Goal: Task Accomplishment & Management: Use online tool/utility

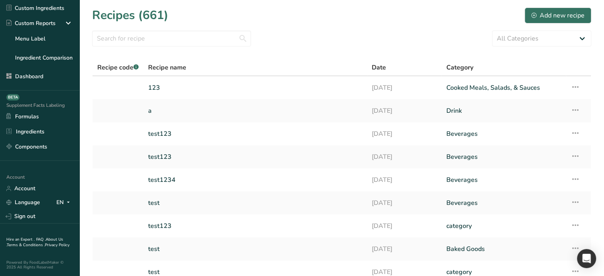
scroll to position [105, 0]
click at [29, 210] on link "Sign out" at bounding box center [39, 216] width 79 height 14
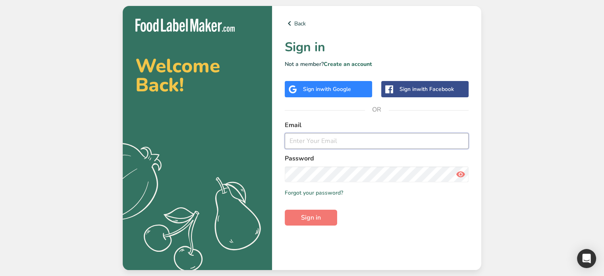
click at [330, 139] on input "email" at bounding box center [377, 141] width 184 height 16
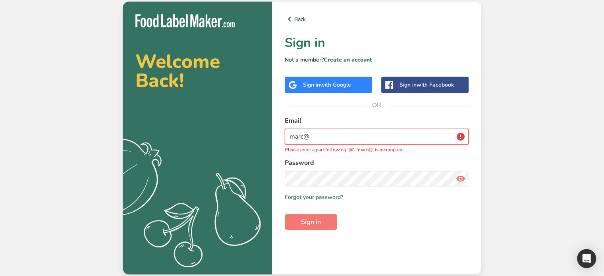
type input "marc@foodlabelmaker.com"
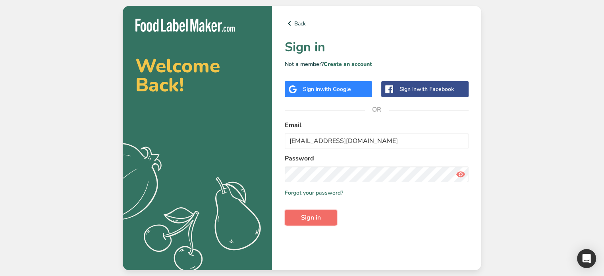
click at [312, 217] on span "Sign in" at bounding box center [311, 218] width 20 height 10
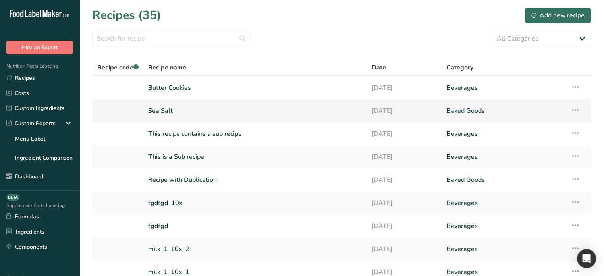
click at [178, 111] on link "Sea Salt" at bounding box center [255, 110] width 214 height 17
click at [191, 90] on link "Butter Cookies" at bounding box center [255, 87] width 214 height 17
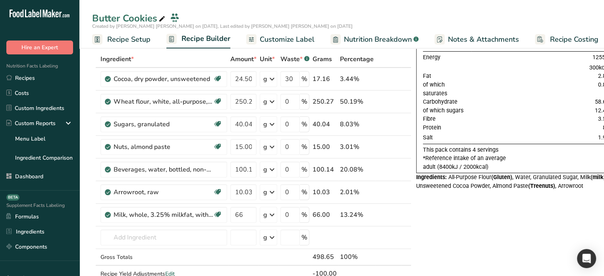
scroll to position [40, 0]
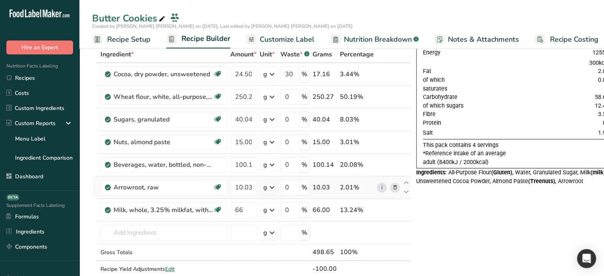
click at [393, 188] on icon at bounding box center [395, 187] width 6 height 8
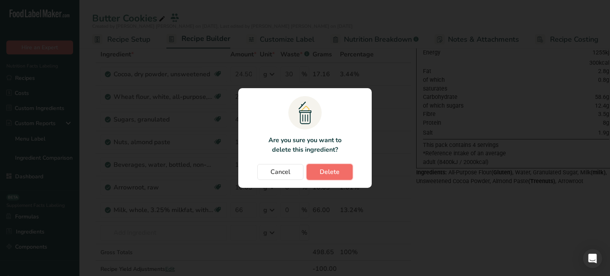
click at [323, 169] on span "Delete" at bounding box center [330, 172] width 20 height 10
type input "66"
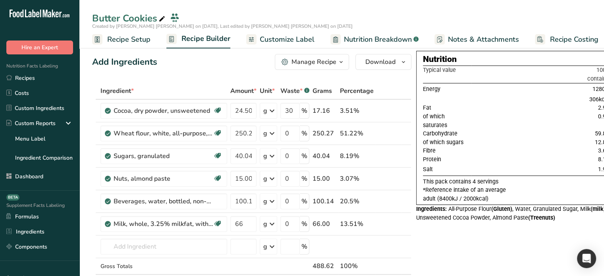
scroll to position [0, 0]
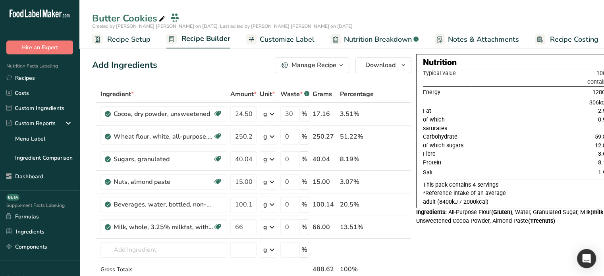
click at [284, 41] on span "Customize Label" at bounding box center [287, 39] width 55 height 11
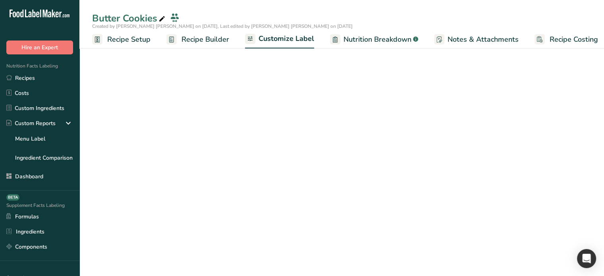
scroll to position [0, 7]
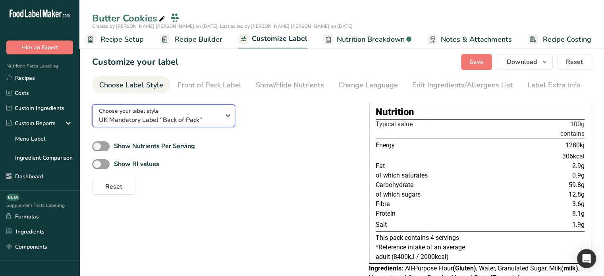
click at [152, 113] on span "Choose your label style" at bounding box center [129, 111] width 60 height 8
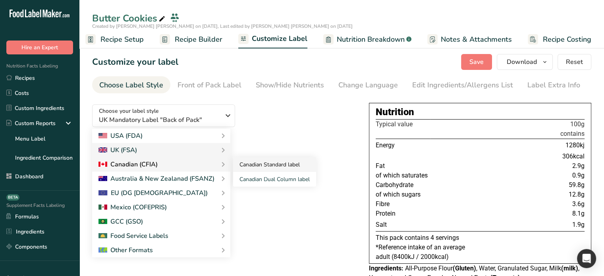
click at [283, 169] on link "Canadian Standard label" at bounding box center [274, 164] width 83 height 15
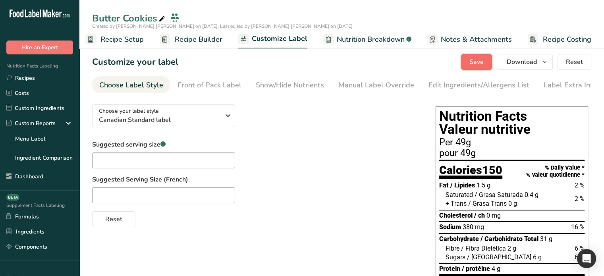
click at [473, 60] on span "Save" at bounding box center [476, 62] width 14 height 10
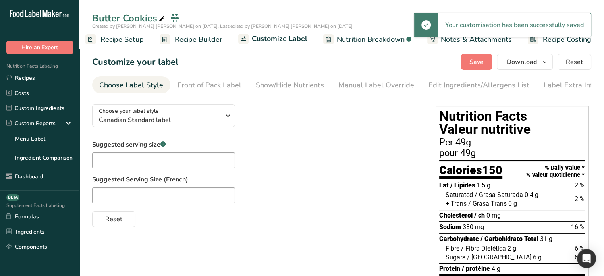
click at [202, 41] on span "Recipe Builder" at bounding box center [199, 39] width 48 height 11
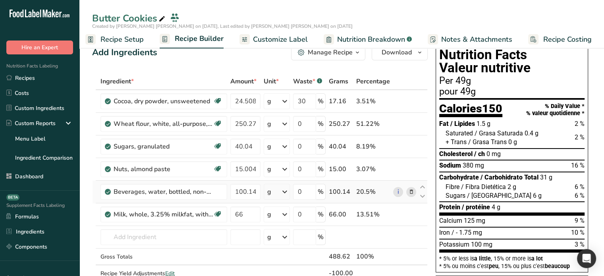
scroll to position [40, 0]
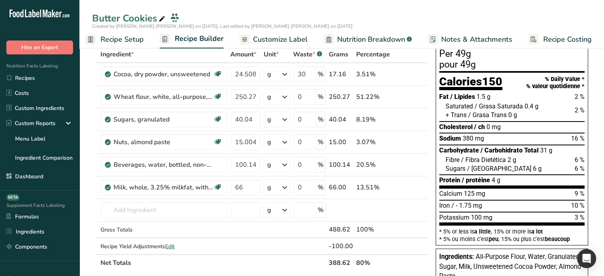
click at [131, 38] on span "Recipe Setup" at bounding box center [121, 39] width 43 height 11
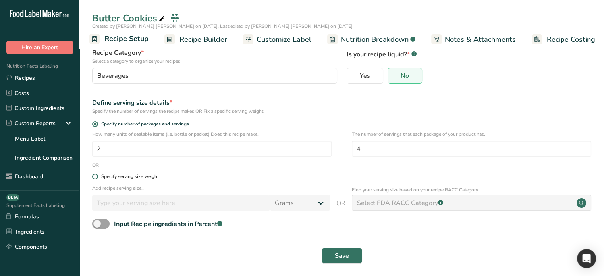
scroll to position [57, 0]
click at [99, 223] on span at bounding box center [100, 223] width 17 height 10
click at [97, 223] on input "Input Recipe ingredients in Percent .a-a{fill:#347362;}.b-a{fill:#fff;}" at bounding box center [94, 223] width 5 height 5
click at [100, 220] on span at bounding box center [100, 223] width 17 height 10
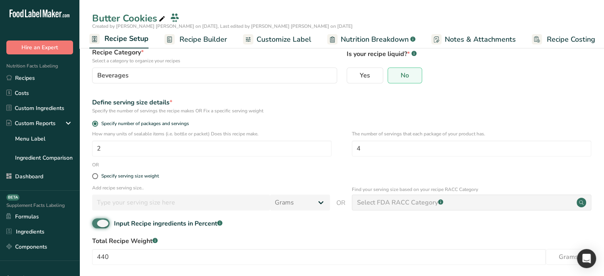
click at [97, 221] on input "Input Recipe ingredients in Percent .a-a{fill:#347362;}.b-a{fill:#fff;}" at bounding box center [94, 223] width 5 height 5
checkbox input "false"
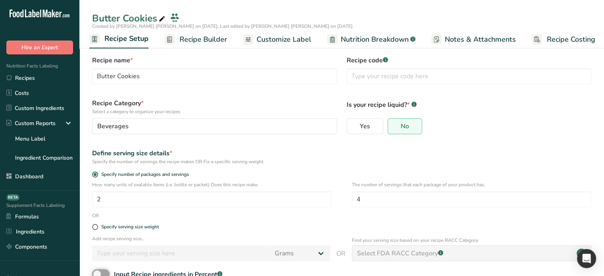
scroll to position [0, 0]
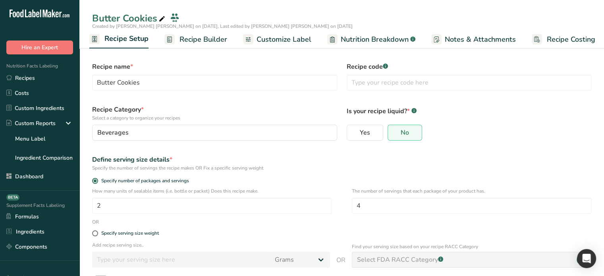
click at [204, 38] on span "Recipe Builder" at bounding box center [203, 39] width 48 height 11
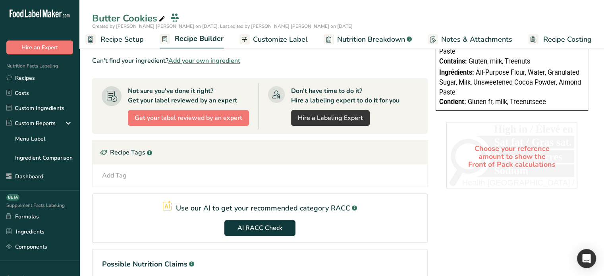
scroll to position [278, 0]
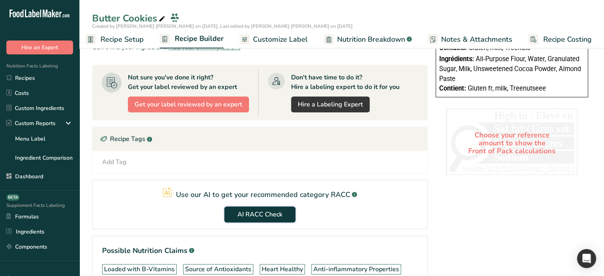
click at [250, 210] on span "AI RACC Check" at bounding box center [259, 215] width 45 height 10
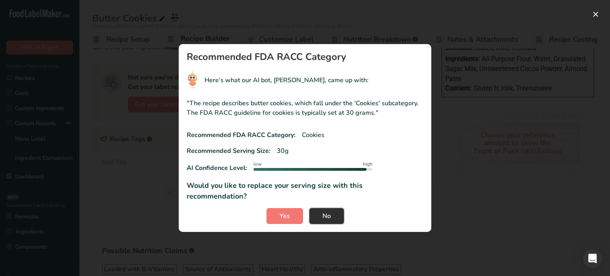
click at [327, 211] on span "No" at bounding box center [326, 216] width 8 height 10
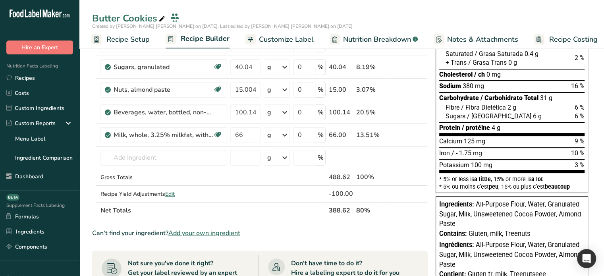
scroll to position [119, 0]
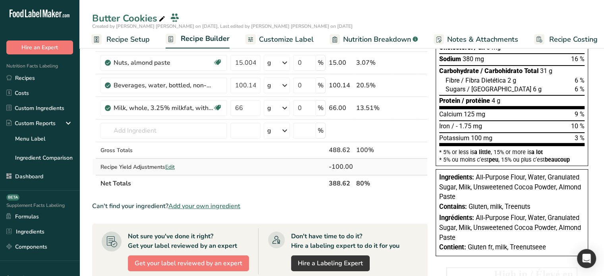
click at [173, 167] on span "Edit" at bounding box center [170, 167] width 10 height 8
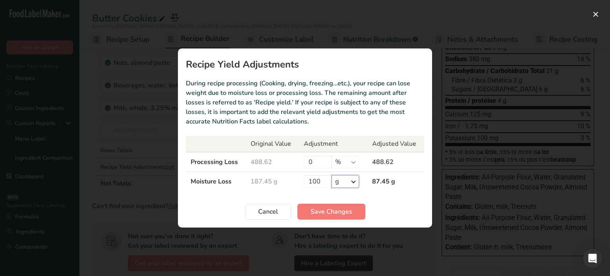
click at [347, 180] on select "% g ppm ug kg mg mcg lb oz" at bounding box center [344, 181] width 27 height 13
select select "-1"
click at [331, 175] on select "% g ppm ug kg mg mcg lb oz" at bounding box center [344, 181] width 27 height 13
drag, startPoint x: 320, startPoint y: 181, endPoint x: 260, endPoint y: 182, distance: 60.0
click at [260, 182] on tr "Moisture Loss 187.45 g 100 % g ppm ug kg mg mcg lb oz 0 g" at bounding box center [305, 181] width 238 height 19
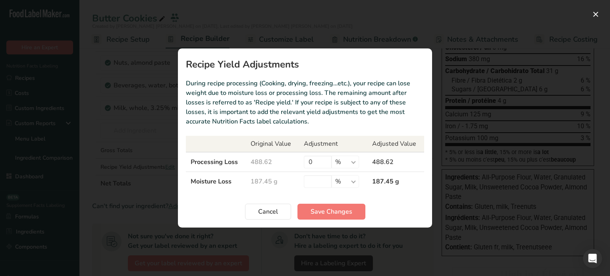
click at [300, 194] on section "Recipe Yield Adjustments During recipe processing (Cooking, drying, freezing…et…" at bounding box center [305, 137] width 254 height 179
click at [324, 213] on span "Save Changes" at bounding box center [331, 212] width 42 height 10
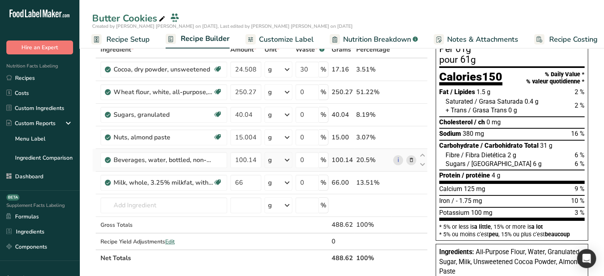
scroll to position [79, 0]
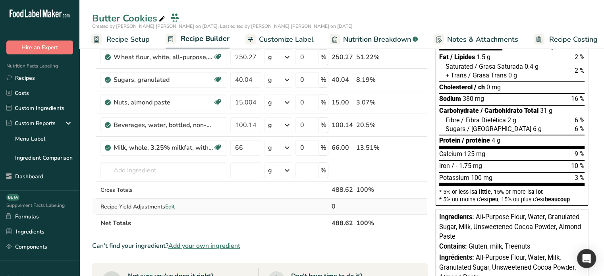
click at [168, 204] on span "Edit" at bounding box center [170, 207] width 10 height 8
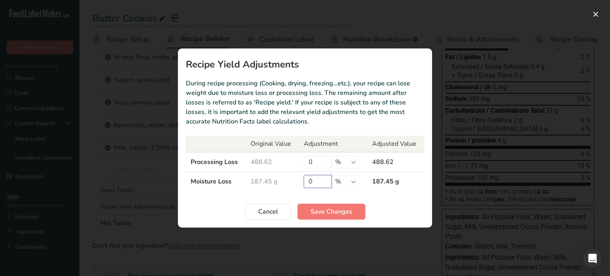
click at [315, 178] on input "0" at bounding box center [318, 181] width 28 height 13
type input "100"
click at [322, 206] on button "Save Changes" at bounding box center [331, 212] width 68 height 16
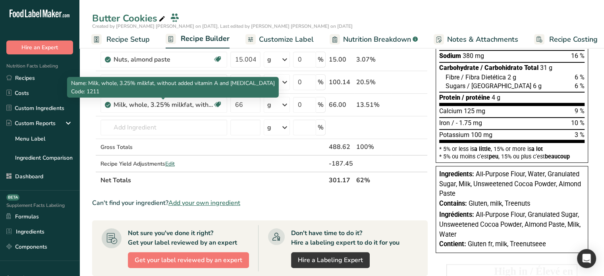
scroll to position [159, 0]
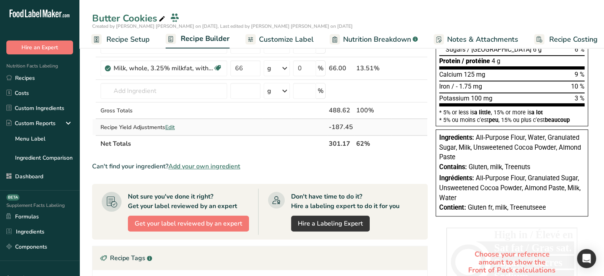
click at [175, 127] on span "Edit" at bounding box center [170, 127] width 10 height 8
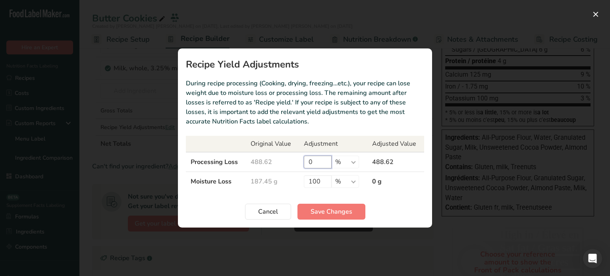
drag, startPoint x: 314, startPoint y: 161, endPoint x: 300, endPoint y: 158, distance: 14.1
click at [300, 158] on td "0 % g ppm ug kg mg mcg lb oz" at bounding box center [333, 162] width 69 height 20
type input "10"
click at [342, 211] on span "Save Changes" at bounding box center [331, 212] width 42 height 10
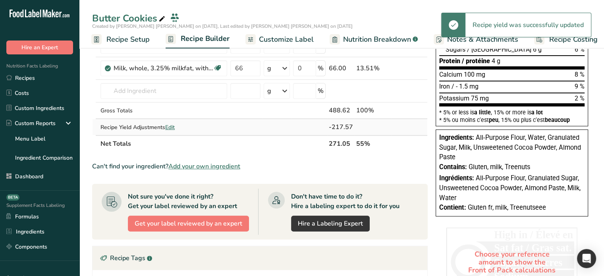
click at [172, 125] on span "Edit" at bounding box center [170, 127] width 10 height 8
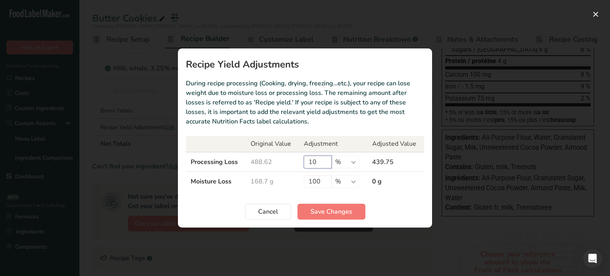
drag, startPoint x: 322, startPoint y: 162, endPoint x: 264, endPoint y: 161, distance: 58.0
click at [265, 162] on tr "Processing Loss 488.62 10 % g ppm ug kg mg mcg lb oz 439.75" at bounding box center [305, 162] width 238 height 20
click at [329, 209] on span "Save Changes" at bounding box center [331, 212] width 42 height 10
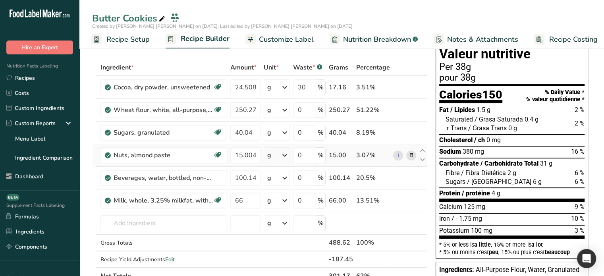
scroll to position [0, 0]
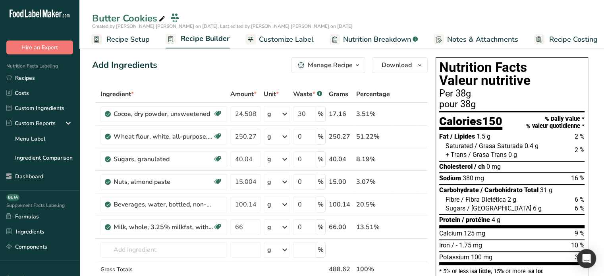
click at [116, 42] on span "Recipe Setup" at bounding box center [127, 39] width 43 height 11
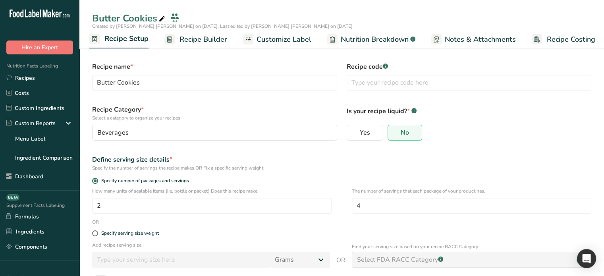
click at [206, 39] on span "Recipe Builder" at bounding box center [203, 39] width 48 height 11
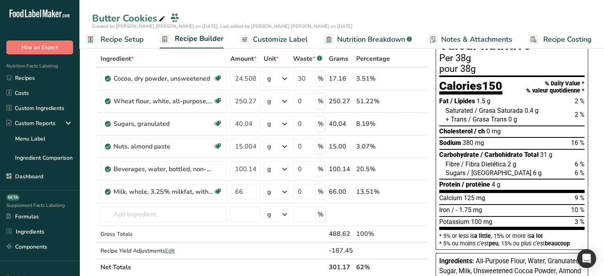
scroll to position [40, 0]
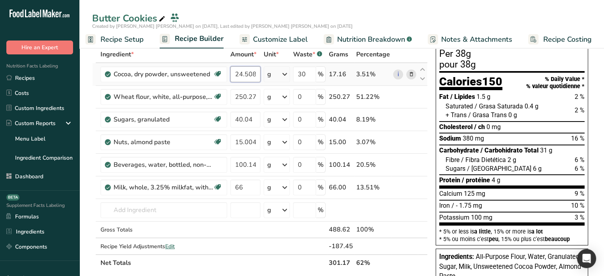
click at [248, 75] on input "24.508" at bounding box center [245, 74] width 30 height 16
click at [249, 75] on input "24.508" at bounding box center [245, 74] width 30 height 16
click at [253, 77] on input "24.508" at bounding box center [245, 74] width 30 height 16
click at [248, 74] on input "24.508" at bounding box center [245, 74] width 30 height 16
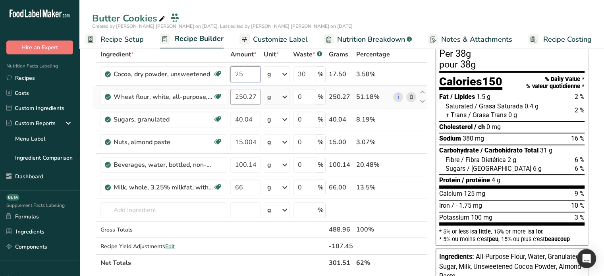
type input "25"
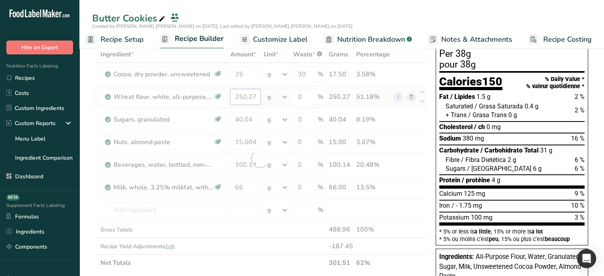
click at [251, 96] on div "Ingredient * Amount * Unit * Waste * .a-a{fill:#347362;}.b-a{fill:#fff;} Grams …" at bounding box center [259, 158] width 335 height 225
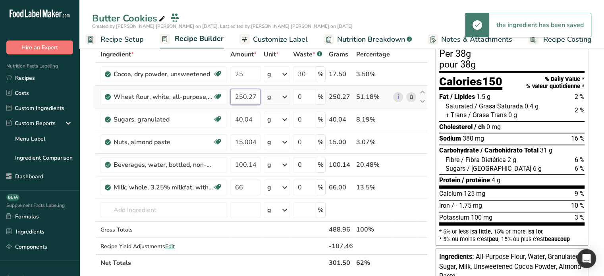
click at [253, 96] on input "250.272" at bounding box center [245, 97] width 30 height 16
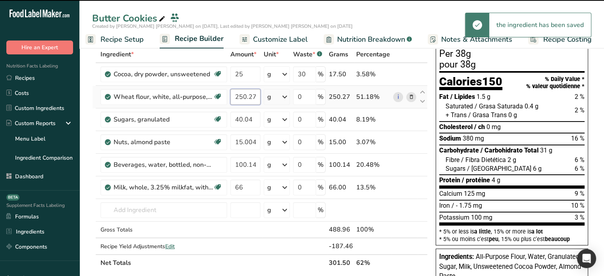
click at [253, 96] on input "250.272" at bounding box center [245, 97] width 30 height 16
click at [250, 98] on input "250.272" at bounding box center [245, 97] width 30 height 16
click at [252, 95] on input "250.272" at bounding box center [245, 97] width 30 height 16
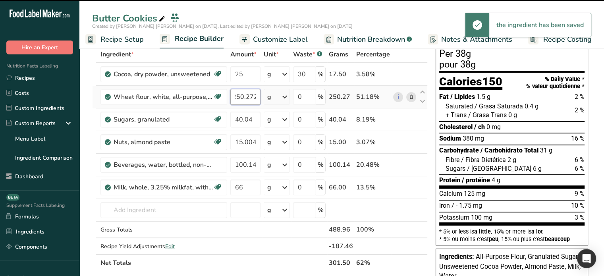
click at [246, 96] on input "250.272" at bounding box center [245, 97] width 30 height 16
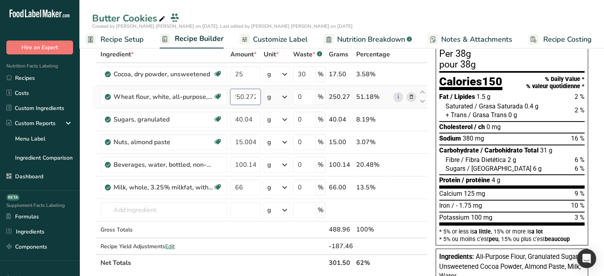
click at [249, 96] on input "250.272" at bounding box center [245, 97] width 30 height 16
click at [248, 96] on input "250.272" at bounding box center [245, 97] width 30 height 16
type input "250"
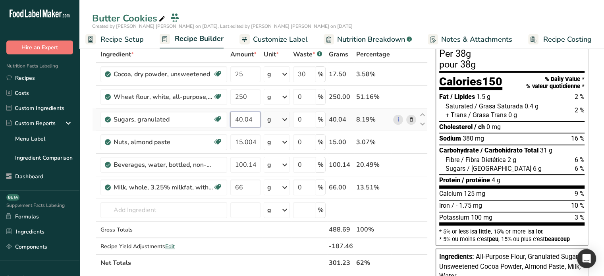
click at [248, 116] on div "Ingredient * Amount * Unit * Waste * .a-a{fill:#347362;}.b-a{fill:#fff;} Grams …" at bounding box center [259, 158] width 335 height 225
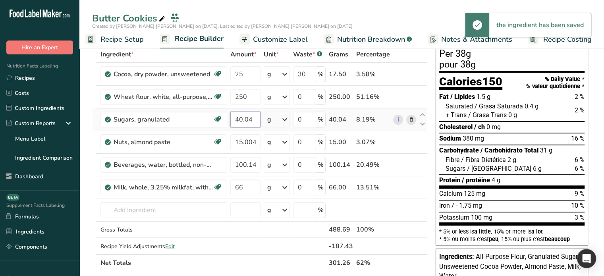
click at [256, 119] on input "40.04" at bounding box center [245, 120] width 30 height 16
type input "40"
click at [253, 140] on div "Ingredient * Amount * Unit * Waste * .a-a{fill:#347362;}.b-a{fill:#fff;} Grams …" at bounding box center [259, 158] width 335 height 225
drag, startPoint x: 255, startPoint y: 142, endPoint x: 243, endPoint y: 142, distance: 12.3
click at [243, 142] on input "15.004" at bounding box center [245, 142] width 30 height 16
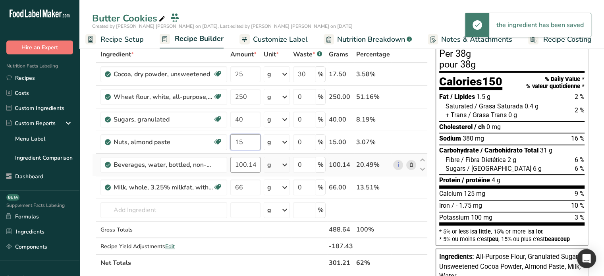
type input "15"
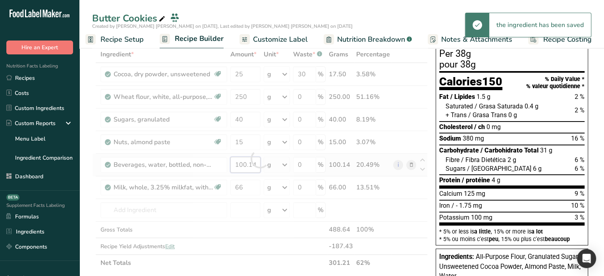
click at [252, 162] on div "Ingredient * Amount * Unit * Waste * .a-a{fill:#347362;}.b-a{fill:#fff;} Grams …" at bounding box center [259, 158] width 335 height 225
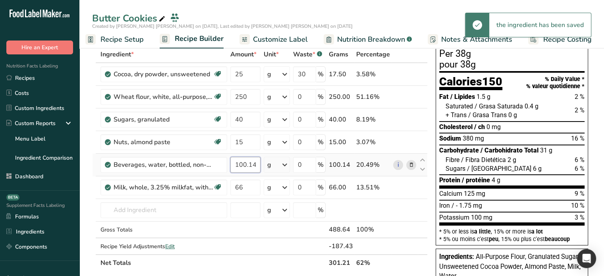
click at [254, 163] on input "100.144" at bounding box center [245, 165] width 30 height 16
click at [248, 167] on input "100.144" at bounding box center [245, 165] width 30 height 16
drag, startPoint x: 248, startPoint y: 165, endPoint x: 270, endPoint y: 168, distance: 22.0
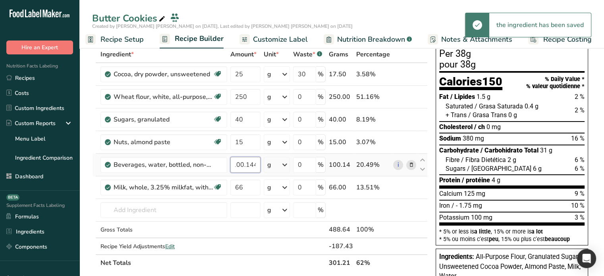
click at [270, 168] on tr "Beverages, water, bottled, non-carbonated, CRYSTAL GEYSER 100.144 g Portions 1 …" at bounding box center [259, 165] width 335 height 23
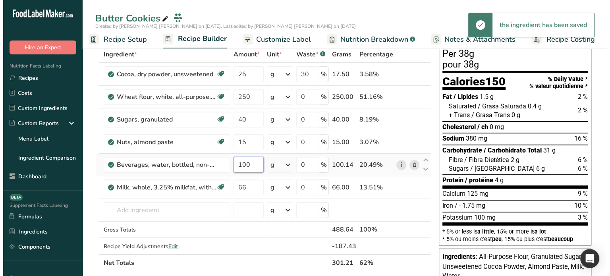
scroll to position [0, 0]
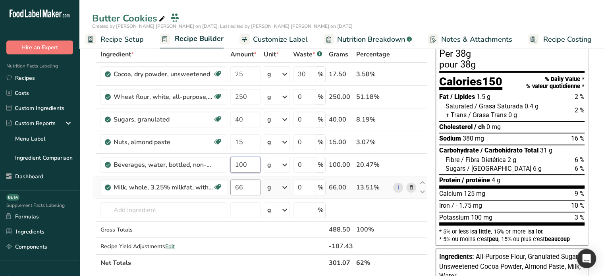
type input "100"
click at [253, 187] on div "Ingredient * Amount * Unit * Waste * .a-a{fill:#347362;}.b-a{fill:#fff;} Grams …" at bounding box center [259, 158] width 335 height 225
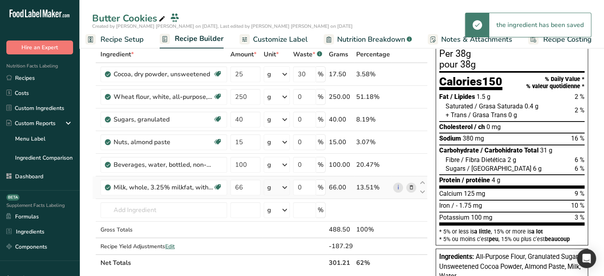
click at [409, 187] on div "Ingredient * Amount * Unit * Waste * .a-a{fill:#347362;}.b-a{fill:#fff;} Grams …" at bounding box center [259, 158] width 335 height 225
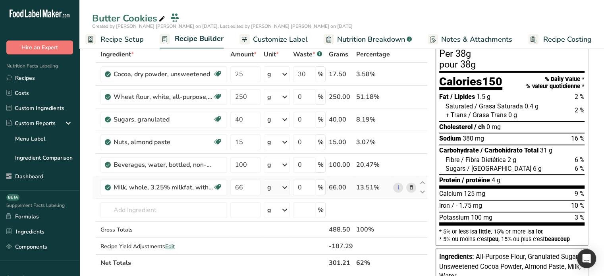
click at [412, 188] on icon at bounding box center [411, 187] width 6 height 8
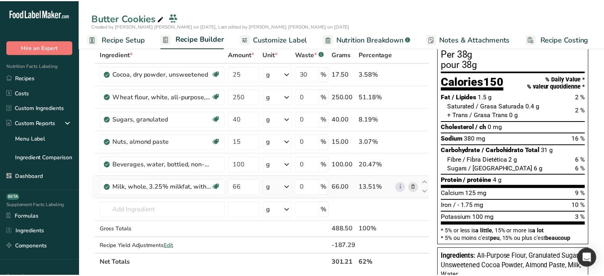
scroll to position [0, 1]
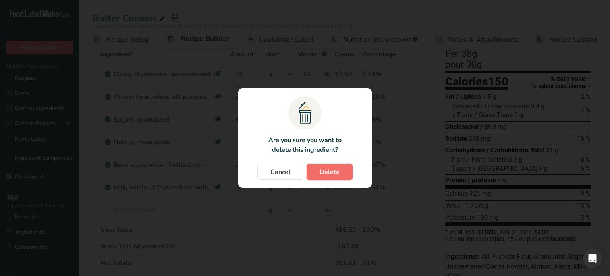
click at [329, 174] on span "Delete" at bounding box center [330, 172] width 20 height 10
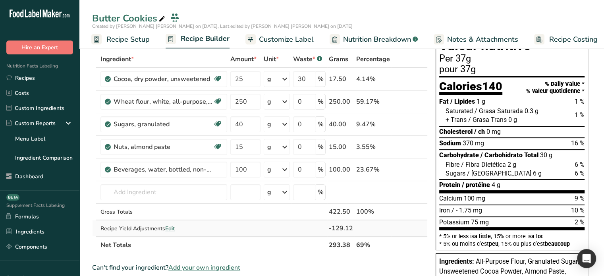
scroll to position [40, 0]
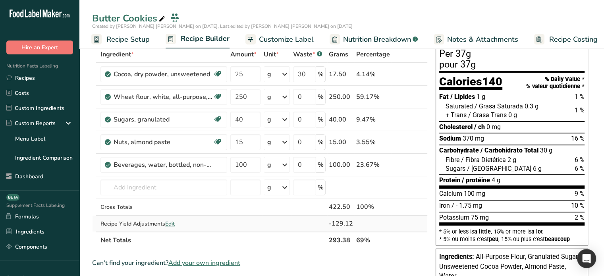
click at [171, 224] on span "Edit" at bounding box center [170, 224] width 10 height 8
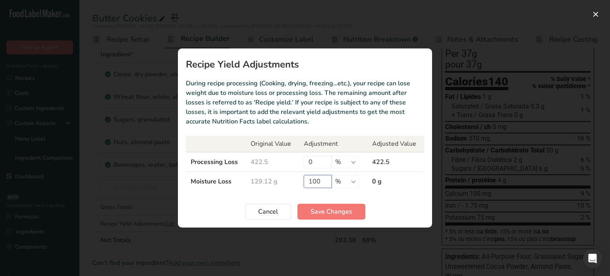
click at [322, 181] on input "100" at bounding box center [318, 181] width 28 height 13
click at [322, 180] on input "100" at bounding box center [318, 181] width 28 height 13
click at [331, 212] on span "Save Changes" at bounding box center [331, 212] width 42 height 10
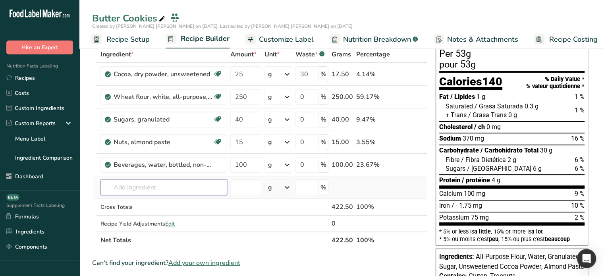
click at [146, 183] on input "text" at bounding box center [163, 187] width 127 height 16
click at [236, 239] on th "Net Totals" at bounding box center [214, 239] width 231 height 17
click at [167, 184] on input "text" at bounding box center [163, 187] width 127 height 16
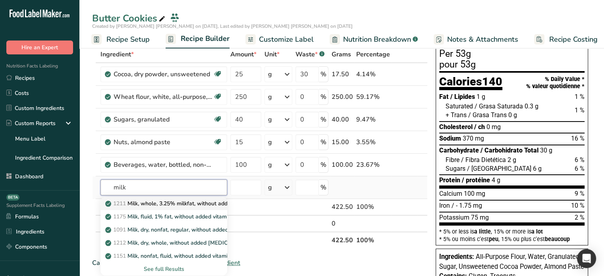
type input "milk"
click at [166, 203] on p "1211 Milk, whole, 3.25% milkfat, without added vitamin A and vitamin D" at bounding box center [213, 203] width 212 height 8
type input "Milk, whole, 3.25% milkfat, without added vitamin A and [MEDICAL_DATA]"
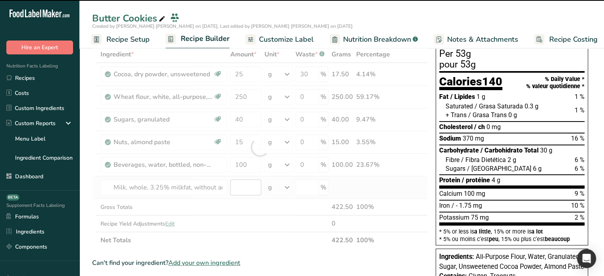
type input "0"
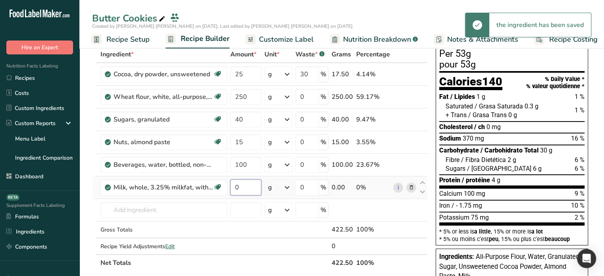
click at [248, 185] on input "0" at bounding box center [245, 187] width 31 height 16
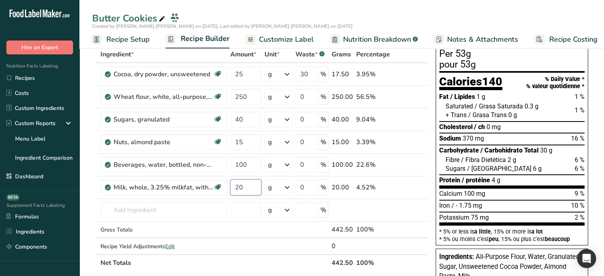
type input "20"
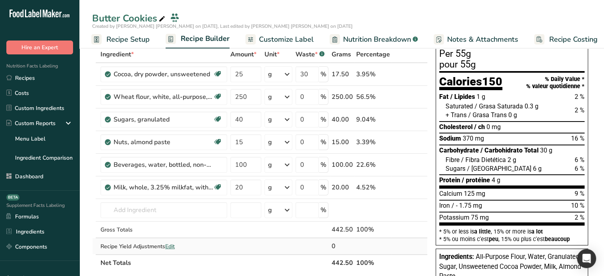
click at [170, 245] on span "Edit" at bounding box center [170, 247] width 10 height 8
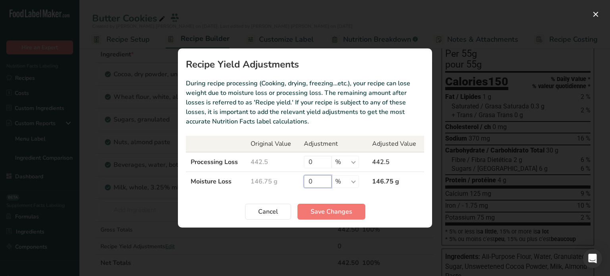
click at [314, 177] on input "0" at bounding box center [318, 181] width 28 height 13
type input "100"
click at [321, 214] on span "Save Changes" at bounding box center [331, 212] width 42 height 10
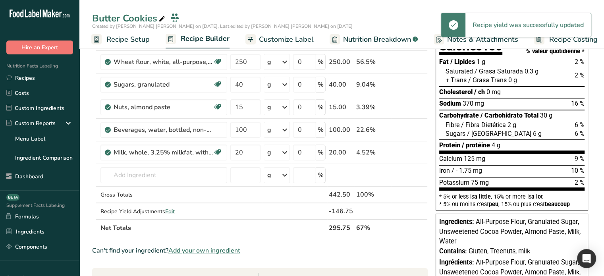
scroll to position [79, 0]
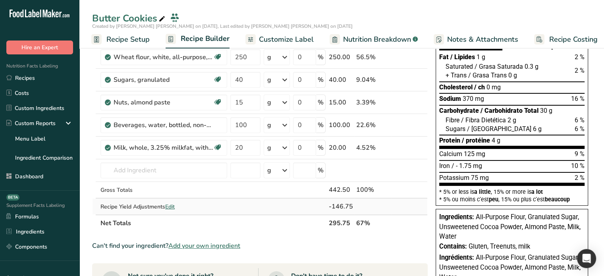
click at [171, 206] on span "Edit" at bounding box center [170, 207] width 10 height 8
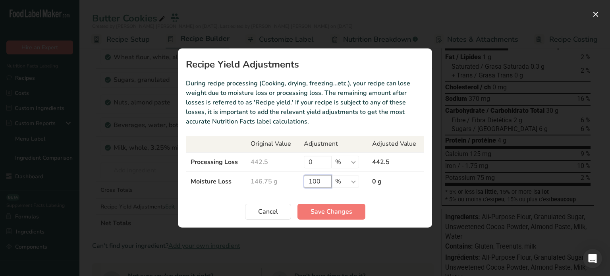
click at [316, 179] on input "100" at bounding box center [318, 181] width 28 height 13
click at [316, 178] on input "100" at bounding box center [318, 181] width 28 height 13
click at [322, 212] on span "Save Changes" at bounding box center [331, 212] width 42 height 10
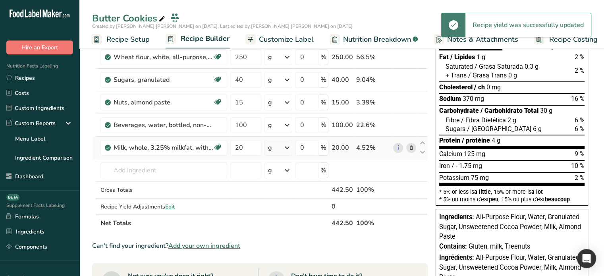
click at [413, 148] on icon at bounding box center [411, 148] width 6 height 8
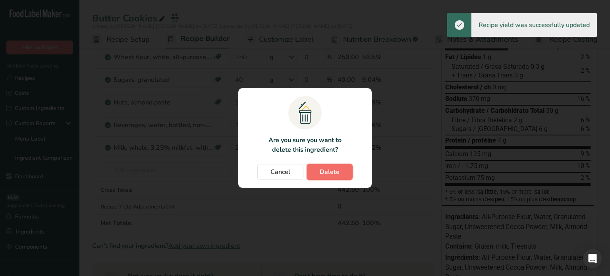
click at [336, 173] on span "Delete" at bounding box center [330, 172] width 20 height 10
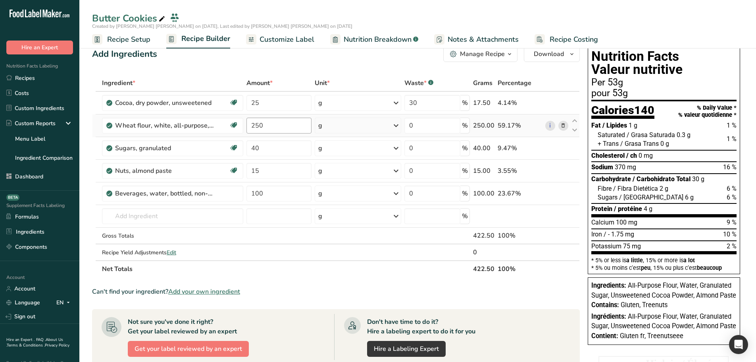
scroll to position [0, 0]
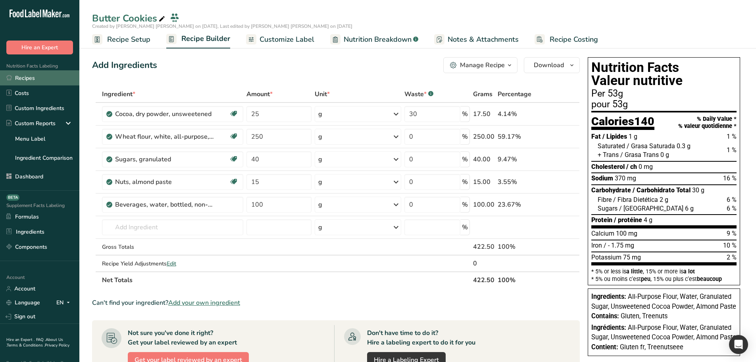
click at [40, 79] on link "Recipes" at bounding box center [39, 77] width 79 height 15
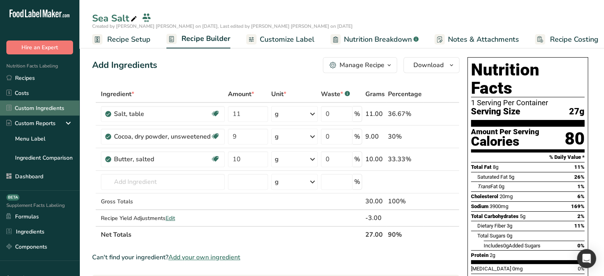
click at [40, 109] on link "Custom Ingredients" at bounding box center [39, 107] width 79 height 15
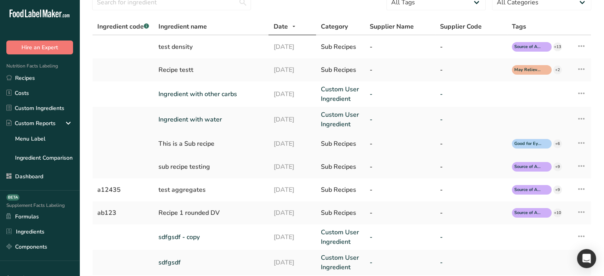
scroll to position [40, 0]
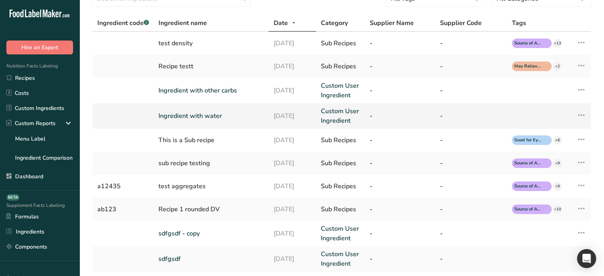
click at [210, 114] on link "Ingredient with water" at bounding box center [210, 116] width 105 height 10
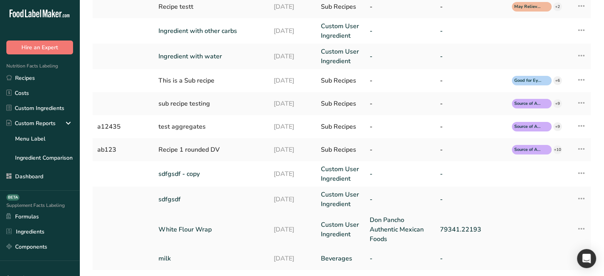
scroll to position [79, 0]
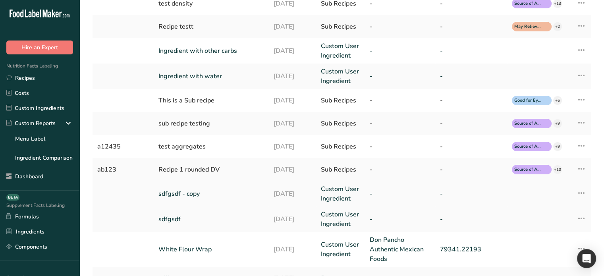
click at [235, 194] on link "sdfgsdf - copy" at bounding box center [210, 194] width 105 height 10
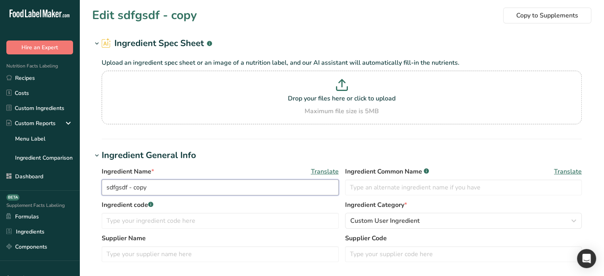
click at [149, 186] on input "sdfgsdf - copy" at bounding box center [220, 187] width 237 height 16
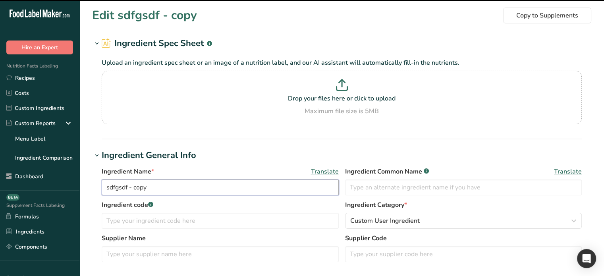
click at [149, 186] on input "sdfgsdf - copy" at bounding box center [220, 187] width 237 height 16
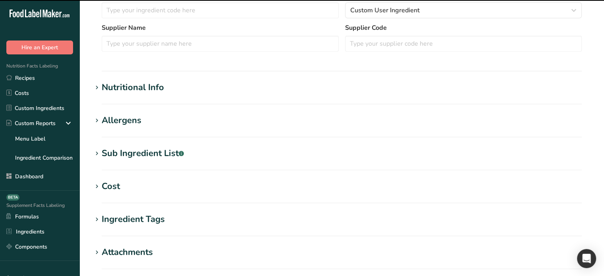
scroll to position [238, 0]
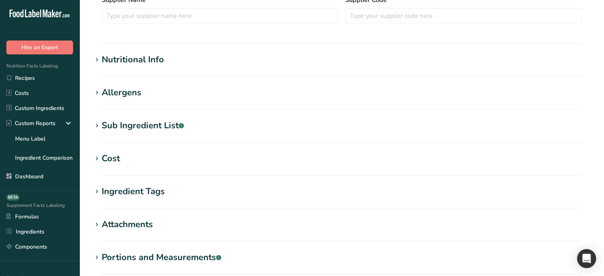
click at [122, 158] on h1 "Cost" at bounding box center [341, 158] width 499 height 13
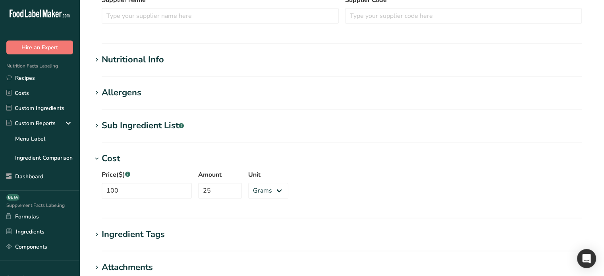
click at [140, 65] on div "Nutritional Info" at bounding box center [133, 59] width 62 height 13
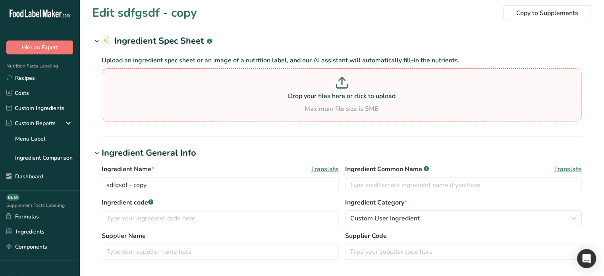
scroll to position [0, 0]
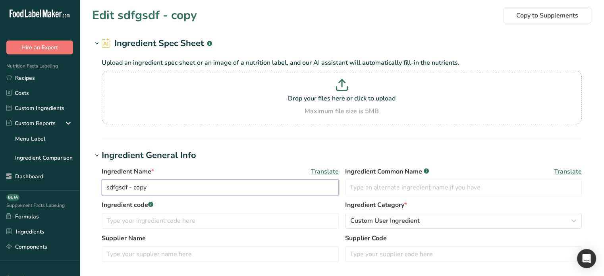
click at [159, 185] on input "sdfgsdf - copy" at bounding box center [220, 187] width 237 height 16
click at [158, 185] on input "sdfgsdf - copy" at bounding box center [220, 187] width 237 height 16
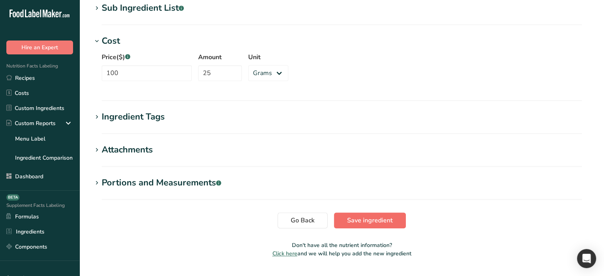
type input "Ingredient with cost"
click at [369, 216] on span "Save ingredient" at bounding box center [370, 221] width 46 height 10
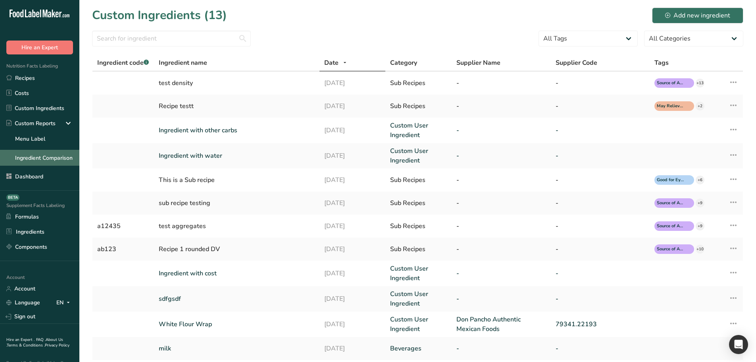
click at [37, 155] on link "Ingredient Comparison" at bounding box center [39, 158] width 79 height 16
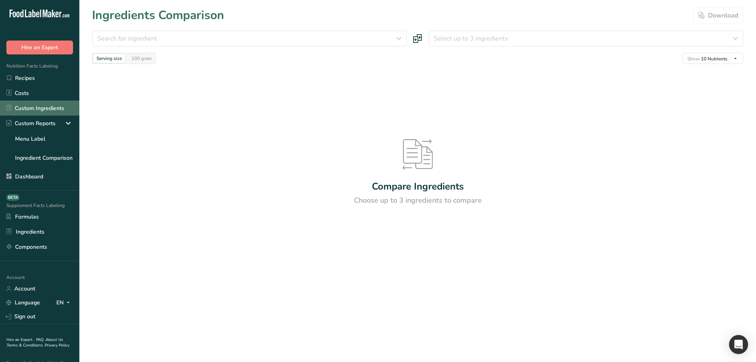
click at [37, 111] on link "Custom Ingredients" at bounding box center [39, 107] width 79 height 15
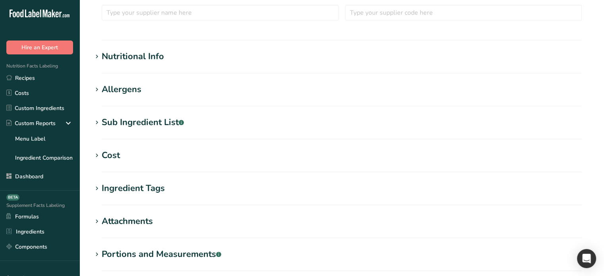
scroll to position [332, 0]
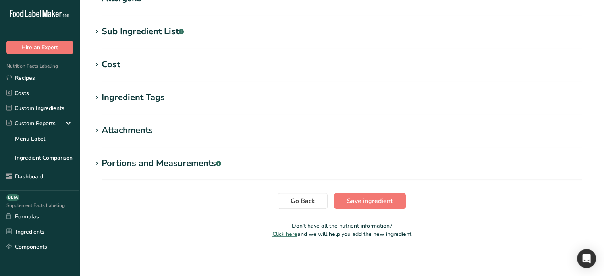
click at [130, 59] on h1 "Cost" at bounding box center [341, 64] width 499 height 13
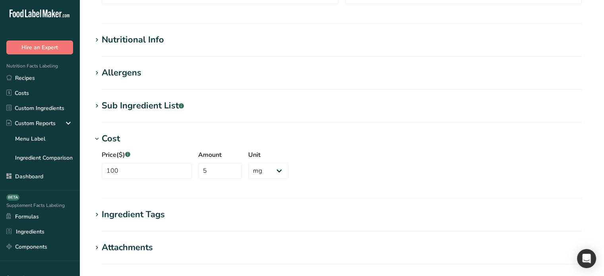
scroll to position [253, 0]
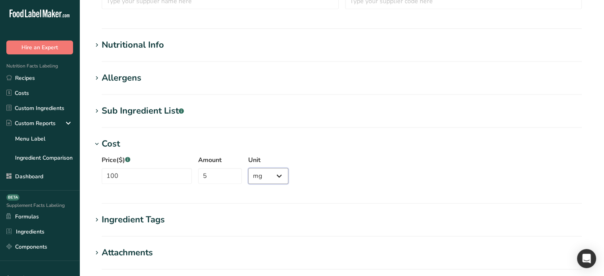
click at [262, 182] on select "Grams ppm ug kg mg mcg lb oz" at bounding box center [268, 176] width 40 height 16
select select
click at [248, 168] on select "Grams ppm ug kg mg mcg lb oz" at bounding box center [268, 176] width 40 height 16
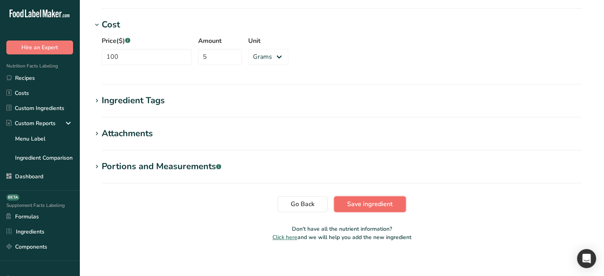
click at [378, 205] on span "Save ingredient" at bounding box center [370, 204] width 46 height 10
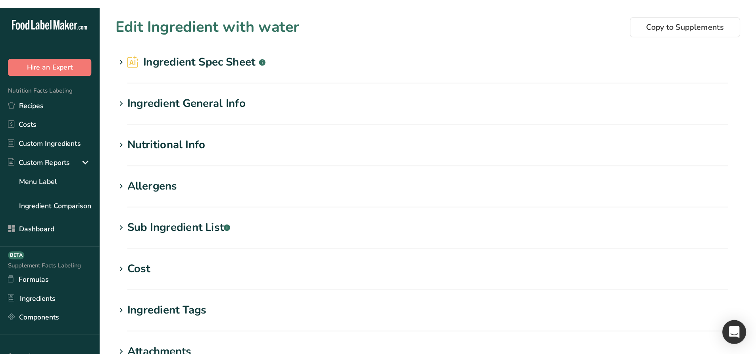
scroll to position [0, 0]
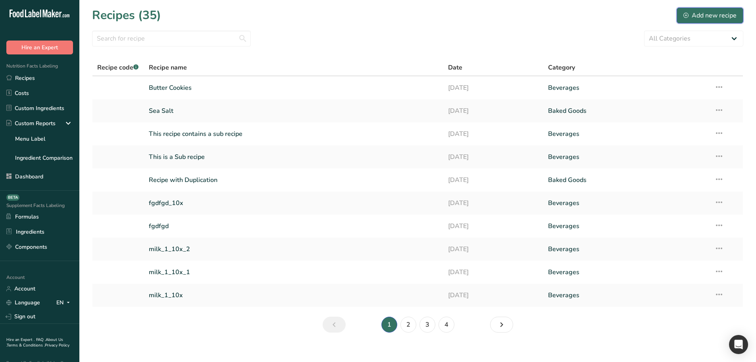
click at [696, 15] on div "Add new recipe" at bounding box center [710, 16] width 53 height 10
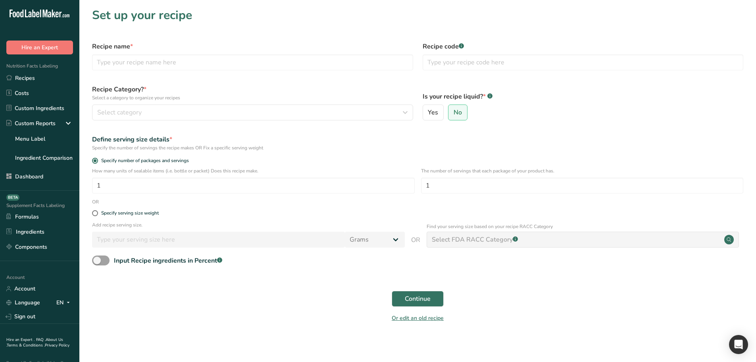
click at [200, 54] on div "Recipe name *" at bounding box center [252, 56] width 331 height 38
click at [195, 62] on input "text" at bounding box center [252, 62] width 321 height 16
type input "Recipe Name"
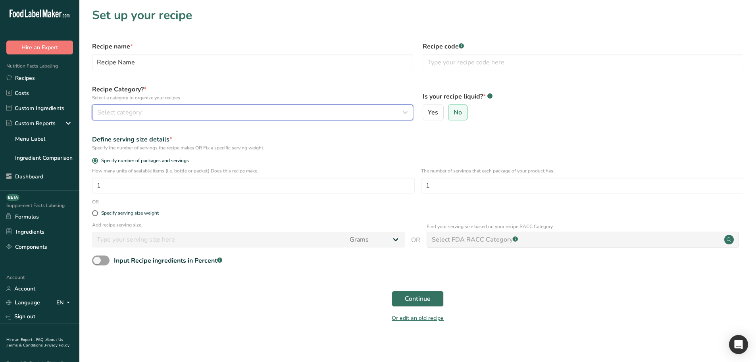
click at [215, 110] on div "Select category" at bounding box center [250, 113] width 306 height 10
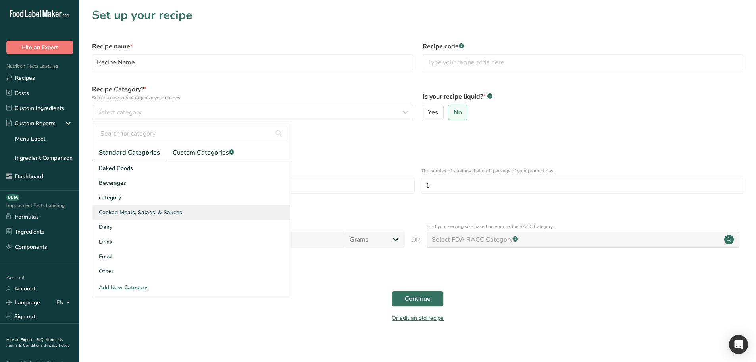
click at [136, 214] on span "Cooked Meals, Salads, & Sauces" at bounding box center [140, 212] width 83 height 8
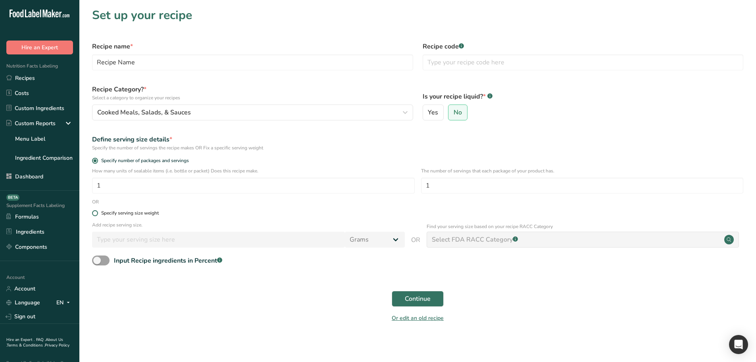
click at [95, 214] on span at bounding box center [95, 213] width 6 height 6
click at [95, 214] on input "Specify serving size weight" at bounding box center [94, 212] width 5 height 5
radio input "true"
radio input "false"
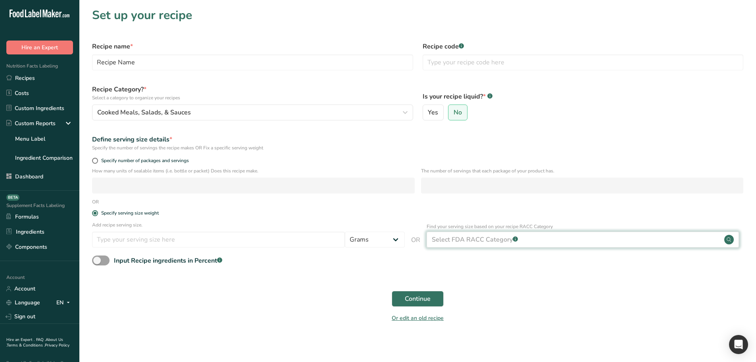
click at [509, 239] on div "Select FDA RACC Category .a-a{fill:#347362;}.b-a{fill:#fff;}" at bounding box center [475, 240] width 86 height 10
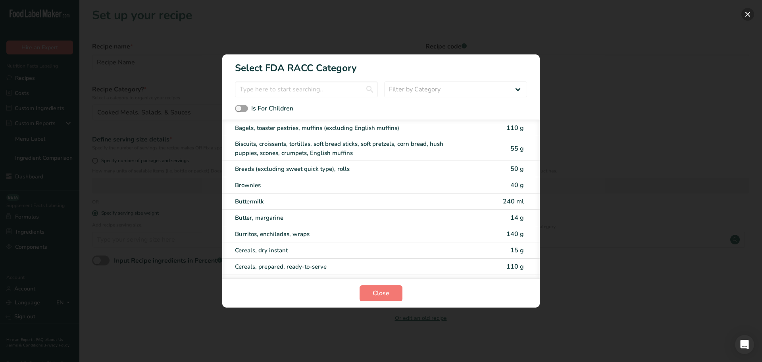
click at [750, 15] on button "RACC Category Selection Modal" at bounding box center [747, 14] width 13 height 13
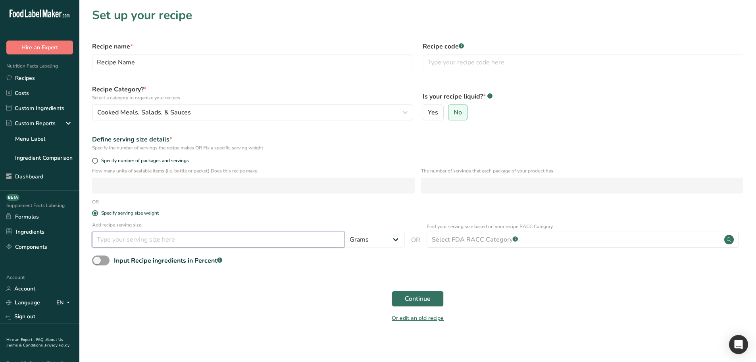
click at [160, 238] on input "number" at bounding box center [218, 239] width 253 height 16
click at [131, 238] on input "number" at bounding box center [218, 239] width 253 height 16
click at [144, 239] on input "number" at bounding box center [218, 239] width 253 height 16
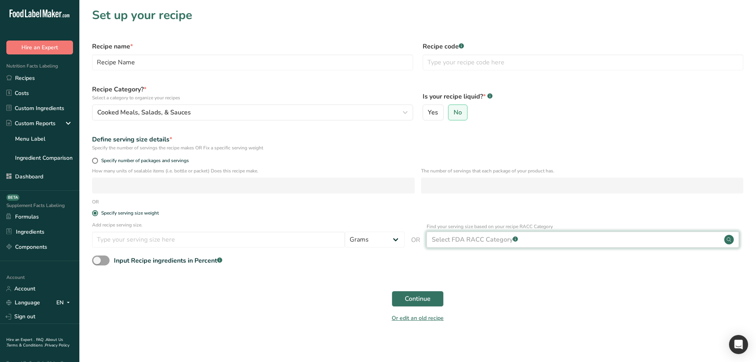
click at [460, 241] on div "Select FDA RACC Category .a-a{fill:#347362;}.b-a{fill:#fff;}" at bounding box center [475, 240] width 86 height 10
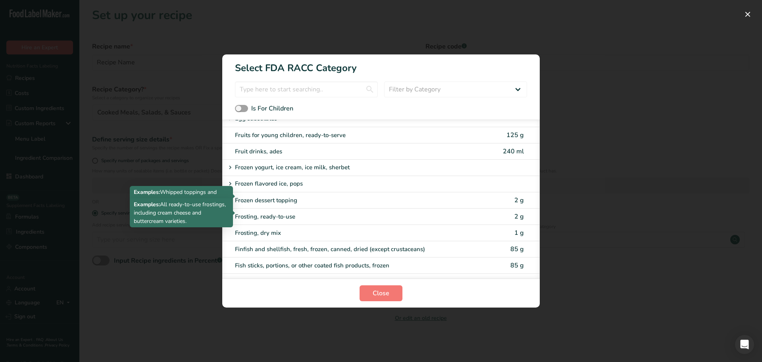
scroll to position [754, 0]
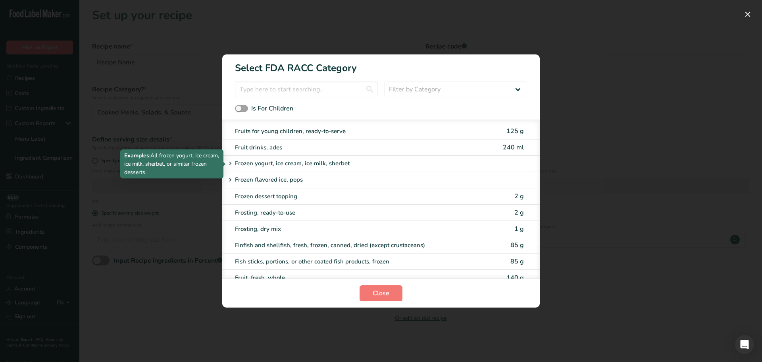
click at [230, 164] on icon "RACC Category Selection Modal" at bounding box center [230, 163] width 7 height 11
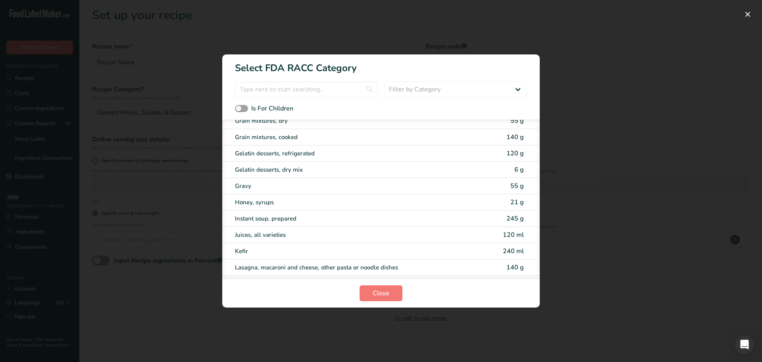
scroll to position [750, 0]
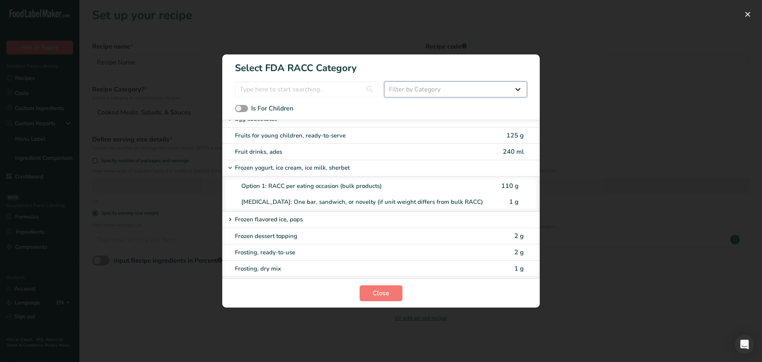
click at [502, 91] on select "Filter by Category All Cereals and other grain products (Children 1–3 years) Eg…" at bounding box center [455, 89] width 143 height 16
click at [384, 81] on select "Filter by Category All Cereals and other grain products (Children 1–3 years) Eg…" at bounding box center [455, 89] width 143 height 16
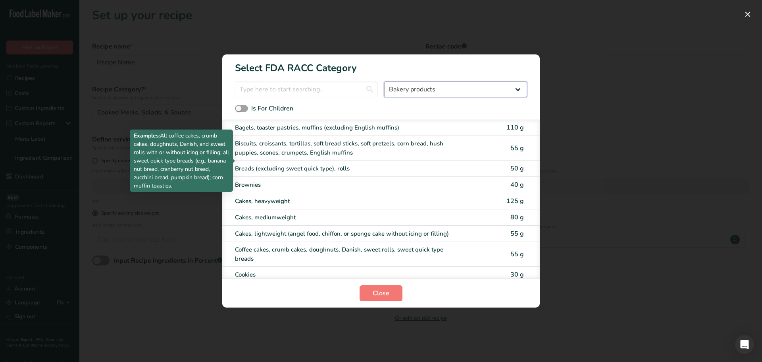
scroll to position [0, 0]
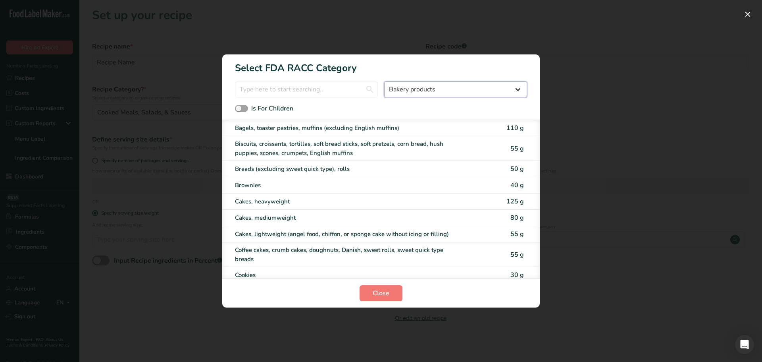
click at [455, 88] on select "All Cereals and other grain products (Children 1–3 years) Eggs and egg yolks — …" at bounding box center [455, 89] width 143 height 16
click at [384, 81] on select "All Cereals and other grain products (Children 1–3 years) Eggs and egg yolks — …" at bounding box center [455, 89] width 143 height 16
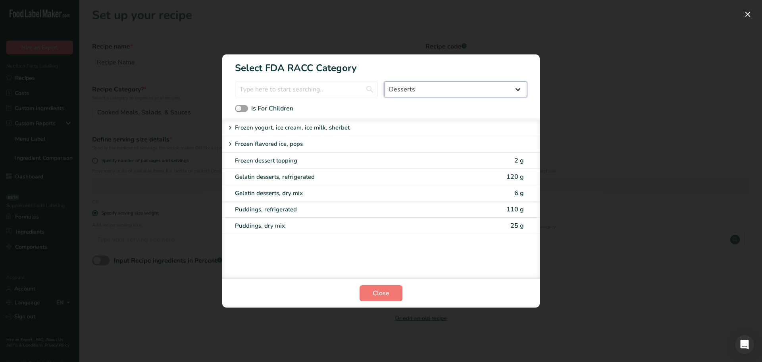
click at [424, 92] on select "All Cereals and other grain products (Children 1–3 years) Eggs and egg yolks — …" at bounding box center [455, 89] width 143 height 16
click at [384, 81] on select "All Cereals and other grain products (Children 1–3 years) Eggs and egg yolks — …" at bounding box center [455, 89] width 143 height 16
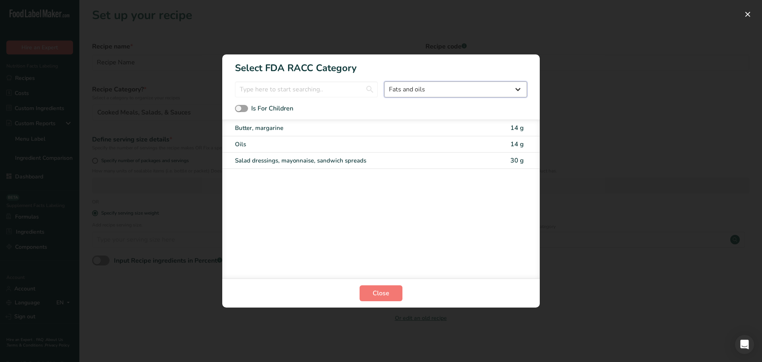
click at [411, 85] on select "All Cereals and other grain products (Children 1–3 years) Eggs and egg yolks — …" at bounding box center [455, 89] width 143 height 16
select select "5"
click at [384, 81] on select "All Cereals and other grain products (Children 1–3 years) Eggs and egg yolks — …" at bounding box center [455, 89] width 143 height 16
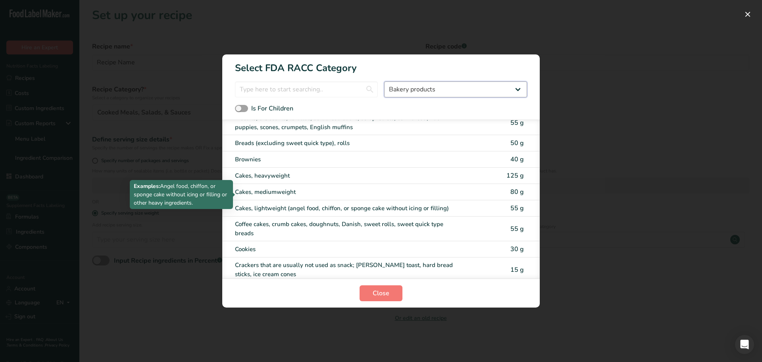
scroll to position [40, 0]
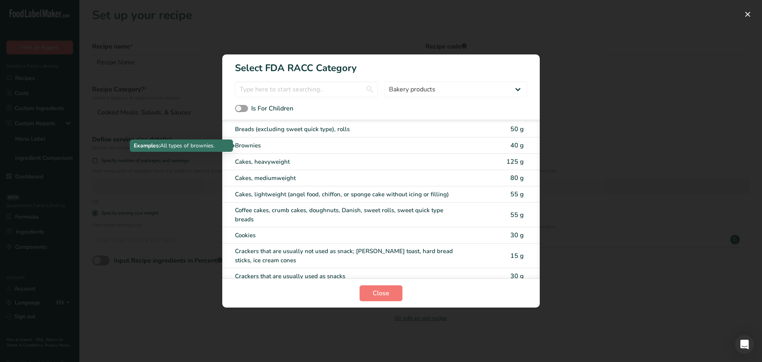
click at [262, 146] on div "Brownies" at bounding box center [347, 145] width 225 height 9
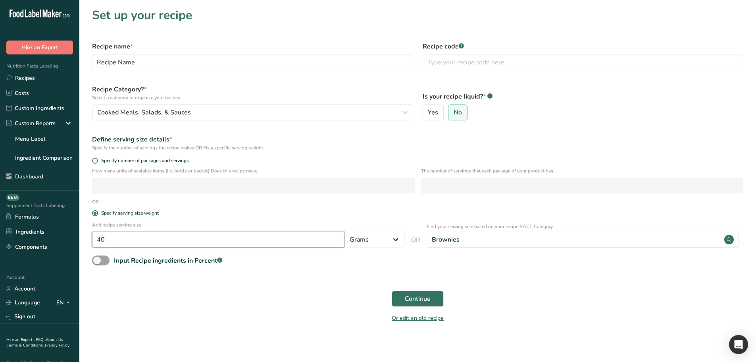
click at [115, 240] on input "40" at bounding box center [218, 239] width 253 height 16
click at [185, 300] on div "Continue" at bounding box center [417, 298] width 661 height 25
click at [488, 240] on div "Select FDA RACC Category .a-a{fill:#347362;}.b-a{fill:#fff;}" at bounding box center [475, 240] width 86 height 10
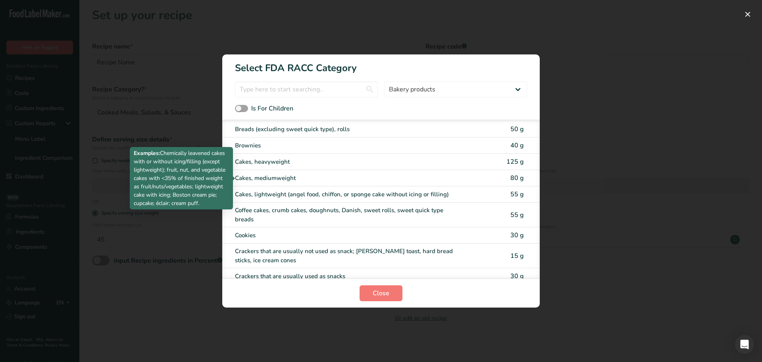
click at [420, 179] on div "Cakes, mediumweight" at bounding box center [347, 177] width 225 height 9
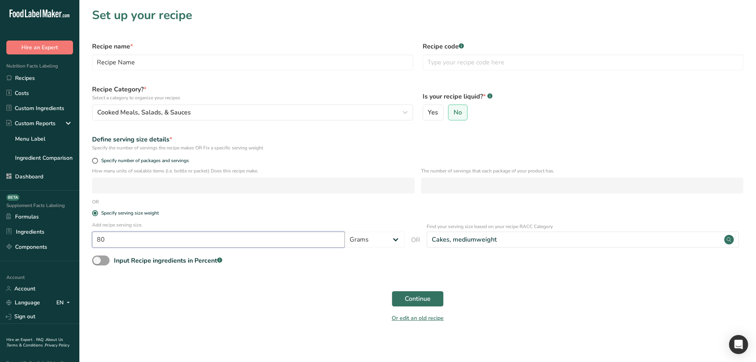
click at [109, 240] on input "80" at bounding box center [218, 239] width 253 height 16
click at [276, 260] on div "Input Recipe ingredients in Percent .a-a{fill:#347362;}.b-a{fill:#fff;}" at bounding box center [417, 263] width 661 height 16
click at [173, 242] on input "80" at bounding box center [218, 239] width 253 height 16
type input "85"
click at [264, 254] on form "Recipe name * Recipe Name Recipe code .a-a{fill:#347362;}.b-a{fill:#fff;} Recip…" at bounding box center [417, 182] width 661 height 290
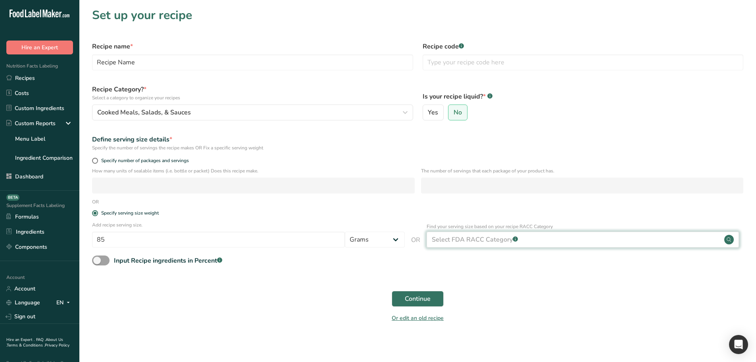
click at [526, 240] on div "Select FDA RACC Category .a-a{fill:#347362;}.b-a{fill:#fff;}" at bounding box center [583, 239] width 313 height 16
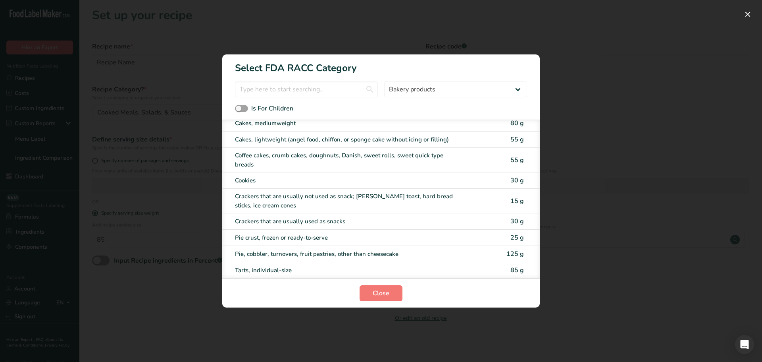
scroll to position [0, 0]
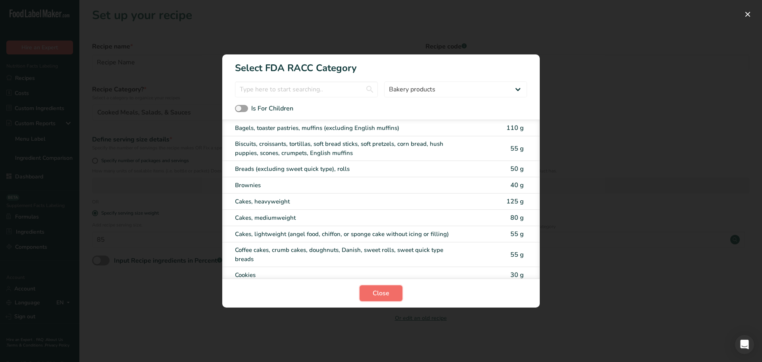
click at [371, 293] on button "Close" at bounding box center [381, 293] width 43 height 16
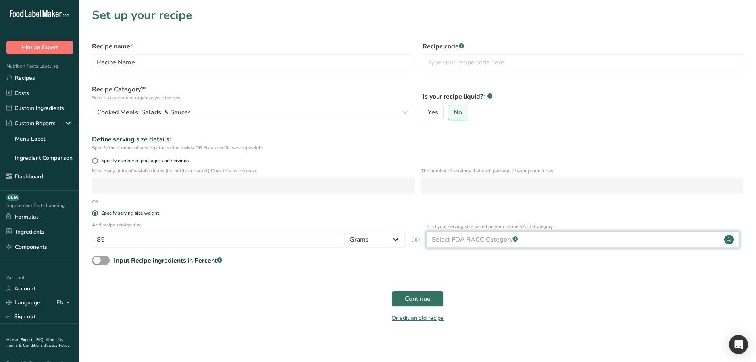
click at [466, 244] on div "Select FDA RACC Category .a-a{fill:#347362;}.b-a{fill:#fff;}" at bounding box center [583, 239] width 313 height 16
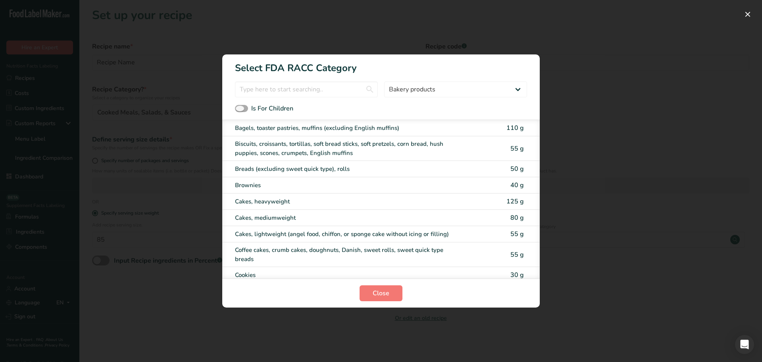
click at [241, 104] on label "Is For Children" at bounding box center [264, 109] width 58 height 10
click at [240, 106] on input "Is For Children" at bounding box center [237, 108] width 5 height 5
checkbox input "true"
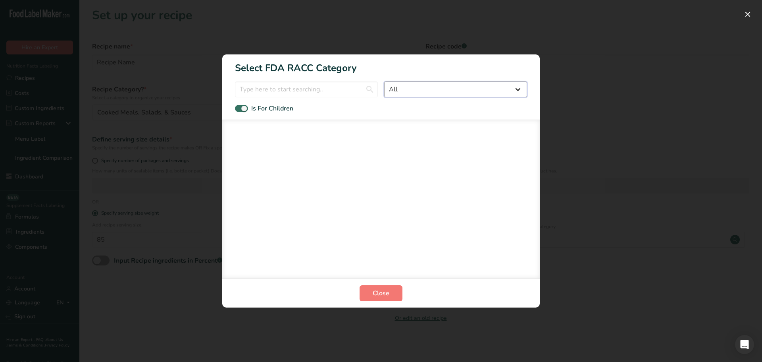
click at [452, 90] on select "All Cereals and other grain products (Children 1–3 years) Eggs and egg yolks — …" at bounding box center [455, 89] width 143 height 16
click at [384, 81] on select "All Cereals and other grain products (Children 1–3 years) Eggs and egg yolks — …" at bounding box center [455, 89] width 143 height 16
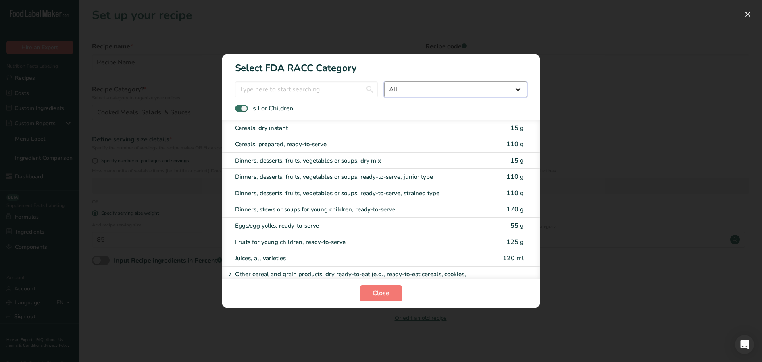
click at [430, 91] on select "All Cereals and other grain products (Children 1–3 years) Eggs and egg yolks — …" at bounding box center [455, 89] width 143 height 16
select select "1"
click at [384, 81] on select "All Cereals and other grain products (Children 1–3 years) Eggs and egg yolks — …" at bounding box center [455, 89] width 143 height 16
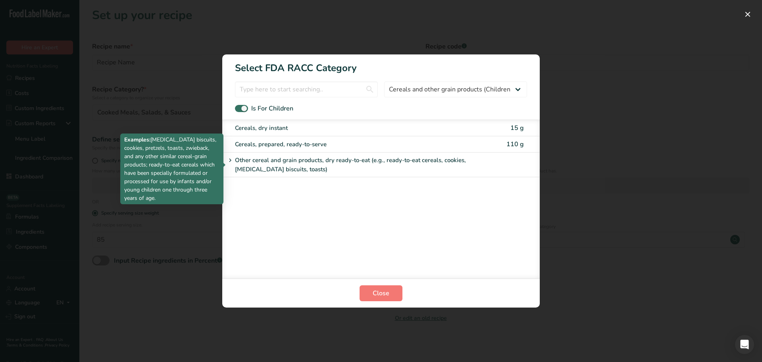
click at [230, 162] on icon "RACC Category Selection Modal" at bounding box center [230, 160] width 7 height 11
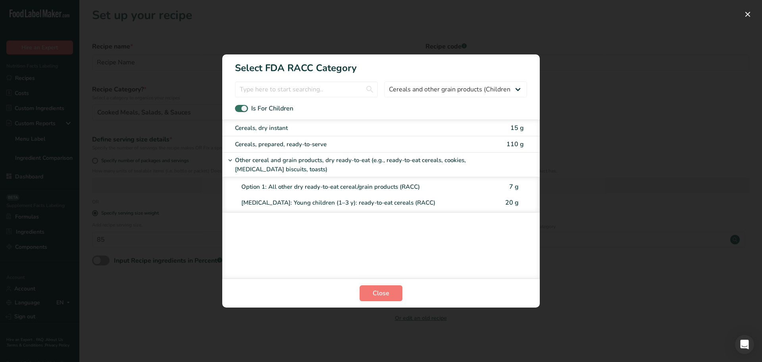
drag, startPoint x: 299, startPoint y: 111, endPoint x: 235, endPoint y: 110, distance: 64.7
click at [235, 110] on div "Is For Children" at bounding box center [381, 109] width 318 height 10
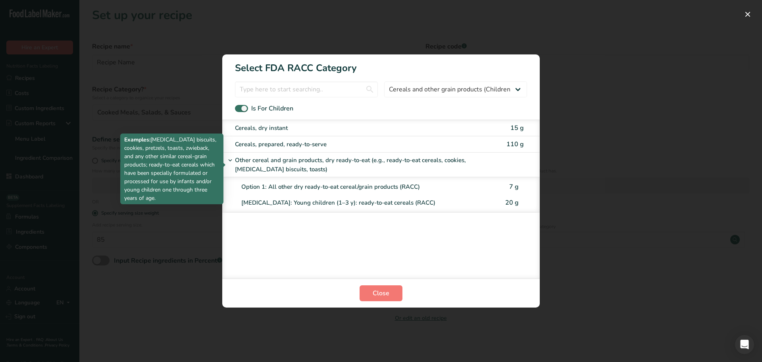
click at [242, 164] on p "Other cereal and grain products, dry ready-to-eat (e.g., ready-to-eat cereals, …" at bounding box center [355, 165] width 241 height 18
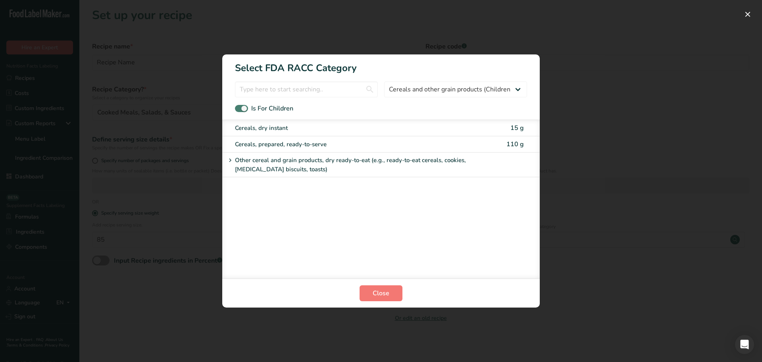
click at [242, 107] on span "RACC Category Selection Modal" at bounding box center [241, 109] width 13 height 8
click at [240, 107] on input "Is For Children" at bounding box center [237, 108] width 5 height 5
click at [459, 94] on select "All Cereals and other grain products (Children 1–3 years) Eggs and egg yolks — …" at bounding box center [455, 89] width 143 height 16
click at [239, 108] on span "RACC Category Selection Modal" at bounding box center [241, 109] width 13 height 8
click at [239, 108] on input "Is For Children" at bounding box center [237, 108] width 5 height 5
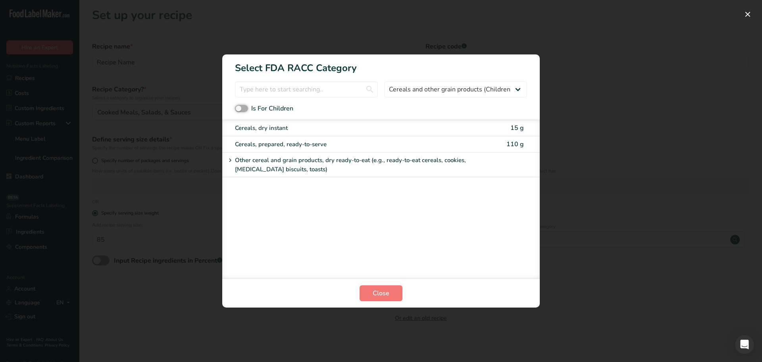
checkbox input "true"
click at [441, 92] on select "All Cereals and other grain products (Children 1–3 years) Eggs and egg yolks — …" at bounding box center [455, 89] width 143 height 16
click at [384, 81] on select "All Cereals and other grain products (Children 1–3 years) Eggs and egg yolks — …" at bounding box center [455, 89] width 143 height 16
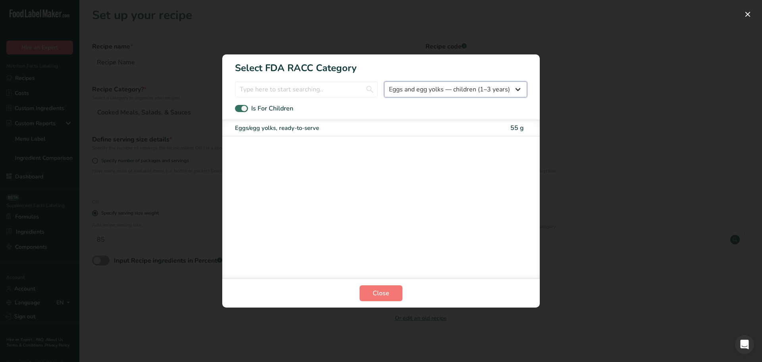
click at [417, 93] on select "All Cereals and other grain products (Children 1–3 years) Eggs and egg yolks — …" at bounding box center [455, 89] width 143 height 16
click at [384, 81] on select "All Cereals and other grain products (Children 1–3 years) Eggs and egg yolks — …" at bounding box center [455, 89] width 143 height 16
click at [456, 93] on select "All Cereals and other grain products (Children 1–3 years) Eggs and egg yolks — …" at bounding box center [455, 89] width 143 height 16
select select "29"
click at [384, 81] on select "All Cereals and other grain products (Children 1–3 years) Eggs and egg yolks — …" at bounding box center [455, 89] width 143 height 16
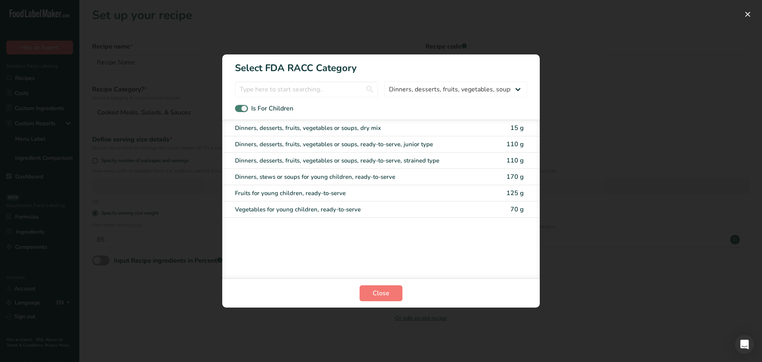
drag, startPoint x: 306, startPoint y: 111, endPoint x: 277, endPoint y: 109, distance: 29.4
click at [277, 109] on div "Is For Children" at bounding box center [381, 109] width 318 height 10
click at [443, 91] on select "All Cereals and other grain products (Children 1–3 years) Eggs and egg yolks — …" at bounding box center [455, 89] width 143 height 16
select select "RACC Category Selection Modal"
click at [384, 81] on select "All Cereals and other grain products (Children 1–3 years) Eggs and egg yolks — …" at bounding box center [455, 89] width 143 height 16
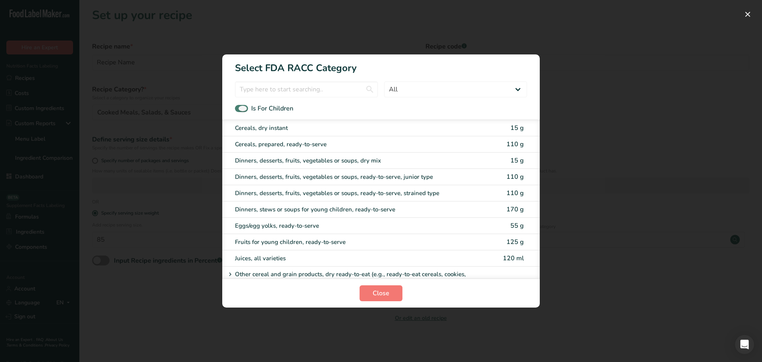
click at [244, 108] on span "RACC Category Selection Modal" at bounding box center [241, 109] width 13 height 8
click at [240, 108] on input "Is For Children" at bounding box center [237, 108] width 5 height 5
checkbox input "false"
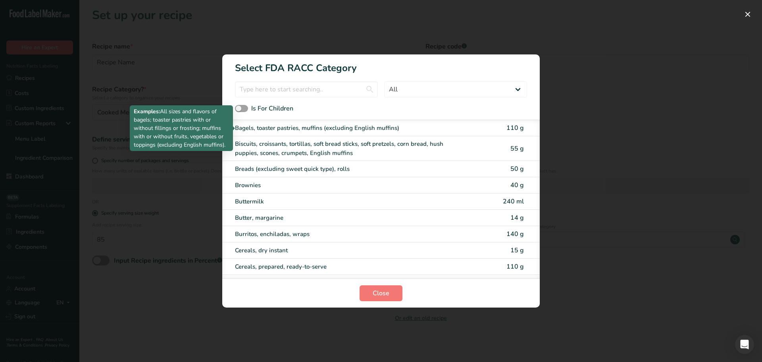
click at [379, 129] on div "Bagels, toaster pastries, muffins (excluding English muffins)" at bounding box center [347, 127] width 225 height 9
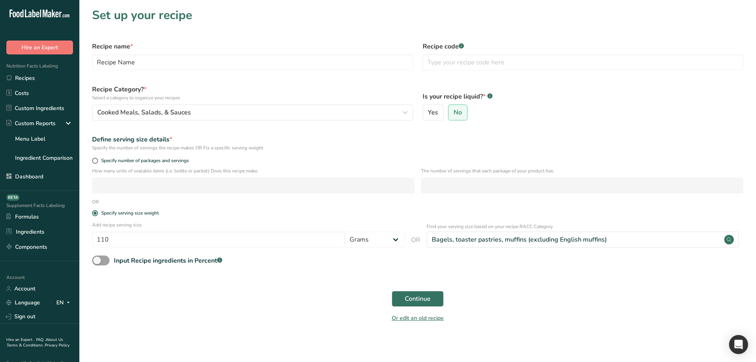
drag, startPoint x: 427, startPoint y: 225, endPoint x: 568, endPoint y: 225, distance: 141.3
click at [568, 225] on p "Find your serving size based on your recipe RACC Category" at bounding box center [583, 226] width 313 height 7
click at [485, 268] on div "Input Recipe ingredients in Percent .a-a{fill:#347362;}.b-a{fill:#fff;}" at bounding box center [417, 263] width 661 height 16
click at [224, 241] on input "110" at bounding box center [218, 239] width 253 height 16
type input "115"
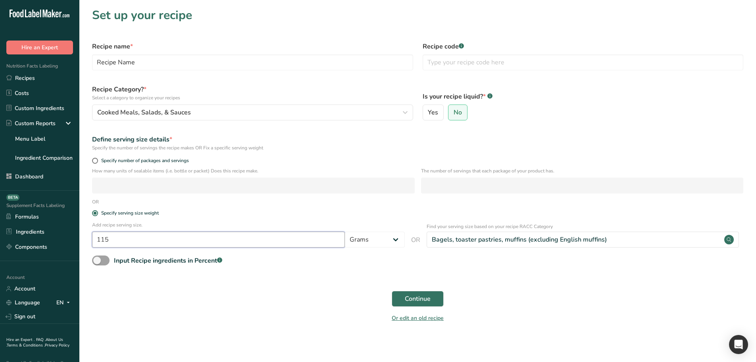
click at [392, 291] on button "Continue" at bounding box center [418, 299] width 52 height 16
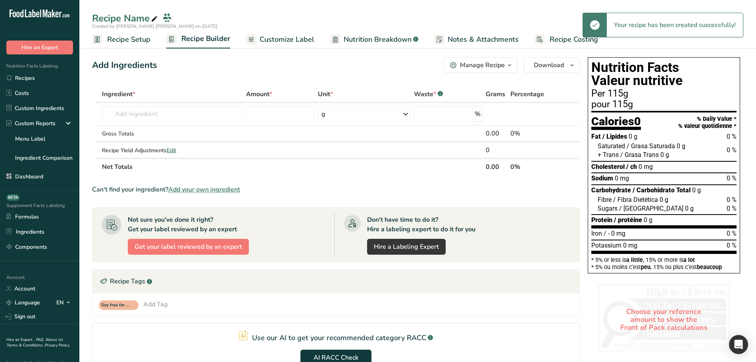
click at [130, 38] on span "Recipe Setup" at bounding box center [128, 39] width 43 height 11
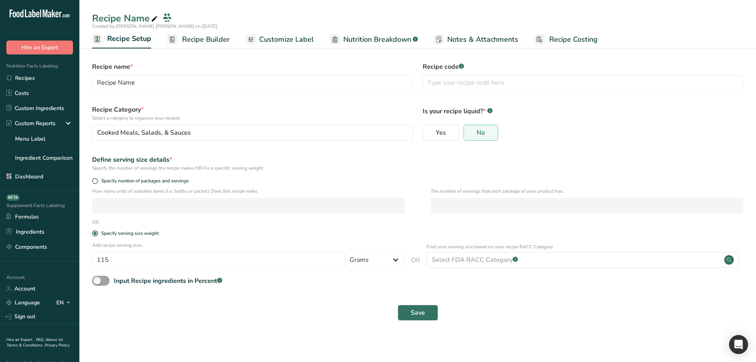
click at [531, 245] on p "Find your serving size based on your recipe RACC Category" at bounding box center [583, 246] width 313 height 7
click at [535, 248] on p "Find your serving size based on your recipe RACC Category" at bounding box center [583, 246] width 313 height 7
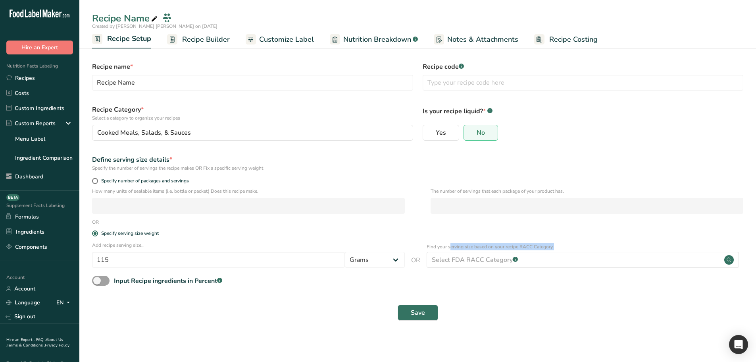
click at [535, 248] on p "Find your serving size based on your recipe RACC Category" at bounding box center [583, 246] width 313 height 7
click at [330, 290] on div "Input Recipe ingredients in Percent .a-a{fill:#347362;}.b-a{fill:#fff;}" at bounding box center [417, 283] width 661 height 16
click at [512, 246] on p "Find your serving size based on your recipe RACC Category" at bounding box center [583, 246] width 313 height 7
click at [513, 246] on p "Find your serving size based on your recipe RACC Category" at bounding box center [583, 246] width 313 height 7
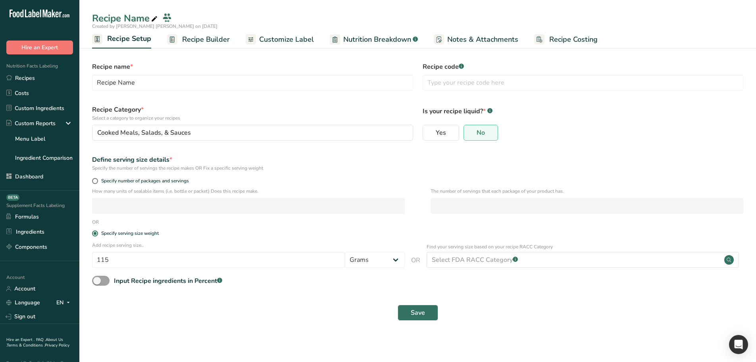
click at [510, 291] on div "Input Recipe ingredients in Percent .a-a{fill:#347362;}.b-a{fill:#fff;}" at bounding box center [417, 283] width 661 height 16
click at [414, 313] on span "Save" at bounding box center [418, 313] width 14 height 10
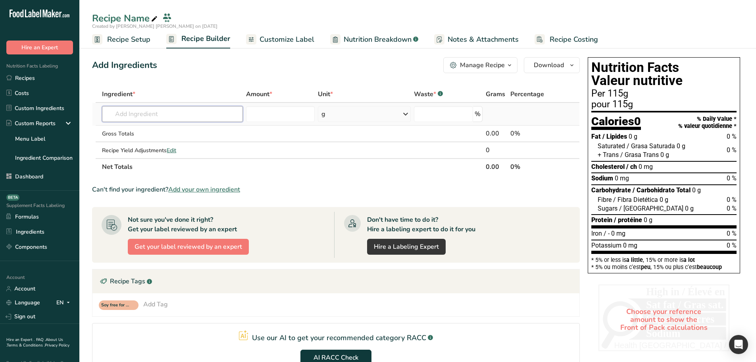
click at [181, 117] on input "text" at bounding box center [172, 114] width 141 height 16
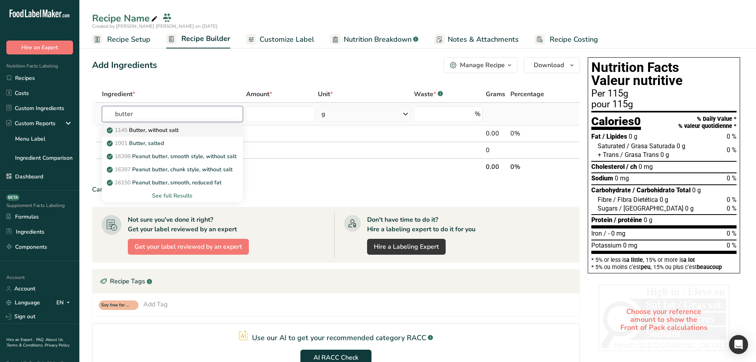
type input "butter"
click at [169, 129] on p "1145 Butter, without salt" at bounding box center [143, 130] width 70 height 8
type input "Butter, without salt"
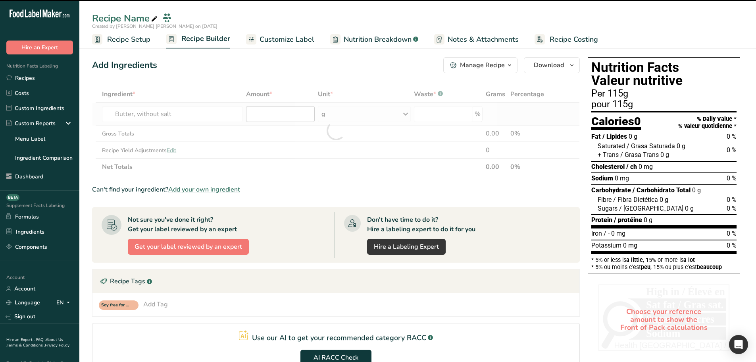
type input "0"
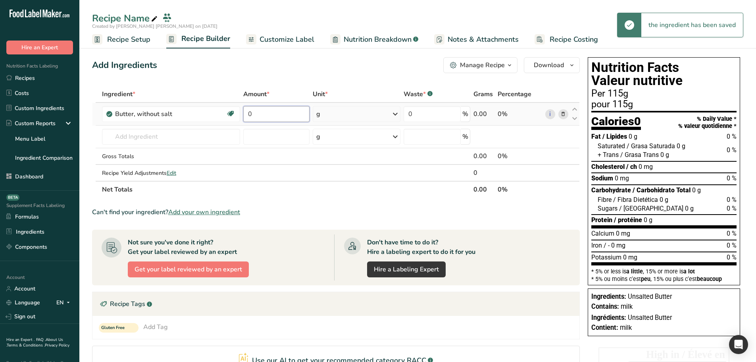
click at [275, 115] on input "0" at bounding box center [276, 114] width 66 height 16
type input "100"
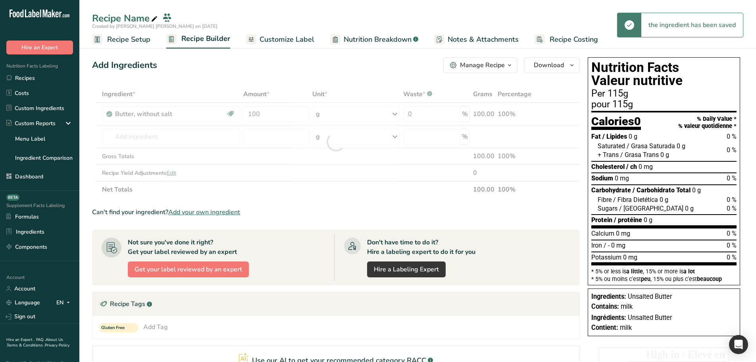
click at [314, 78] on div "Add Ingredients Manage Recipe Delete Recipe Duplicate Recipe Scale Recipe Save …" at bounding box center [338, 266] width 493 height 424
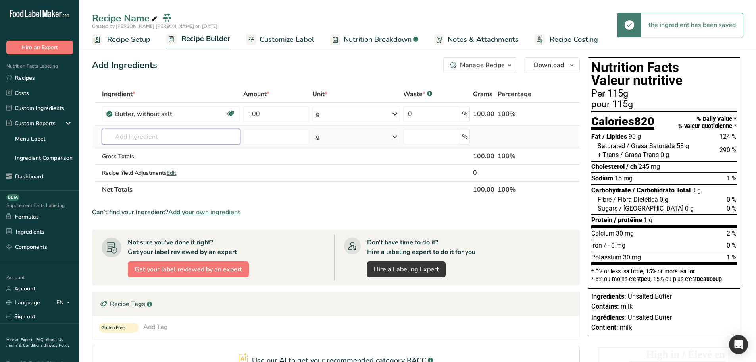
click at [179, 139] on input "text" at bounding box center [171, 137] width 138 height 16
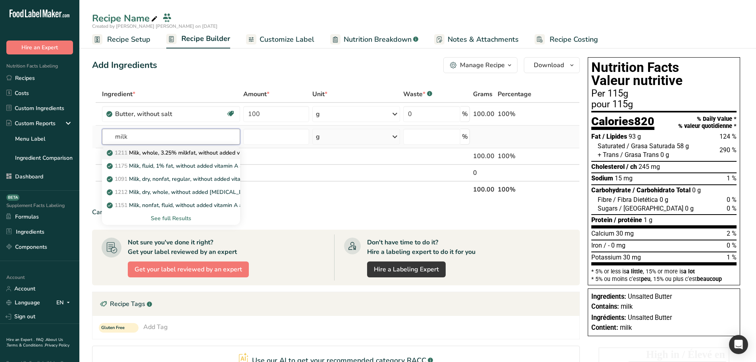
type input "milk"
click at [167, 153] on p "1211 Milk, whole, 3.25% milkfat, without added vitamin A and vitamin D" at bounding box center [214, 152] width 212 height 8
type input "Milk, whole, 3.25% milkfat, without added vitamin A and [MEDICAL_DATA]"
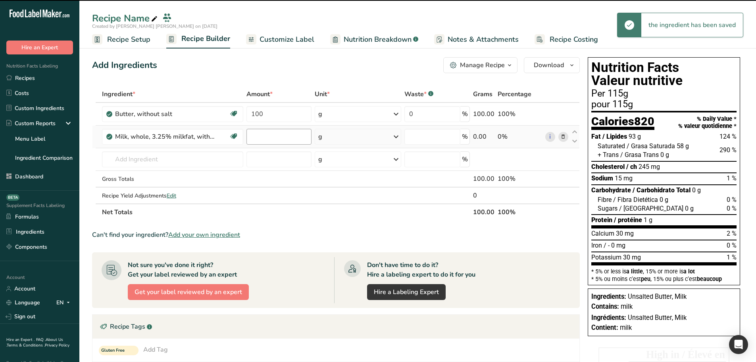
type input "0"
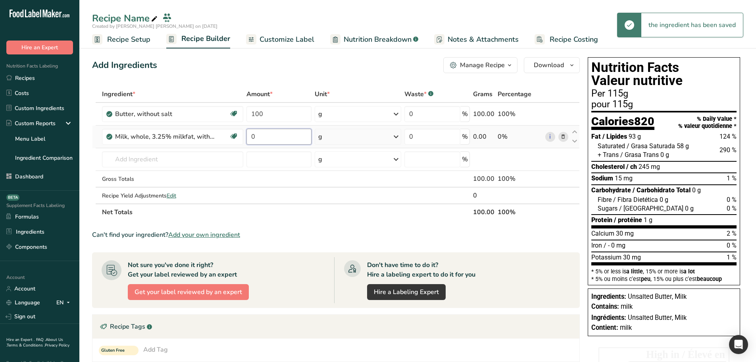
click at [272, 135] on input "0" at bounding box center [278, 137] width 65 height 16
type input "50"
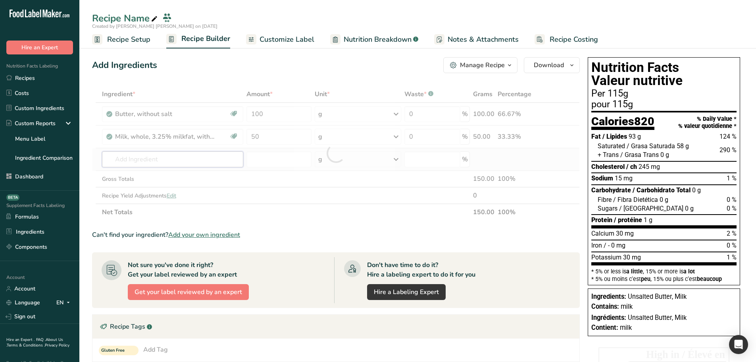
click at [212, 162] on div "Ingredient * Amount * Unit * Waste * .a-a{fill:#347362;}.b-a{fill:#fff;} Grams …" at bounding box center [336, 153] width 488 height 135
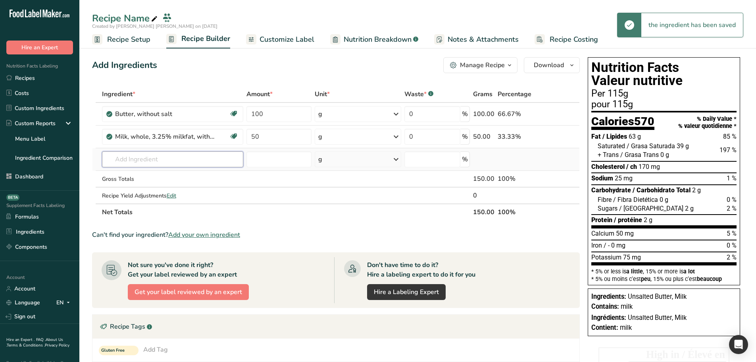
click at [200, 162] on input "text" at bounding box center [172, 159] width 141 height 16
click at [157, 163] on input "text" at bounding box center [172, 159] width 141 height 16
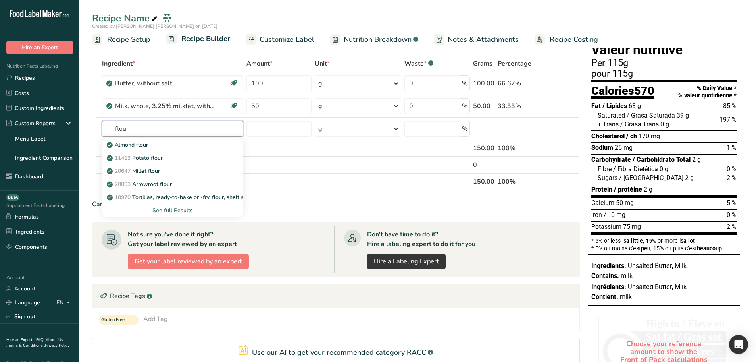
scroll to position [40, 0]
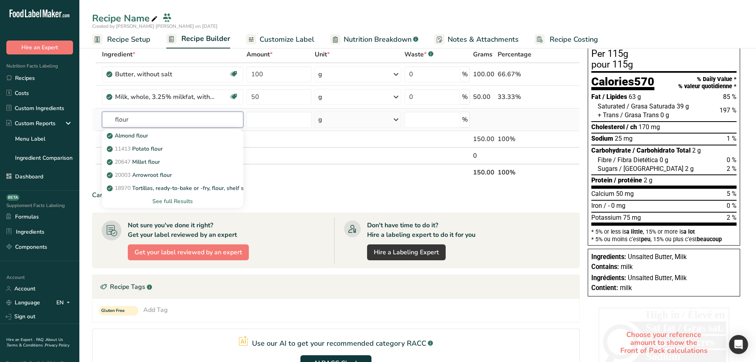
click at [147, 119] on input "flour" at bounding box center [172, 120] width 141 height 16
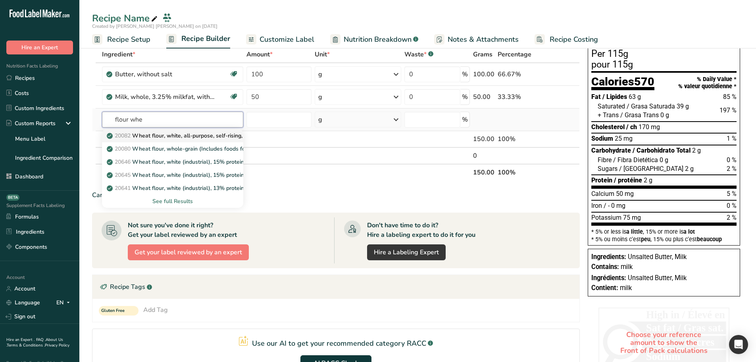
type input "flour whe"
click at [165, 138] on p "20082 Wheat flour, white, all-purpose, self-rising, enriched" at bounding box center [187, 135] width 158 height 8
type input "Wheat flour, white, all-purpose, self-rising, enriched"
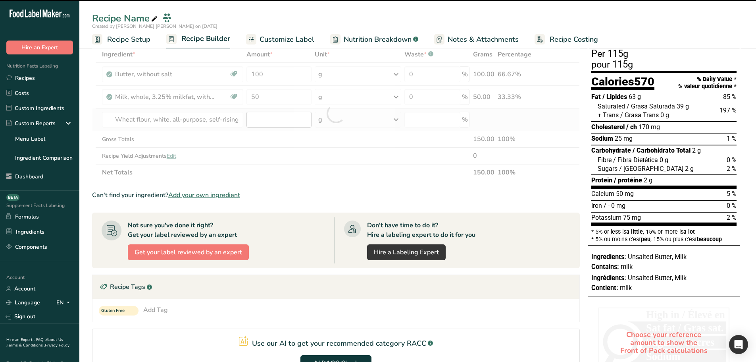
type input "0"
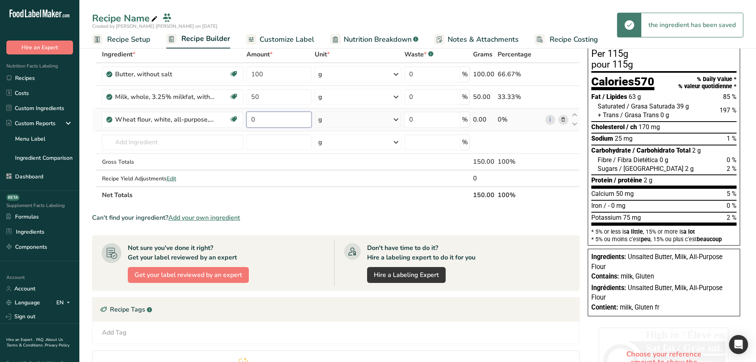
click at [272, 119] on input "0" at bounding box center [278, 120] width 65 height 16
type input "200"
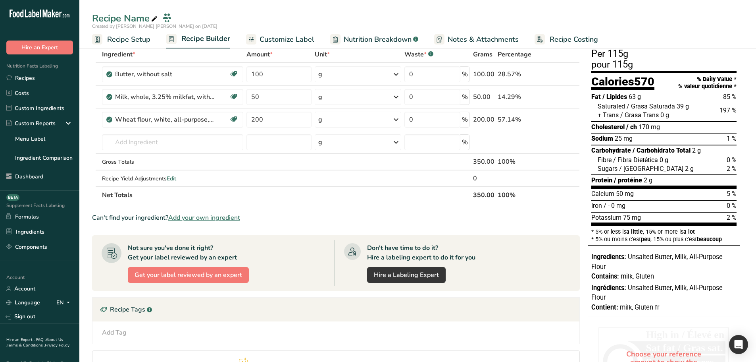
click at [89, 126] on section "Add Ingredients Manage Recipe Delete Recipe Duplicate Recipe Scale Recipe Save …" at bounding box center [417, 249] width 677 height 494
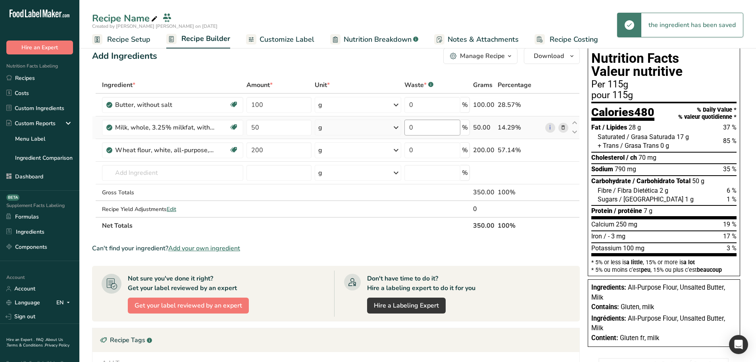
scroll to position [0, 0]
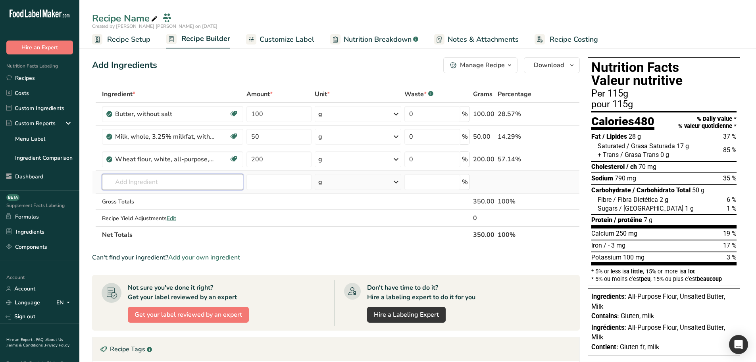
click at [157, 179] on input "text" at bounding box center [172, 182] width 141 height 16
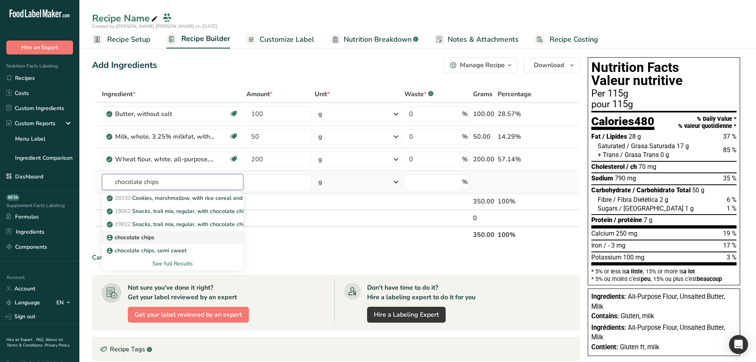
type input "chocolate chips"
click at [159, 237] on div "chocolate chips" at bounding box center [166, 237] width 116 height 8
type input "chocolate chips"
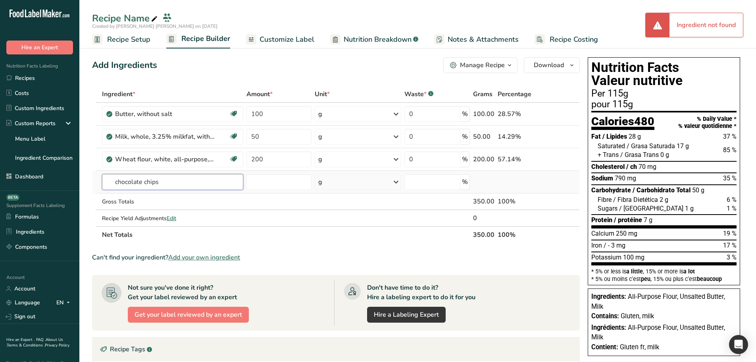
click at [185, 185] on input "chocolate chips" at bounding box center [172, 182] width 141 height 16
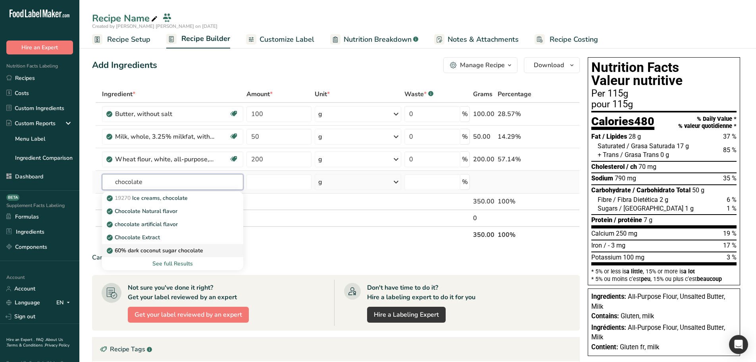
type input "chocolate"
click at [164, 248] on p "60% dark coconut sugar chocolate" at bounding box center [155, 250] width 95 height 8
type input "60% dark coconut sugar chocolate"
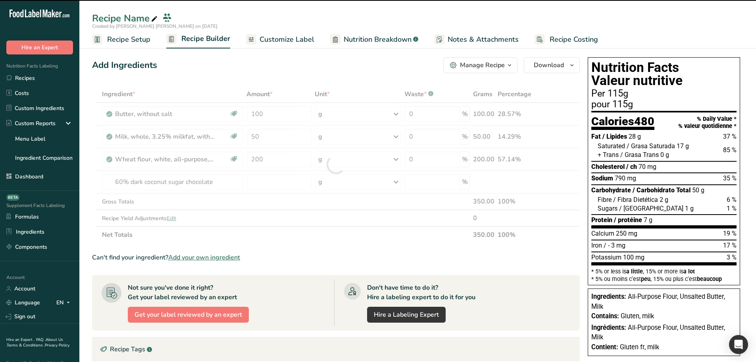
type input "0"
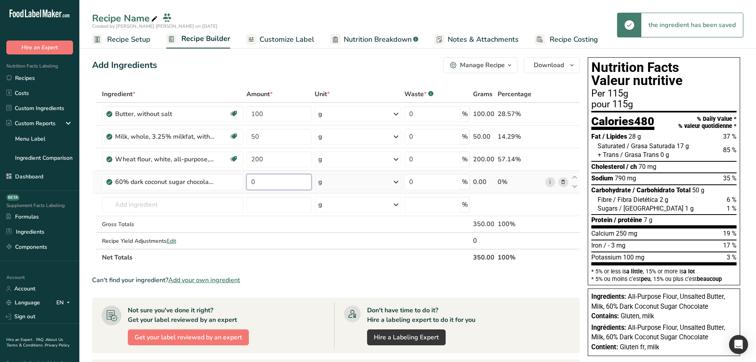
click at [280, 183] on input "0" at bounding box center [278, 182] width 65 height 16
type input "100"
click at [567, 266] on section "Ingredient * Amount * Unit * Waste * .a-a{fill:#347362;}.b-a{fill:#fff;} Grams …" at bounding box center [336, 309] width 488 height 447
drag, startPoint x: 610, startPoint y: 93, endPoint x: 634, endPoint y: 94, distance: 24.3
click at [634, 94] on div "Per 115g" at bounding box center [663, 94] width 145 height 10
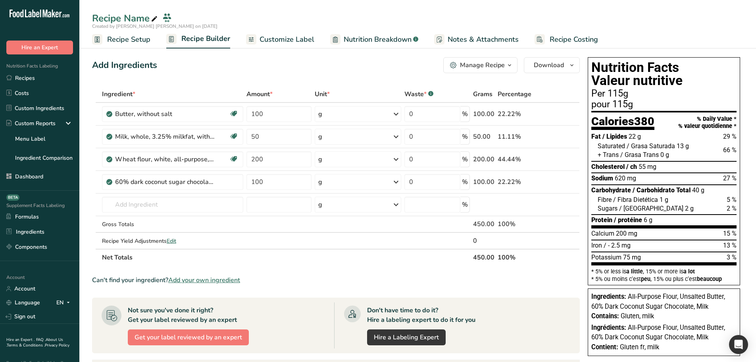
click at [616, 94] on div "Per 115g" at bounding box center [663, 94] width 145 height 10
click at [640, 94] on div "Per 115g" at bounding box center [663, 94] width 145 height 10
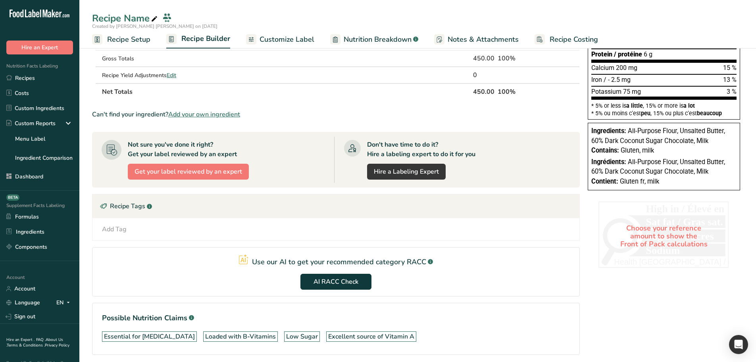
scroll to position [196, 0]
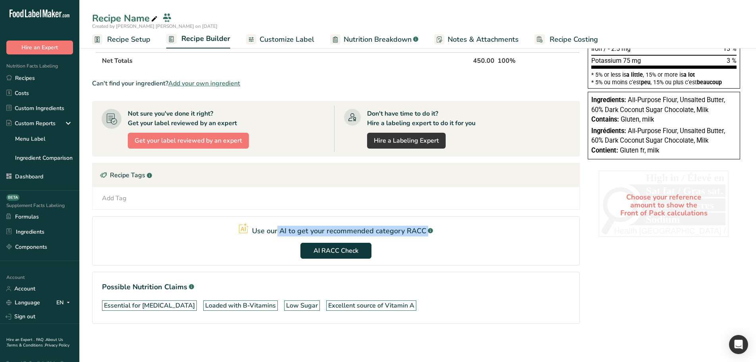
drag, startPoint x: 255, startPoint y: 229, endPoint x: 425, endPoint y: 230, distance: 170.3
click at [425, 230] on div "Use our AI to get your recommended category RACC .a-a{fill:#347362;}.b-a{fill:#…" at bounding box center [336, 229] width 194 height 13
click at [423, 231] on p "Use our AI to get your recommended category RACC" at bounding box center [339, 230] width 174 height 11
click at [337, 252] on span "AI RACC Check" at bounding box center [336, 251] width 45 height 10
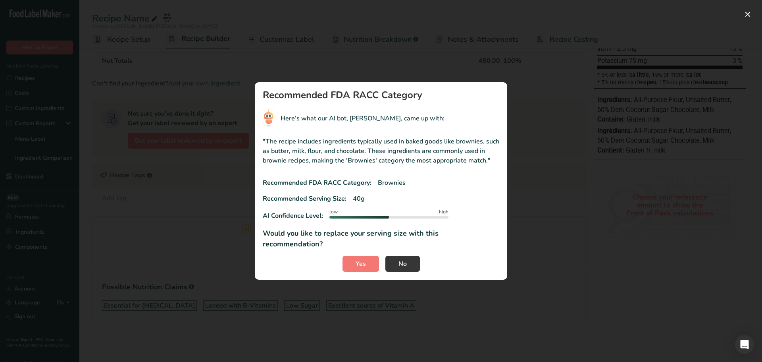
click at [358, 123] on p "Here’s what our AI bot, RIA, came up with:" at bounding box center [363, 119] width 164 height 10
click at [354, 123] on p "Here’s what our AI bot, RIA, came up with:" at bounding box center [363, 119] width 164 height 10
drag, startPoint x: 266, startPoint y: 146, endPoint x: 346, endPoint y: 150, distance: 79.9
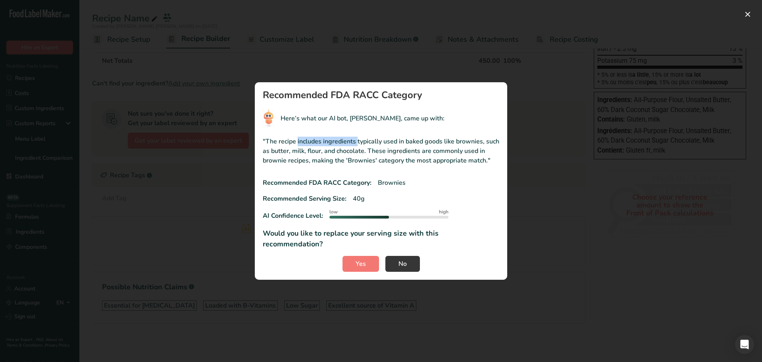
click at [326, 146] on p ""The recipe includes ingredients typically used in baked goods like brownies, s…" at bounding box center [381, 151] width 237 height 29
click at [351, 151] on p ""The recipe includes ingredients typically used in baked goods like brownies, s…" at bounding box center [381, 151] width 237 height 29
click at [483, 165] on p ""The recipe includes ingredients typically used in baked goods like brownies, s…" at bounding box center [381, 151] width 237 height 29
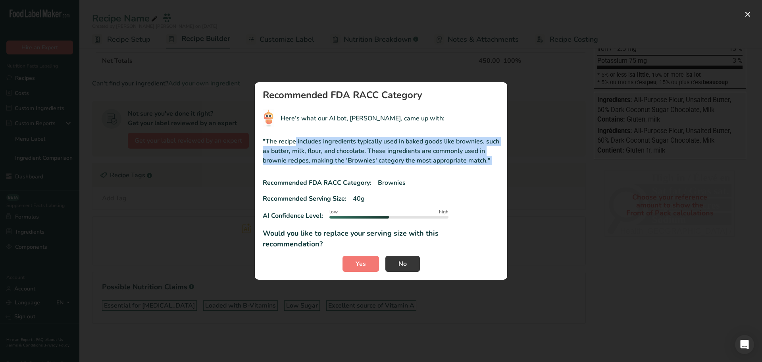
click at [483, 165] on p ""The recipe includes ingredients typically used in baked goods like brownies, s…" at bounding box center [381, 151] width 237 height 29
click at [464, 165] on p ""The recipe includes ingredients typically used in baked goods like brownies, s…" at bounding box center [381, 151] width 237 height 29
drag, startPoint x: 487, startPoint y: 166, endPoint x: 266, endPoint y: 144, distance: 222.2
click at [266, 144] on p ""The recipe includes ingredients typically used in baked goods like brownies, s…" at bounding box center [381, 151] width 237 height 29
click at [285, 152] on p ""The recipe includes ingredients typically used in baked goods like brownies, s…" at bounding box center [381, 151] width 237 height 29
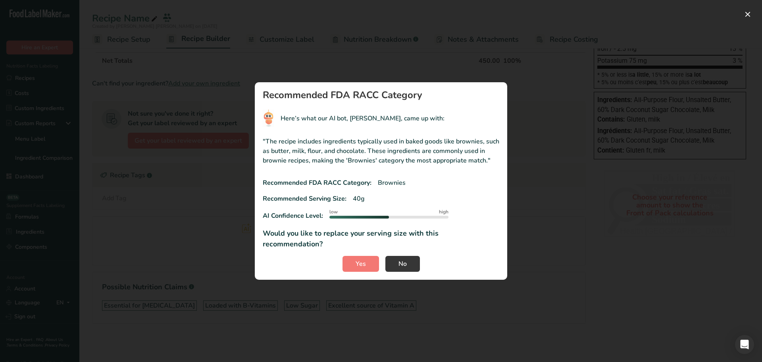
click at [395, 187] on p "Brownies" at bounding box center [392, 183] width 28 height 10
click at [360, 202] on p "40g" at bounding box center [359, 199] width 12 height 10
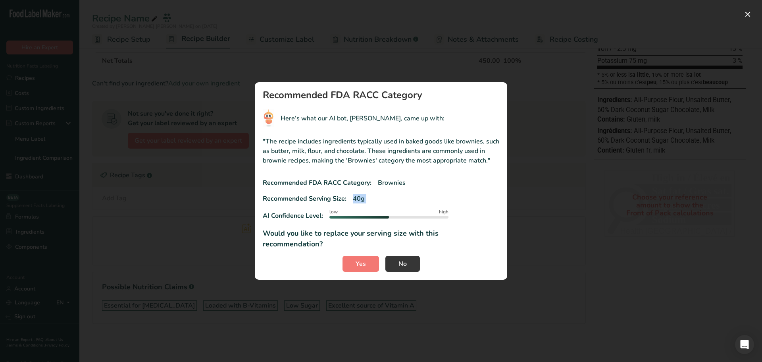
click at [360, 202] on p "40g" at bounding box center [359, 199] width 12 height 10
click at [291, 220] on p "AI Confidence Level:" at bounding box center [293, 216] width 60 height 10
drag, startPoint x: 263, startPoint y: 220, endPoint x: 457, endPoint y: 224, distance: 194.5
click at [457, 221] on div "AI Confidence Level: low high" at bounding box center [381, 216] width 237 height 12
click at [458, 221] on div "AI Confidence Level: low high" at bounding box center [381, 216] width 237 height 12
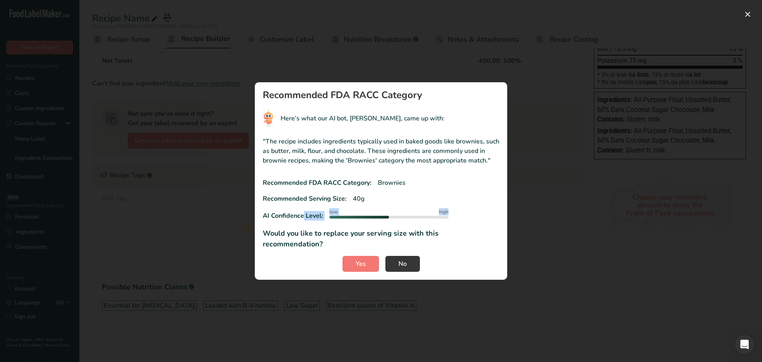
drag, startPoint x: 263, startPoint y: 238, endPoint x: 497, endPoint y: 238, distance: 233.4
click at [497, 238] on p "Would you like to replace your serving size with this recommendation?" at bounding box center [381, 238] width 237 height 21
click at [484, 238] on p "Would you like to replace your serving size with this recommendation?" at bounding box center [381, 238] width 237 height 21
click at [356, 203] on p "40g" at bounding box center [359, 199] width 12 height 10
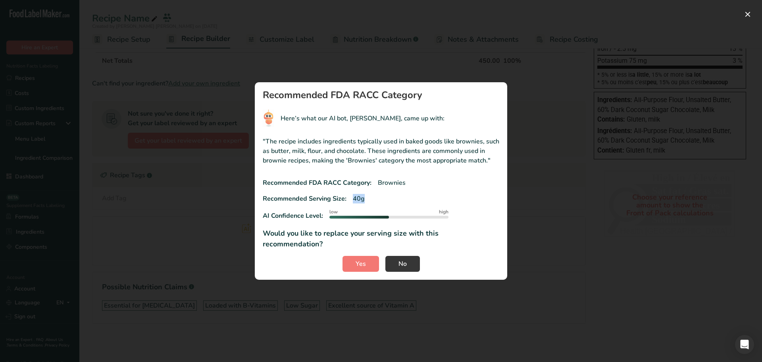
click at [366, 203] on div "Recommended Serving Size: 40g" at bounding box center [381, 199] width 237 height 10
click at [361, 259] on span "Yes" at bounding box center [361, 264] width 10 height 10
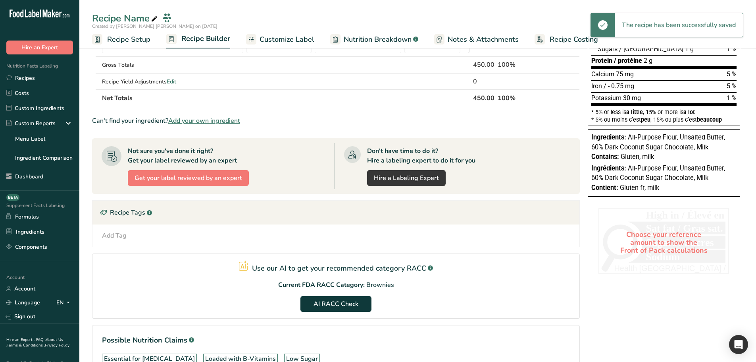
scroll to position [0, 0]
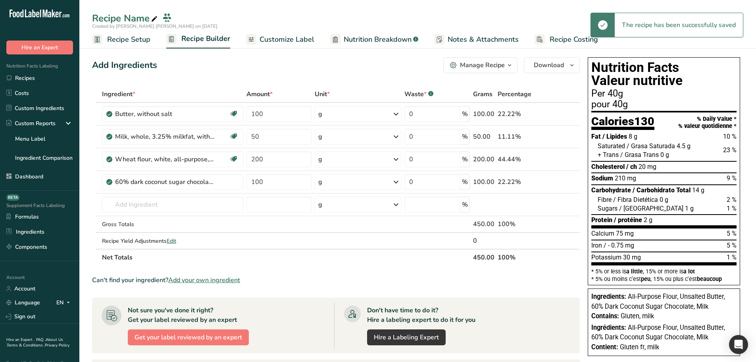
click at [615, 94] on div "Per 40g" at bounding box center [663, 94] width 145 height 10
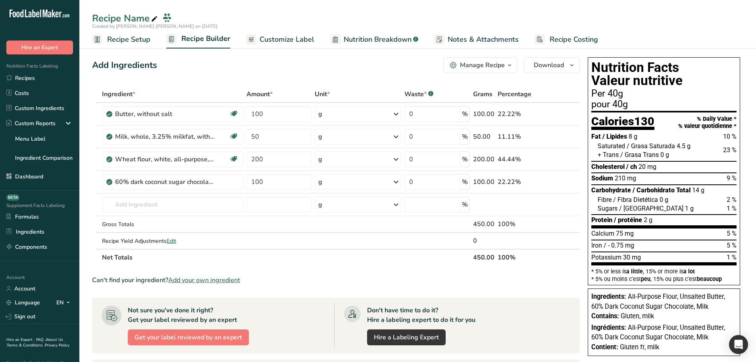
click at [617, 106] on div "pour 40g" at bounding box center [663, 105] width 145 height 10
click at [616, 106] on div "pour 40g" at bounding box center [663, 105] width 145 height 10
click at [635, 139] on span "8 g" at bounding box center [633, 137] width 9 height 8
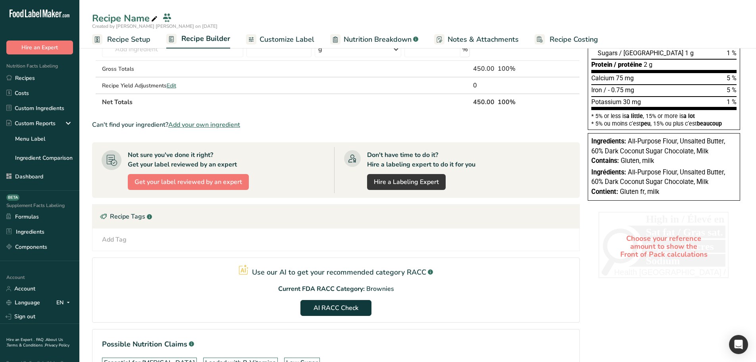
scroll to position [159, 0]
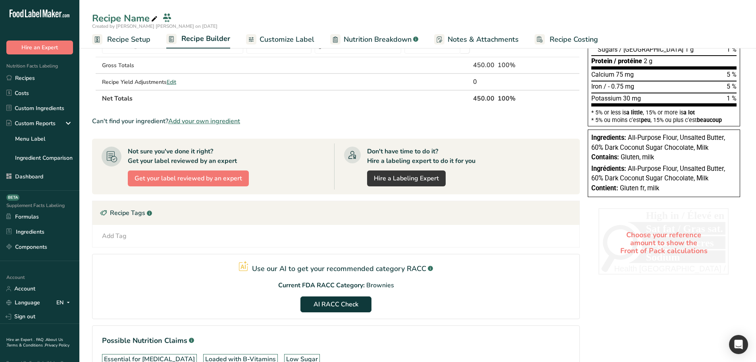
drag, startPoint x: 277, startPoint y: 284, endPoint x: 394, endPoint y: 283, distance: 116.7
click at [394, 283] on section "Use our AI to get your recommended category RACC .a-a{fill:#347362;}.b-a{fill:#…" at bounding box center [336, 286] width 488 height 65
click at [382, 286] on p "Brownies" at bounding box center [380, 285] width 28 height 10
click at [381, 286] on p "Brownies" at bounding box center [380, 285] width 28 height 10
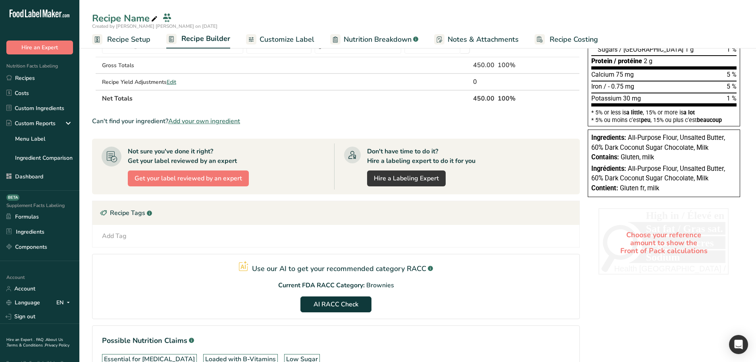
click at [340, 283] on p "Current FDA RACC Category:" at bounding box center [321, 285] width 87 height 10
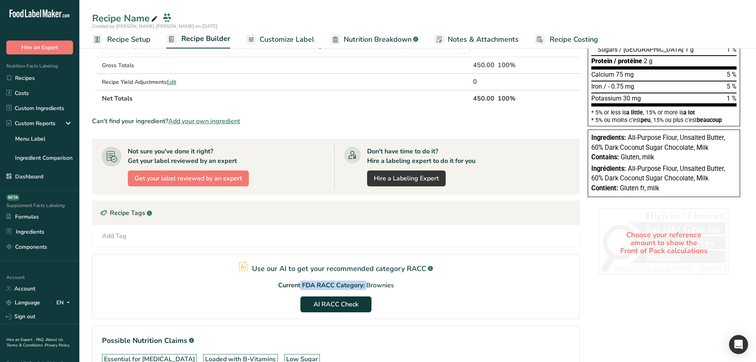
click at [340, 283] on p "Current FDA RACC Category:" at bounding box center [321, 285] width 87 height 10
click at [344, 283] on p "Current FDA RACC Category:" at bounding box center [321, 285] width 87 height 10
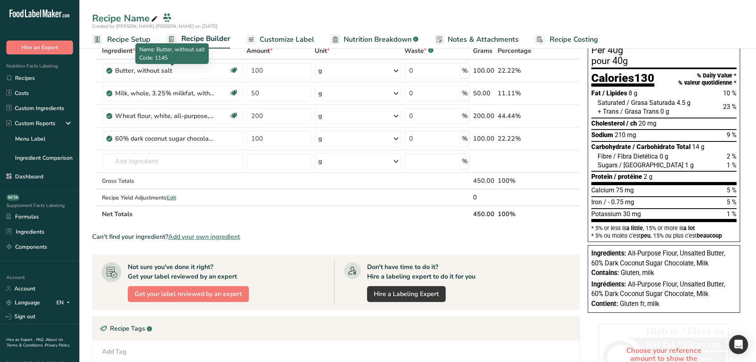
scroll to position [0, 0]
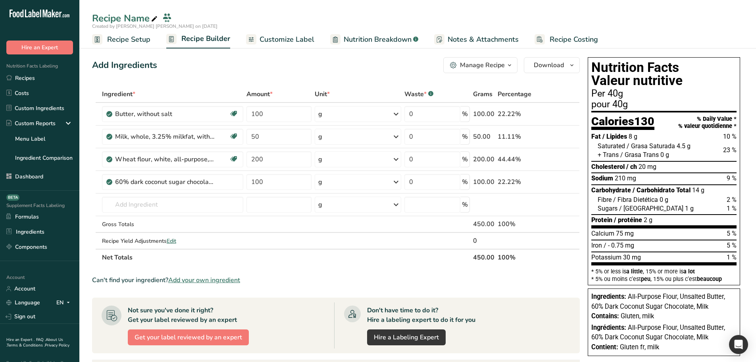
click at [128, 35] on span "Recipe Setup" at bounding box center [128, 39] width 43 height 11
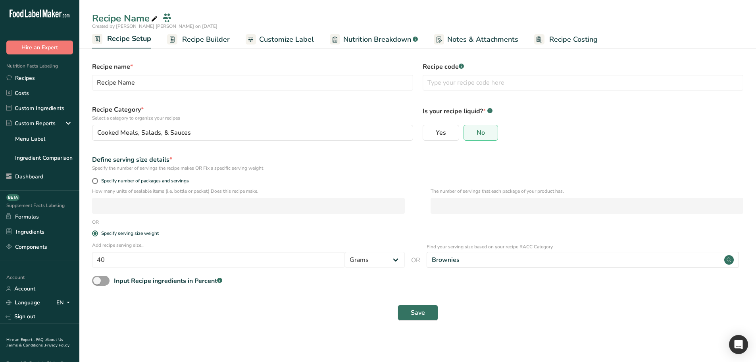
click at [213, 39] on span "Recipe Builder" at bounding box center [206, 39] width 48 height 11
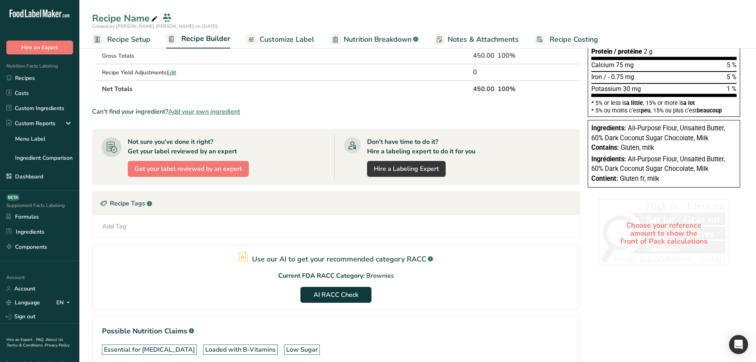
scroll to position [198, 0]
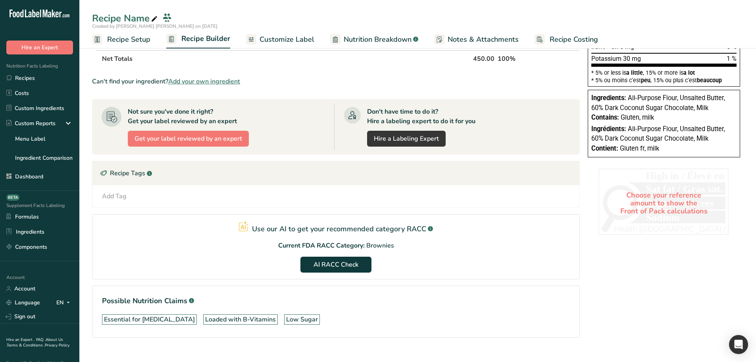
drag, startPoint x: 415, startPoint y: 248, endPoint x: 256, endPoint y: 230, distance: 160.6
click at [256, 230] on section "Use our AI to get your recommended category RACC .a-a{fill:#347362;}.b-a{fill:#…" at bounding box center [336, 246] width 488 height 65
click at [265, 245] on section "Use our AI to get your recommended category RACC .a-a{fill:#347362;}.b-a{fill:#…" at bounding box center [336, 246] width 488 height 65
drag, startPoint x: 250, startPoint y: 227, endPoint x: 406, endPoint y: 246, distance: 157.5
click at [406, 246] on section "Use our AI to get your recommended category RACC .a-a{fill:#347362;}.b-a{fill:#…" at bounding box center [336, 246] width 488 height 65
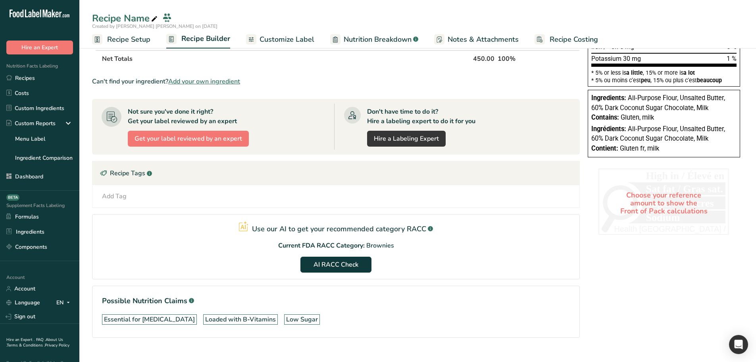
click at [406, 246] on section "Use our AI to get your recommended category RACC .a-a{fill:#347362;}.b-a{fill:#…" at bounding box center [336, 246] width 488 height 65
drag, startPoint x: 387, startPoint y: 246, endPoint x: 251, endPoint y: 231, distance: 136.5
click at [251, 231] on section "Use our AI to get your recommended category RACC .a-a{fill:#347362;}.b-a{fill:#…" at bounding box center [336, 246] width 488 height 65
click at [266, 235] on section "Use our AI to get your recommended category RACC .a-a{fill:#347362;}.b-a{fill:#…" at bounding box center [336, 246] width 488 height 65
drag, startPoint x: 254, startPoint y: 227, endPoint x: 404, endPoint y: 250, distance: 151.3
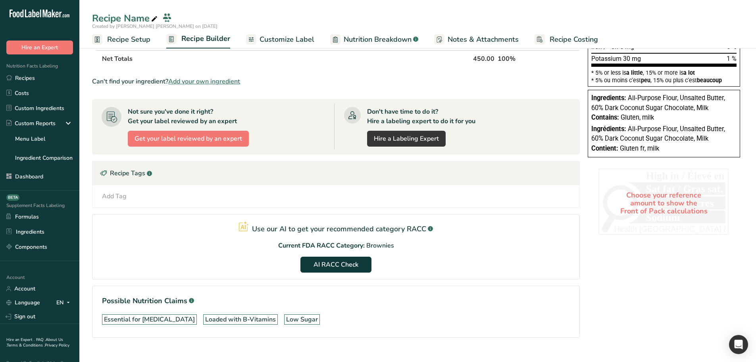
click at [404, 250] on section "Use our AI to get your recommended category RACC .a-a{fill:#347362;}.b-a{fill:#…" at bounding box center [336, 246] width 488 height 65
drag, startPoint x: 254, startPoint y: 226, endPoint x: 397, endPoint y: 249, distance: 144.7
click at [397, 249] on section "Use our AI to get your recommended category RACC .a-a{fill:#347362;}.b-a{fill:#…" at bounding box center [336, 246] width 488 height 65
click at [400, 248] on section "Use our AI to get your recommended category RACC .a-a{fill:#347362;}.b-a{fill:#…" at bounding box center [336, 246] width 488 height 65
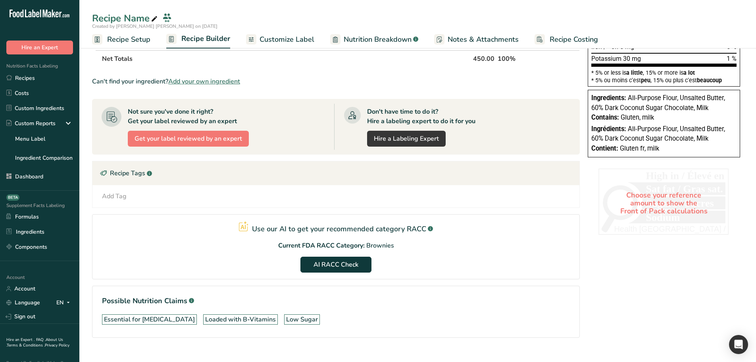
click at [309, 244] on p "Current FDA RACC Category:" at bounding box center [321, 246] width 87 height 10
click at [361, 244] on p "Current FDA RACC Category:" at bounding box center [321, 246] width 87 height 10
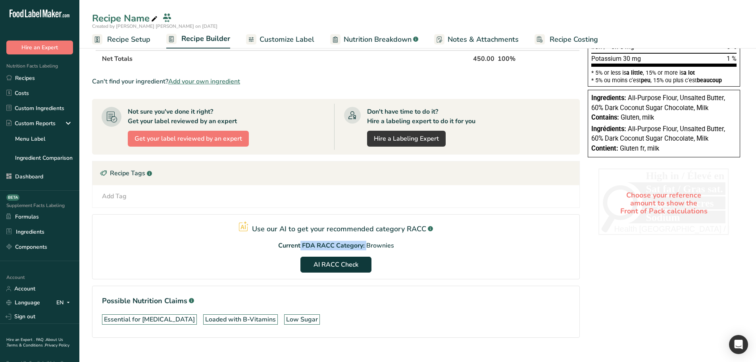
click at [361, 244] on p "Current FDA RACC Category:" at bounding box center [321, 246] width 87 height 10
click at [389, 246] on p "Brownies" at bounding box center [380, 246] width 28 height 10
click at [306, 225] on p "Use our AI to get your recommended category RACC" at bounding box center [339, 228] width 174 height 11
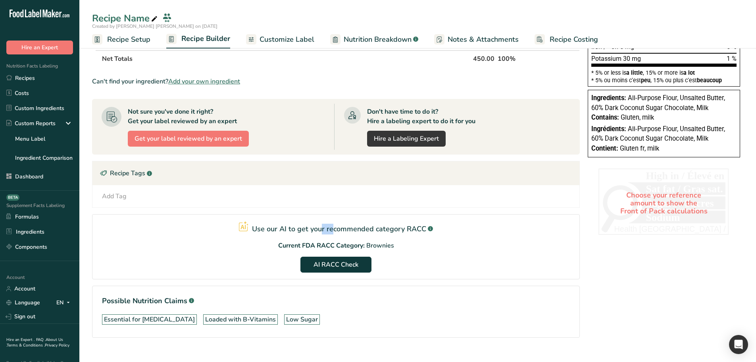
click at [306, 225] on p "Use our AI to get your recommended category RACC" at bounding box center [339, 228] width 174 height 11
click at [446, 241] on section "Use our AI to get your recommended category RACC .a-a{fill:#347362;}.b-a{fill:#…" at bounding box center [336, 246] width 488 height 65
drag, startPoint x: 395, startPoint y: 246, endPoint x: 254, endPoint y: 230, distance: 142.6
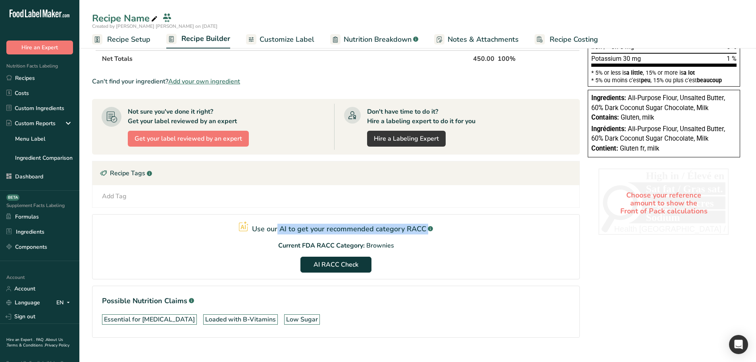
click at [254, 230] on section "Use our AI to get your recommended category RACC .a-a{fill:#347362;}.b-a{fill:#…" at bounding box center [336, 246] width 488 height 65
click at [257, 229] on p "Use our AI to get your recommended category RACC" at bounding box center [339, 228] width 174 height 11
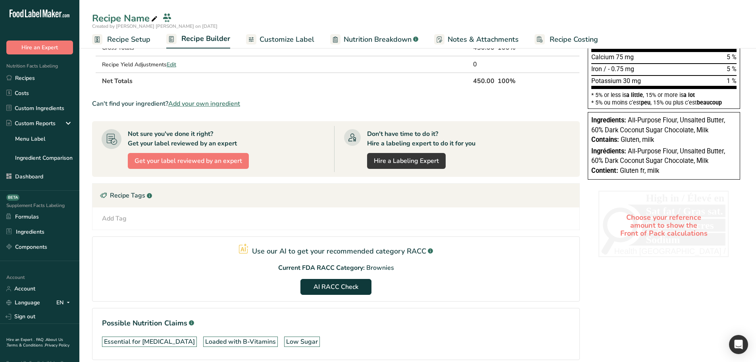
scroll to position [212, 0]
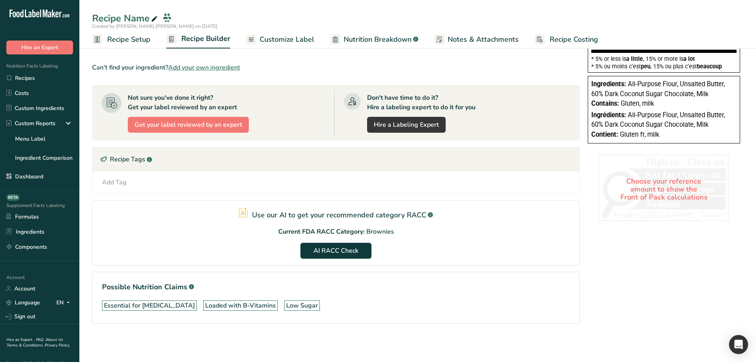
drag, startPoint x: 124, startPoint y: 35, endPoint x: 199, endPoint y: 71, distance: 83.6
click at [124, 35] on span "Recipe Setup" at bounding box center [128, 39] width 43 height 11
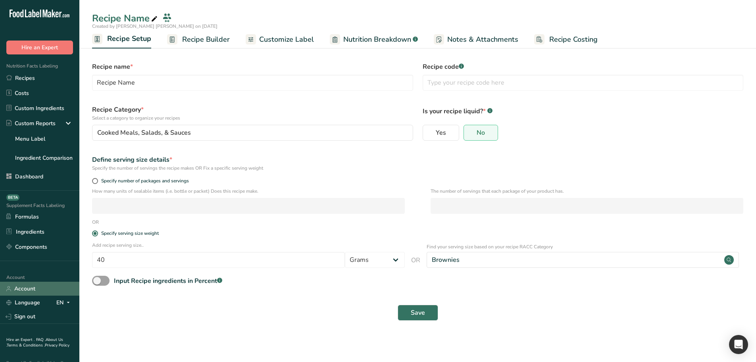
click at [27, 290] on link "Account" at bounding box center [39, 288] width 79 height 14
click at [227, 254] on input "40" at bounding box center [218, 260] width 253 height 16
type input "45"
click at [398, 304] on button "Save" at bounding box center [418, 312] width 40 height 16
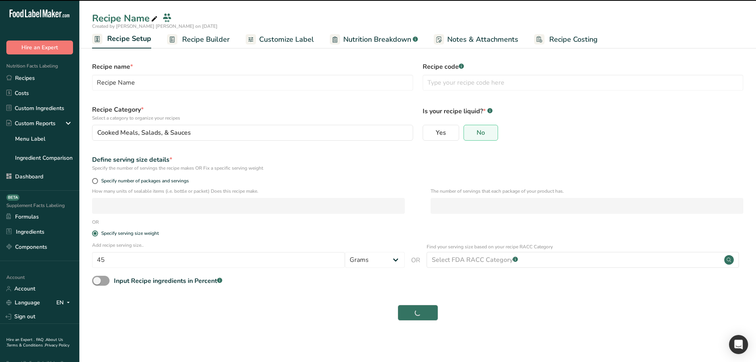
click at [559, 287] on div "Input Recipe ingredients in Percent .a-a{fill:#347362;}.b-a{fill:#fff;}" at bounding box center [417, 283] width 661 height 16
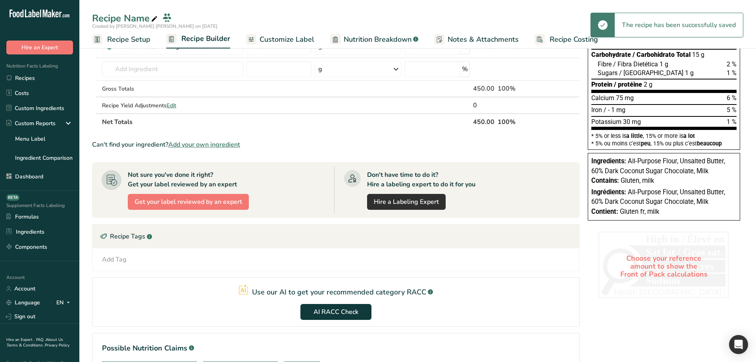
scroll to position [196, 0]
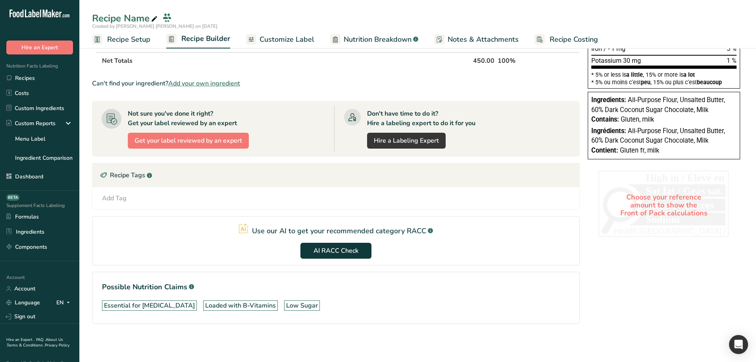
click at [129, 39] on span "Recipe Setup" at bounding box center [128, 39] width 43 height 11
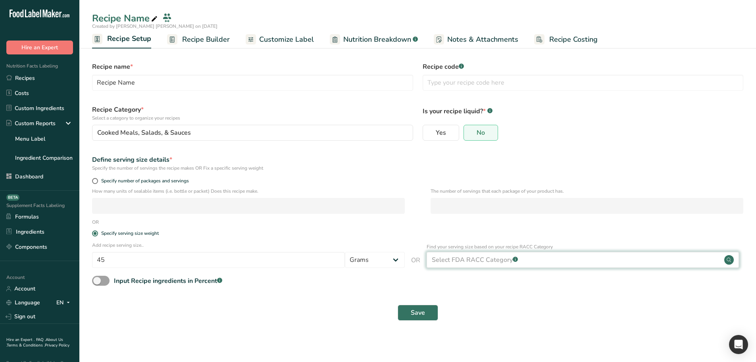
click at [495, 263] on div "Select FDA RACC Category .a-a{fill:#347362;}.b-a{fill:#fff;}" at bounding box center [475, 260] width 86 height 10
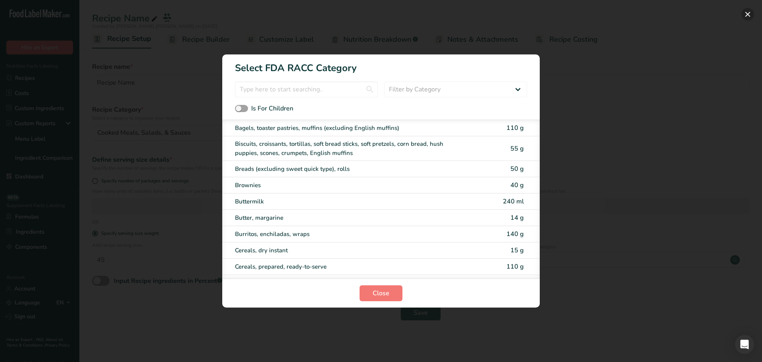
click at [751, 14] on button "RACC Category Selection Modal" at bounding box center [747, 14] width 13 height 13
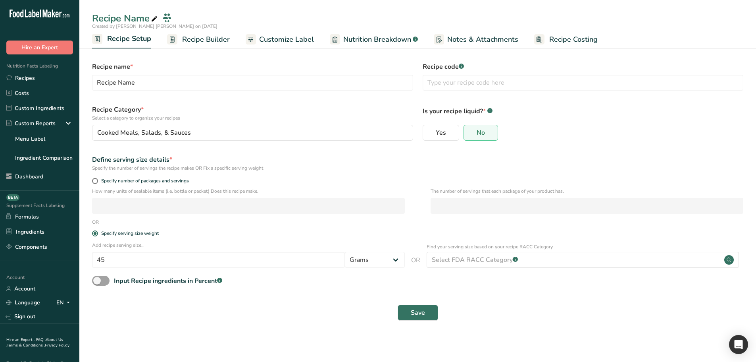
click at [208, 40] on span "Recipe Builder" at bounding box center [206, 39] width 48 height 11
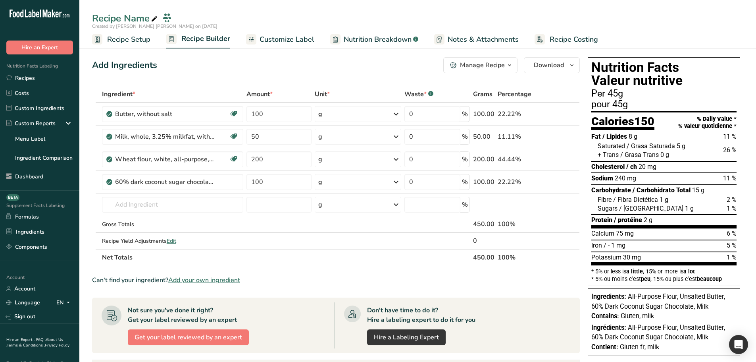
click at [123, 38] on span "Recipe Setup" at bounding box center [128, 39] width 43 height 11
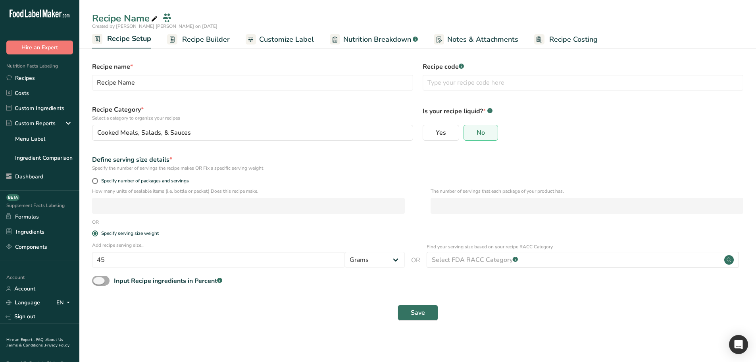
click at [103, 279] on span at bounding box center [100, 280] width 17 height 10
click at [97, 279] on input "Input Recipe ingredients in Percent .a-a{fill:#347362;}.b-a{fill:#fff;}" at bounding box center [94, 280] width 5 height 5
checkbox input "true"
click at [169, 312] on input "number" at bounding box center [395, 314] width 606 height 16
click at [285, 284] on div "Input Recipe ingredients in Percent .a-a{fill:#347362;}.b-a{fill:#fff;}" at bounding box center [417, 283] width 661 height 16
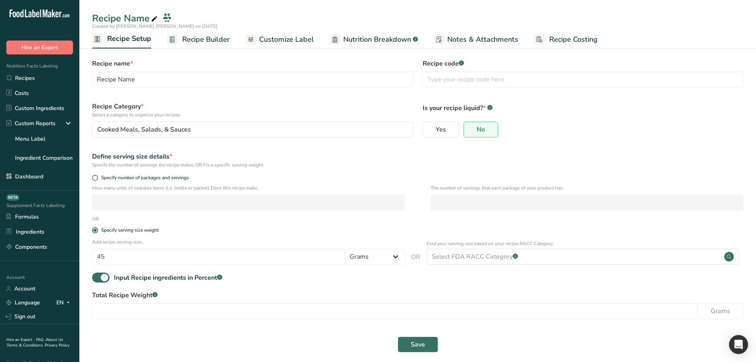
scroll to position [6, 0]
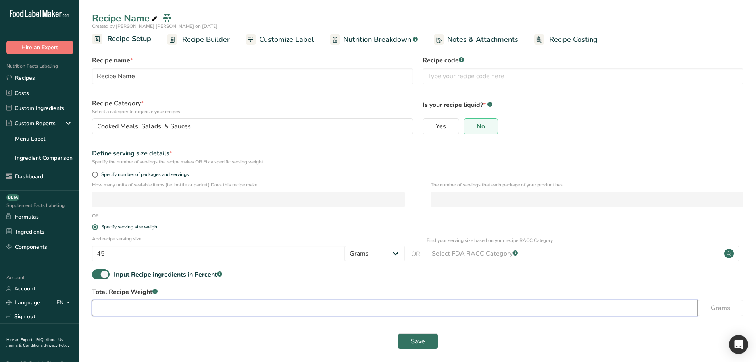
click at [176, 307] on input "number" at bounding box center [395, 308] width 606 height 16
click at [159, 310] on input "number" at bounding box center [395, 308] width 606 height 16
click at [135, 307] on input "number" at bounding box center [395, 308] width 606 height 16
type input "450"
click at [417, 341] on span "Save" at bounding box center [418, 341] width 14 height 10
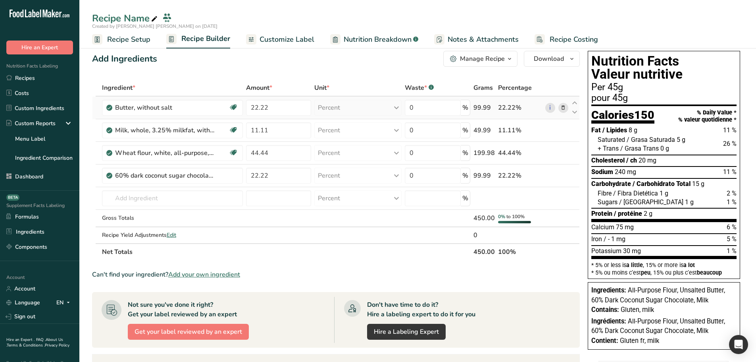
drag, startPoint x: 474, startPoint y: 107, endPoint x: 492, endPoint y: 107, distance: 17.9
click at [492, 107] on div "99.99" at bounding box center [484, 108] width 21 height 10
click at [483, 111] on div "99.99" at bounding box center [484, 108] width 21 height 10
drag, startPoint x: 499, startPoint y: 218, endPoint x: 525, endPoint y: 218, distance: 26.2
click at [525, 218] on div "0% to 100%" at bounding box center [511, 216] width 27 height 7
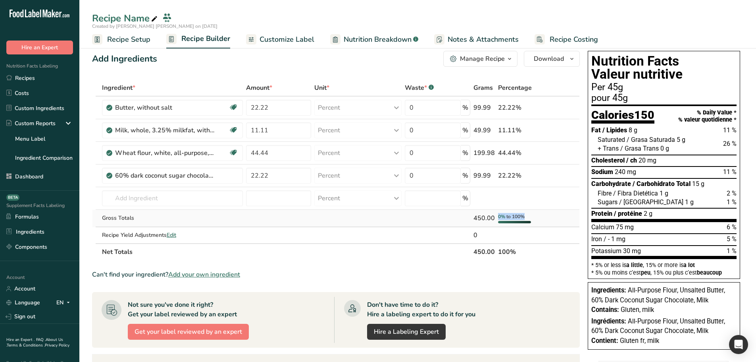
click at [506, 218] on span "to 100%" at bounding box center [515, 216] width 18 height 6
click at [516, 217] on span "to 100%" at bounding box center [515, 216] width 18 height 6
click at [519, 219] on span "to 100%" at bounding box center [515, 216] width 18 height 6
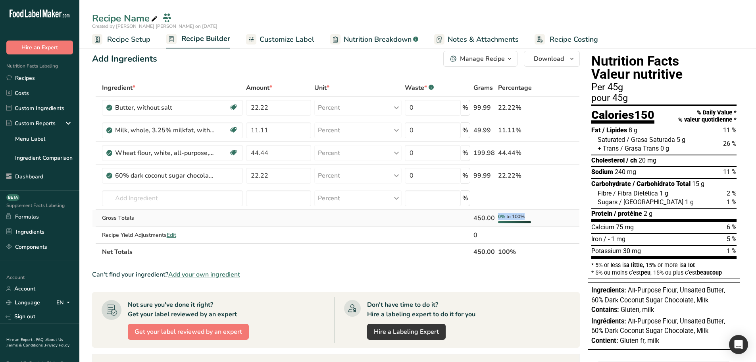
drag, startPoint x: 497, startPoint y: 214, endPoint x: 527, endPoint y: 217, distance: 30.3
click at [527, 217] on td "0% to 100%" at bounding box center [520, 218] width 47 height 17
click at [526, 220] on div "0% to 100%" at bounding box center [520, 218] width 44 height 10
click at [270, 152] on input "44.44" at bounding box center [278, 153] width 65 height 16
type input "4"
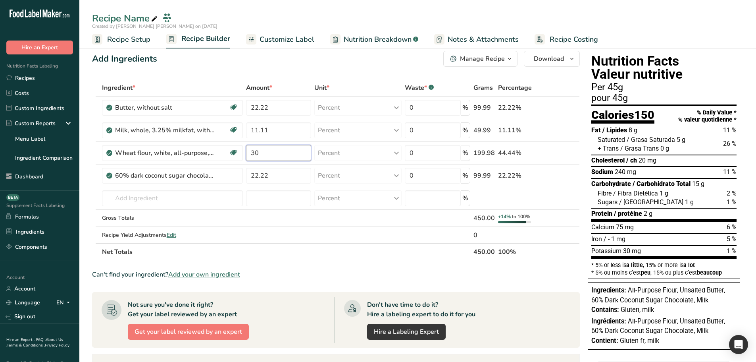
type input "30"
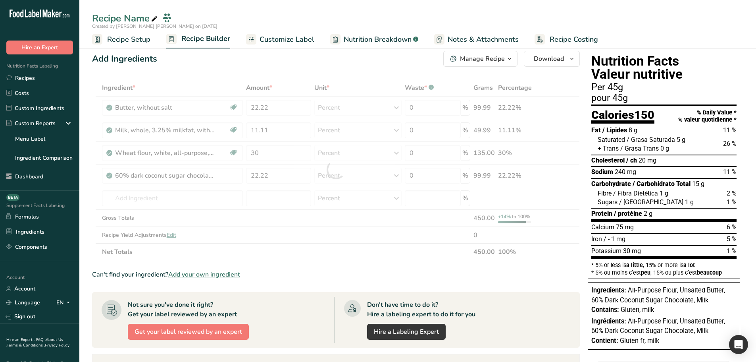
click at [582, 223] on div "Add Ingredients Manage Recipe Delete Recipe Duplicate Recipe Scale Recipe Save …" at bounding box center [338, 294] width 493 height 492
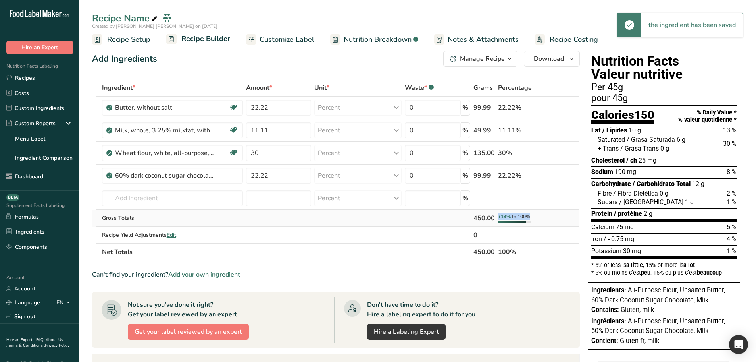
drag, startPoint x: 499, startPoint y: 217, endPoint x: 531, endPoint y: 216, distance: 32.2
click at [531, 216] on div "+14% to 100%" at bounding box center [520, 218] width 44 height 10
click at [162, 201] on input "text" at bounding box center [172, 198] width 141 height 16
click at [166, 199] on input "text" at bounding box center [172, 198] width 141 height 16
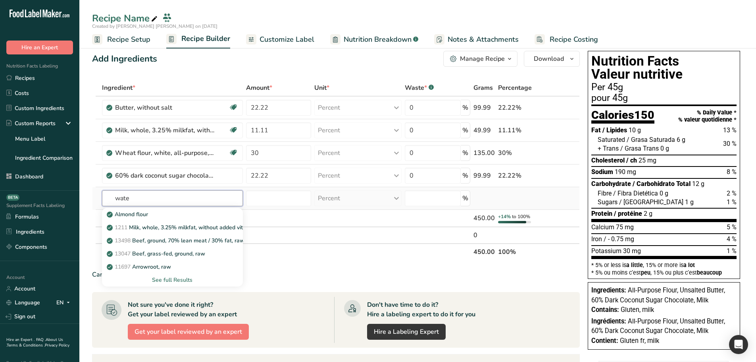
type input "water"
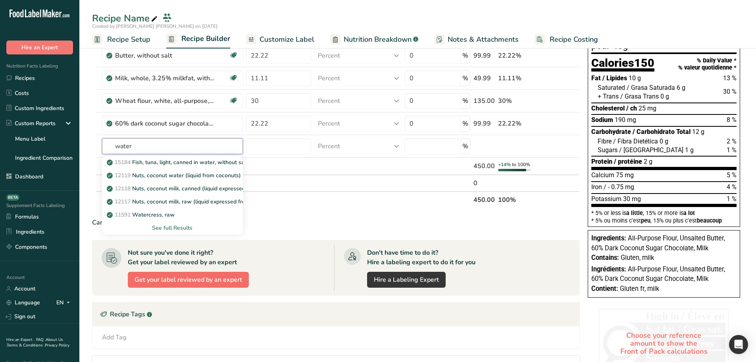
scroll to position [86, 0]
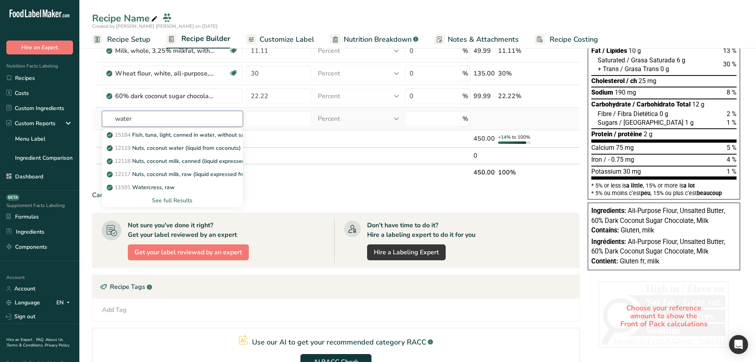
click at [133, 117] on input "water" at bounding box center [172, 119] width 141 height 16
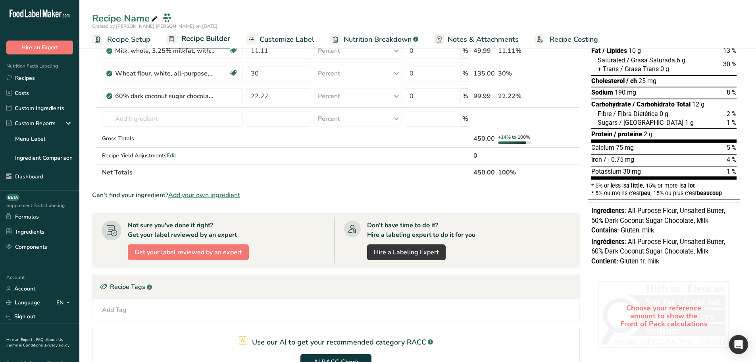
click at [91, 146] on section "Add Ingredients Manage Recipe Delete Recipe Duplicate Recipe Scale Recipe Save …" at bounding box center [417, 214] width 677 height 517
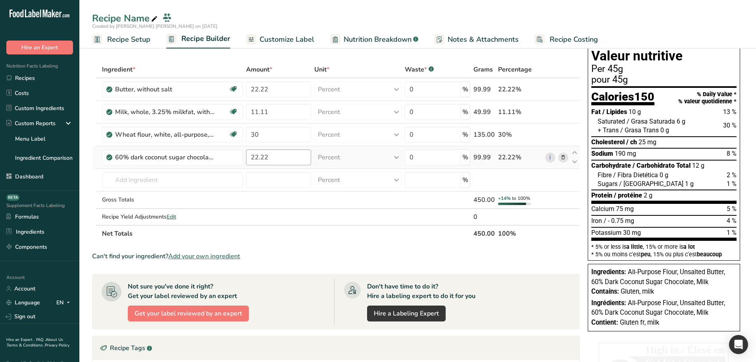
scroll to position [0, 0]
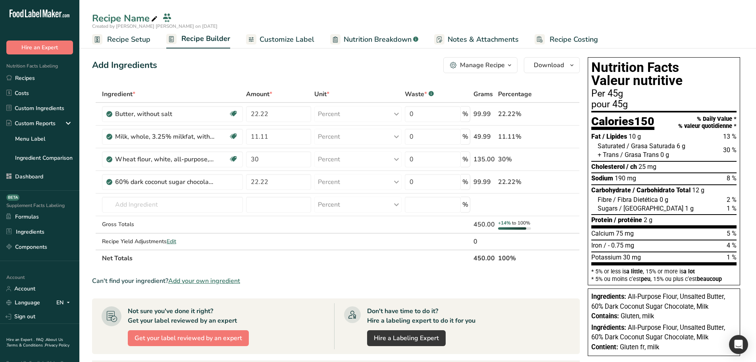
click at [124, 39] on span "Recipe Setup" at bounding box center [128, 39] width 43 height 11
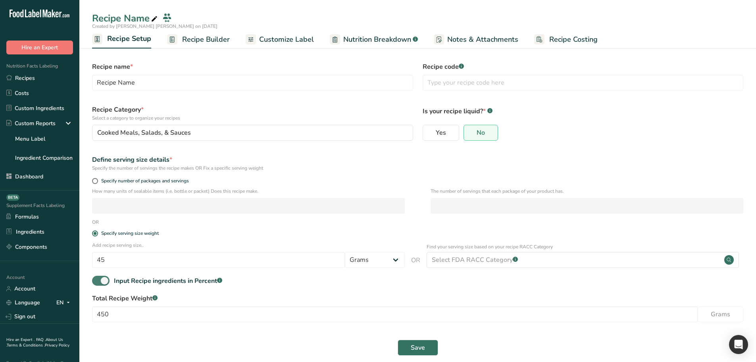
click at [103, 280] on span at bounding box center [100, 280] width 17 height 10
click at [97, 280] on input "Input Recipe ingredients in Percent .a-a{fill:#347362;}.b-a{fill:#fff;}" at bounding box center [94, 280] width 5 height 5
checkbox input "false"
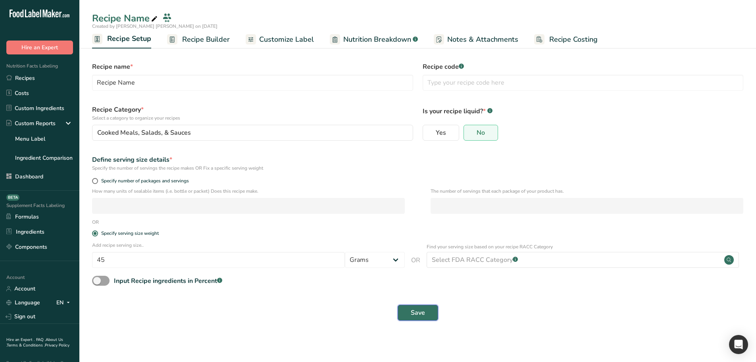
click at [413, 308] on span "Save" at bounding box center [418, 313] width 14 height 10
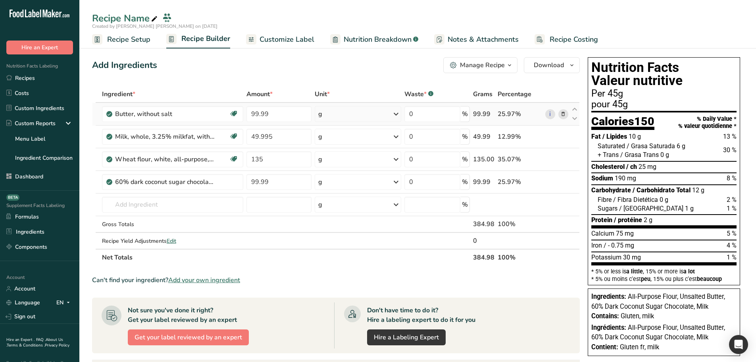
drag, startPoint x: 476, startPoint y: 111, endPoint x: 490, endPoint y: 116, distance: 14.9
click at [490, 116] on div "99.99" at bounding box center [483, 114] width 21 height 10
click at [484, 114] on div "99.99" at bounding box center [483, 114] width 21 height 10
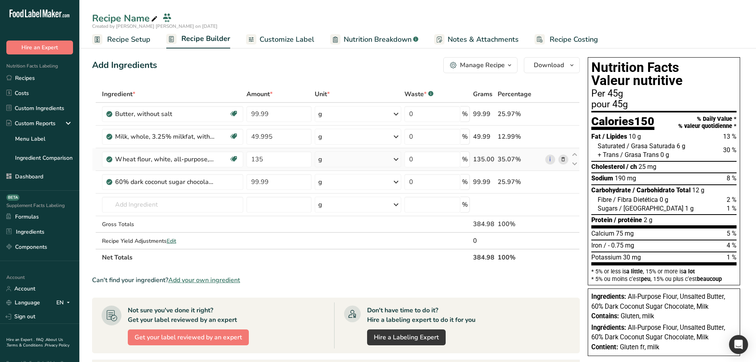
click at [487, 163] on div "135.00" at bounding box center [483, 159] width 21 height 10
click at [481, 183] on div "99.99" at bounding box center [483, 182] width 21 height 10
click at [113, 37] on span "Recipe Setup" at bounding box center [128, 39] width 43 height 11
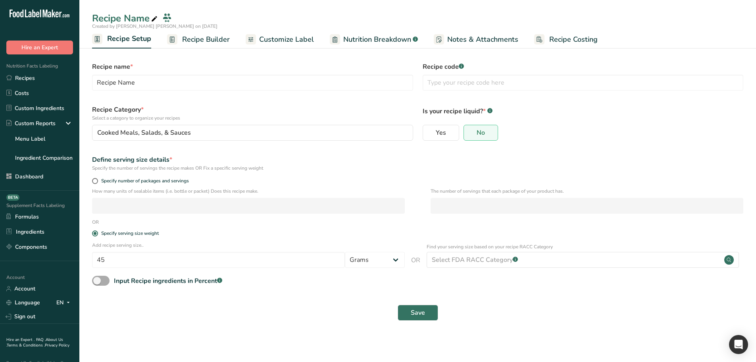
click at [100, 279] on span at bounding box center [100, 280] width 17 height 10
click at [97, 279] on input "Input Recipe ingredients in Percent .a-a{fill:#347362;}.b-a{fill:#fff;}" at bounding box center [94, 280] width 5 height 5
checkbox input "true"
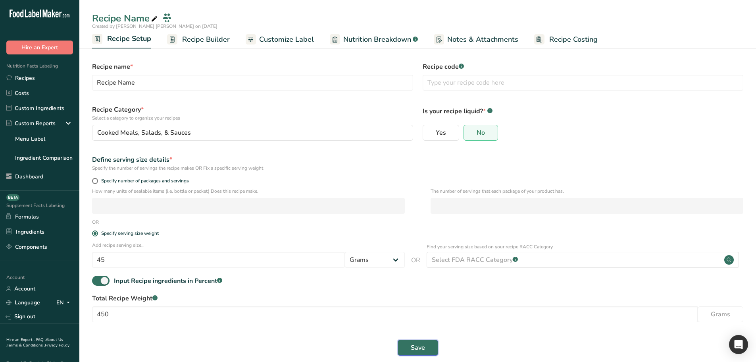
click at [424, 349] on span "Save" at bounding box center [418, 348] width 14 height 10
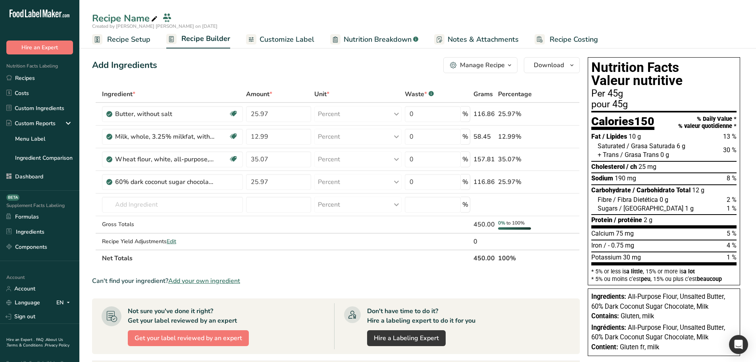
click at [137, 41] on span "Recipe Setup" at bounding box center [128, 39] width 43 height 11
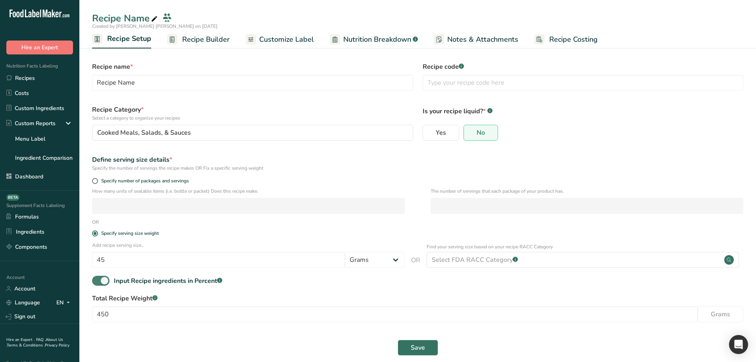
click at [103, 277] on span at bounding box center [100, 280] width 17 height 10
click at [97, 278] on input "Input Recipe ingredients in Percent .a-a{fill:#347362;}.b-a{fill:#fff;}" at bounding box center [94, 280] width 5 height 5
checkbox input "false"
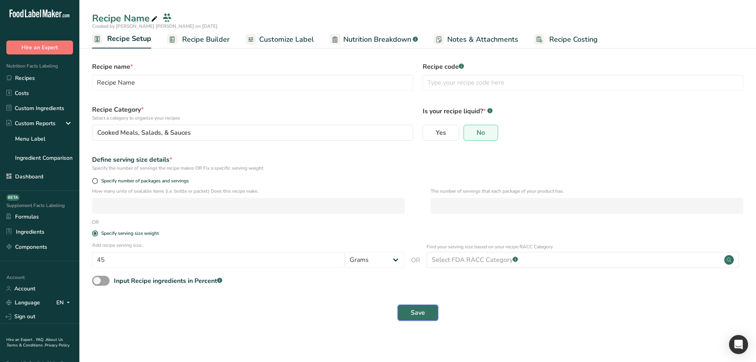
click at [416, 316] on span "Save" at bounding box center [418, 313] width 14 height 10
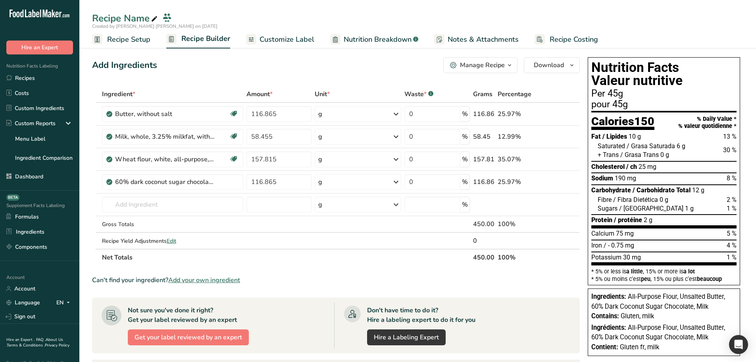
click at [126, 39] on span "Recipe Setup" at bounding box center [128, 39] width 43 height 11
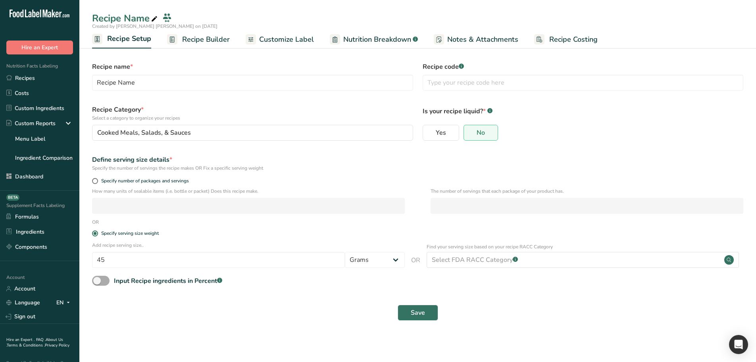
click at [101, 280] on span at bounding box center [100, 280] width 17 height 10
click at [97, 280] on input "Input Recipe ingredients in Percent .a-a{fill:#347362;}.b-a{fill:#fff;}" at bounding box center [94, 280] width 5 height 5
checkbox input "true"
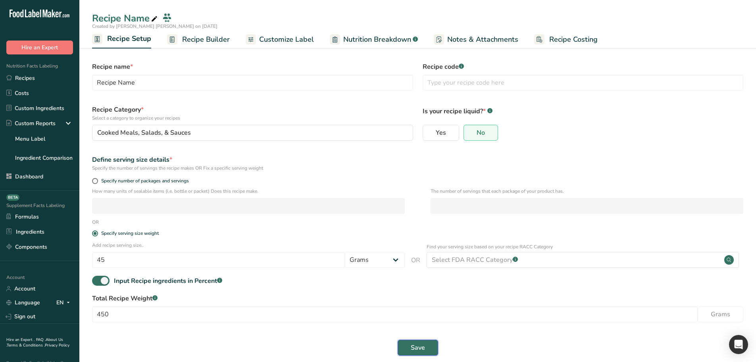
click at [412, 343] on span "Save" at bounding box center [418, 348] width 14 height 10
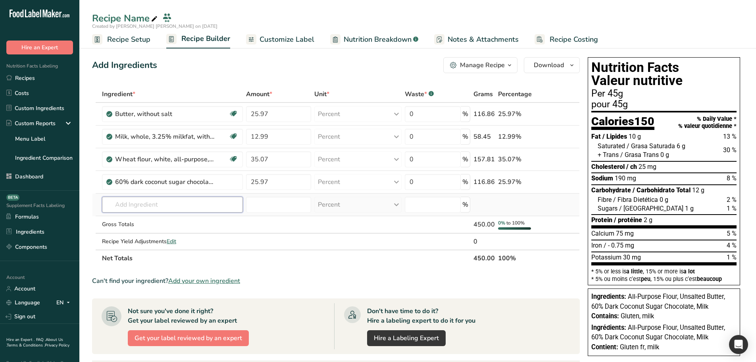
click at [185, 204] on input "text" at bounding box center [172, 204] width 141 height 16
click at [284, 175] on input "25.97" at bounding box center [278, 182] width 65 height 16
type input "2"
type input "0"
click at [306, 262] on div "Ingredient * Amount * Unit * Waste * .a-a{fill:#347362;}.b-a{fill:#fff;} Grams …" at bounding box center [336, 176] width 488 height 181
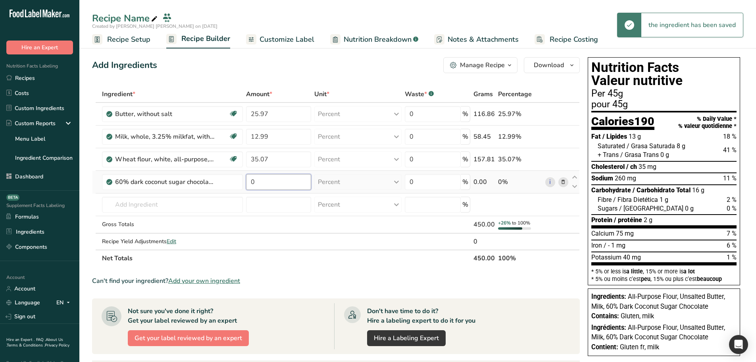
click at [257, 183] on input "0" at bounding box center [278, 182] width 65 height 16
type input "26"
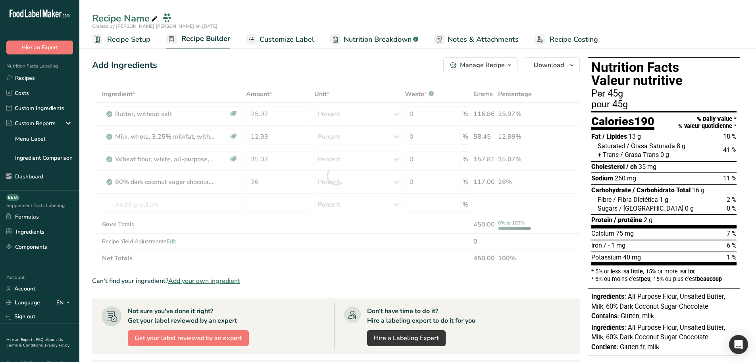
click at [329, 257] on div "Ingredient * Amount * Unit * Waste * .a-a{fill:#347362;}.b-a{fill:#fff;} Grams …" at bounding box center [336, 176] width 488 height 181
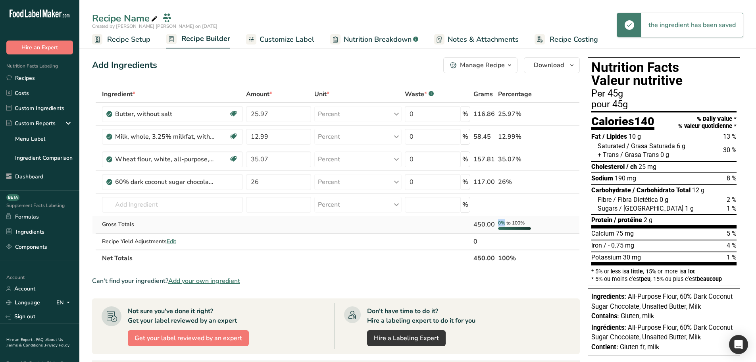
drag, startPoint x: 497, startPoint y: 222, endPoint x: 504, endPoint y: 222, distance: 6.4
click at [504, 222] on td "0% to 100%" at bounding box center [520, 224] width 47 height 17
click at [501, 223] on span "0%" at bounding box center [501, 223] width 7 height 6
click at [499, 221] on span "0%" at bounding box center [501, 223] width 7 height 6
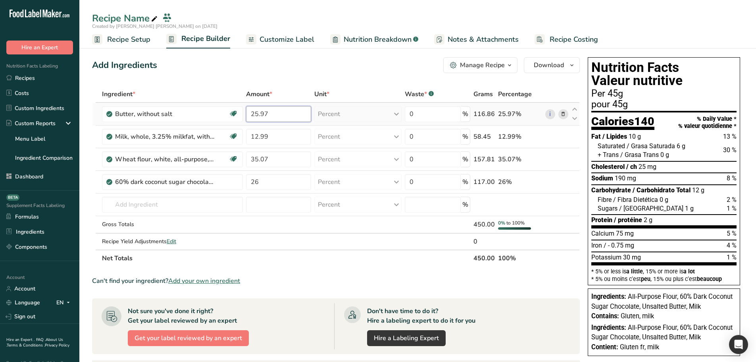
drag, startPoint x: 259, startPoint y: 113, endPoint x: 271, endPoint y: 113, distance: 11.9
click at [271, 113] on input "25.97" at bounding box center [278, 114] width 65 height 16
click at [276, 113] on input "25.97" at bounding box center [278, 114] width 65 height 16
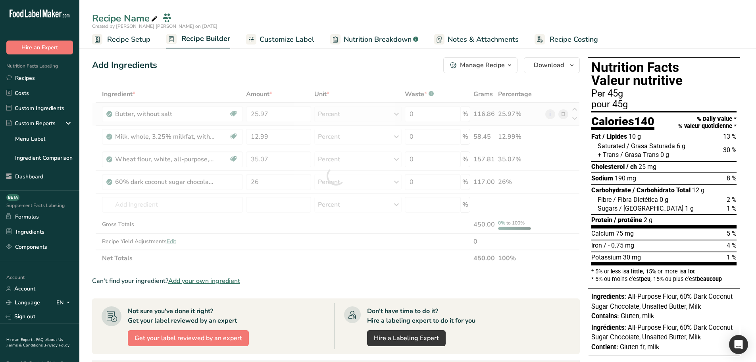
click at [489, 112] on div "Ingredient * Amount * Unit * Waste * .a-a{fill:#347362;}.b-a{fill:#fff;} Grams …" at bounding box center [336, 176] width 488 height 181
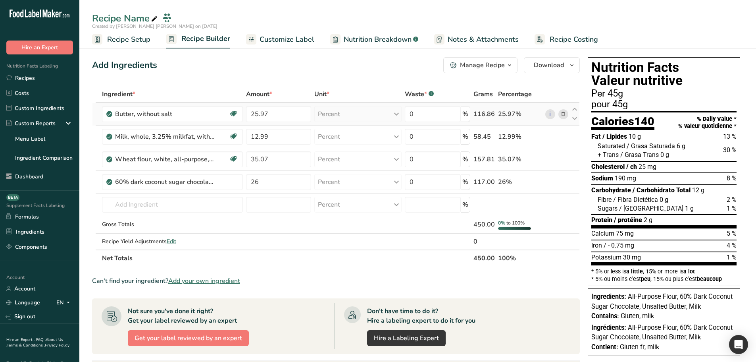
drag, startPoint x: 500, startPoint y: 114, endPoint x: 518, endPoint y: 114, distance: 18.7
click at [518, 114] on div "25.97%" at bounding box center [520, 114] width 44 height 10
click at [513, 114] on div "25.97%" at bounding box center [520, 114] width 44 height 10
drag, startPoint x: 514, startPoint y: 112, endPoint x: 499, endPoint y: 112, distance: 15.1
click at [499, 112] on div "25.97%" at bounding box center [520, 114] width 44 height 10
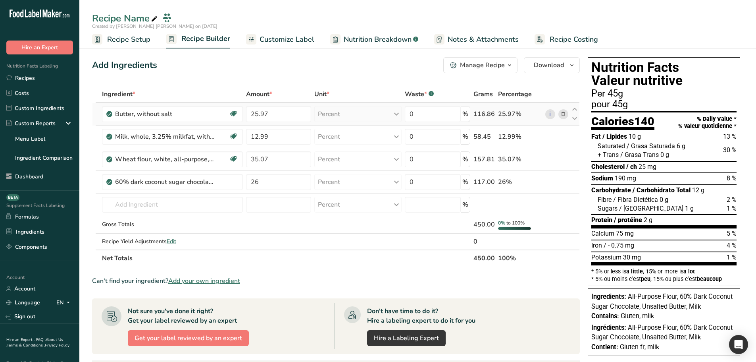
click at [508, 115] on div "25.97%" at bounding box center [520, 114] width 44 height 10
click at [278, 114] on input "25.97" at bounding box center [278, 114] width 65 height 16
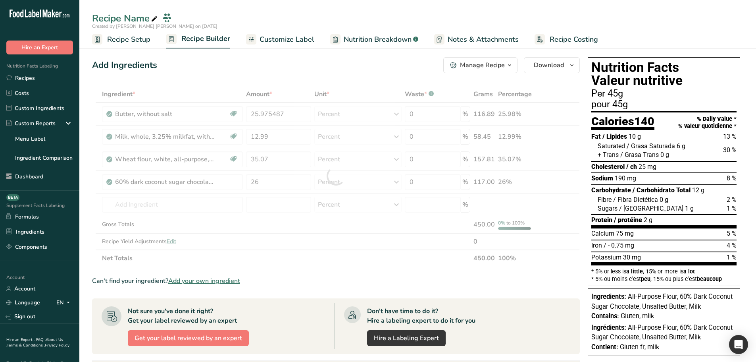
click at [293, 82] on div "Add Ingredients Manage Recipe Delete Recipe Duplicate Recipe Scale Recipe Save …" at bounding box center [338, 300] width 493 height 492
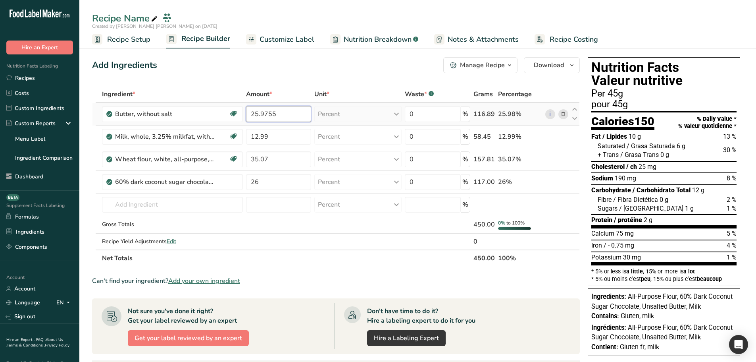
drag, startPoint x: 260, startPoint y: 114, endPoint x: 275, endPoint y: 114, distance: 14.3
click at [275, 114] on input "25.9755" at bounding box center [278, 114] width 65 height 16
click at [279, 115] on input "25.9755" at bounding box center [278, 114] width 65 height 16
click at [258, 114] on input "25.9755" at bounding box center [278, 114] width 65 height 16
drag, startPoint x: 279, startPoint y: 115, endPoint x: 257, endPoint y: 114, distance: 21.8
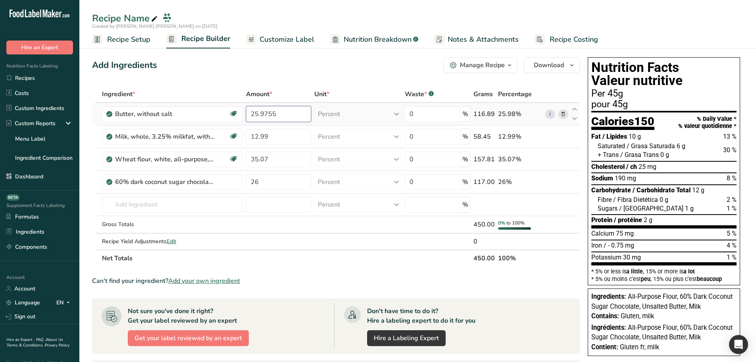
click at [257, 114] on input "25.9755" at bounding box center [278, 114] width 65 height 16
click at [258, 115] on input "25.9755" at bounding box center [278, 114] width 65 height 16
click at [266, 114] on input "25.9755" at bounding box center [278, 114] width 65 height 16
drag, startPoint x: 279, startPoint y: 115, endPoint x: 254, endPoint y: 114, distance: 24.6
click at [254, 114] on input "25.9755" at bounding box center [278, 114] width 65 height 16
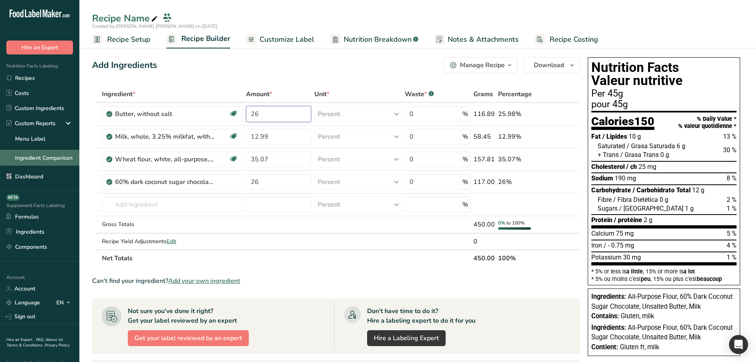
type input "26"
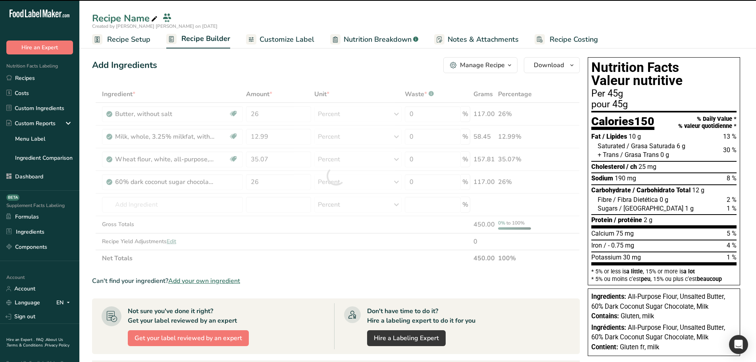
drag, startPoint x: 507, startPoint y: 221, endPoint x: 526, endPoint y: 220, distance: 19.2
click at [526, 220] on div "Ingredient * Amount * Unit * Waste * .a-a{fill:#347362;}.b-a{fill:#fff;} Grams …" at bounding box center [336, 176] width 488 height 181
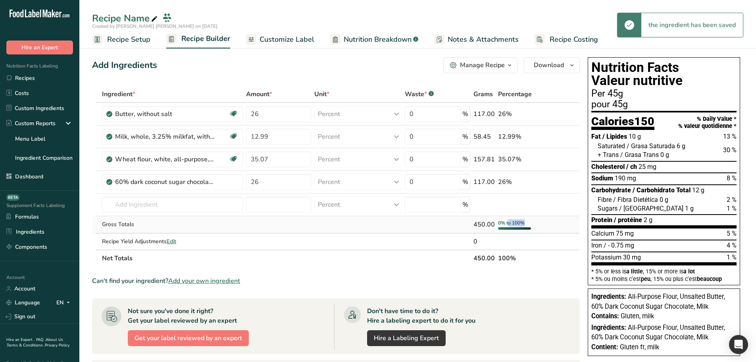
drag, startPoint x: 509, startPoint y: 222, endPoint x: 527, endPoint y: 220, distance: 18.0
click at [527, 220] on div "0% to 100%" at bounding box center [520, 224] width 44 height 10
click at [518, 223] on span "to 100%" at bounding box center [515, 223] width 18 height 6
click at [503, 221] on span "0%" at bounding box center [501, 223] width 7 height 6
drag, startPoint x: 504, startPoint y: 221, endPoint x: 528, endPoint y: 220, distance: 24.2
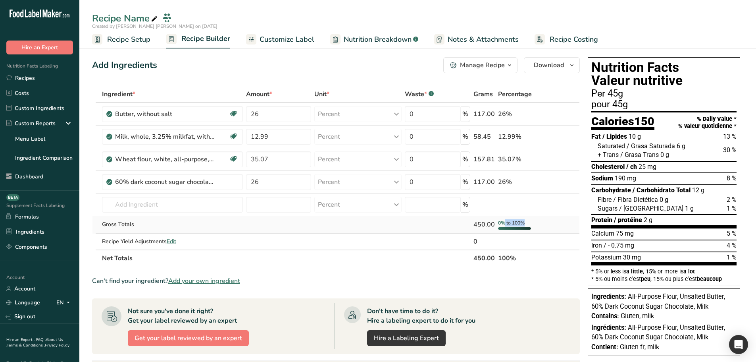
click at [528, 220] on div "0% to 100%" at bounding box center [520, 224] width 44 height 10
click at [500, 221] on span "0%" at bounding box center [501, 223] width 7 height 6
click at [284, 136] on input "12.99" at bounding box center [278, 137] width 65 height 16
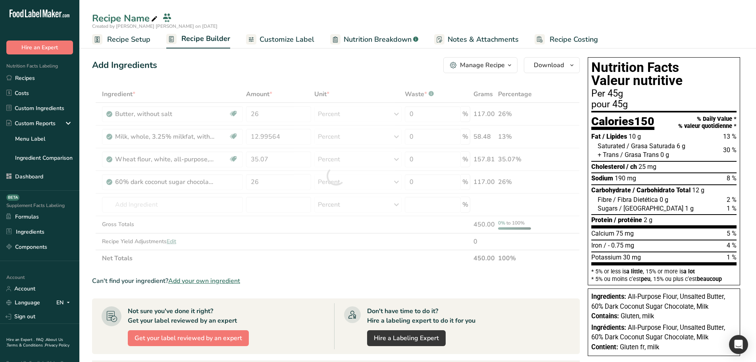
click at [259, 83] on div "Add Ingredients Manage Recipe Delete Recipe Duplicate Recipe Scale Recipe Save …" at bounding box center [338, 300] width 493 height 492
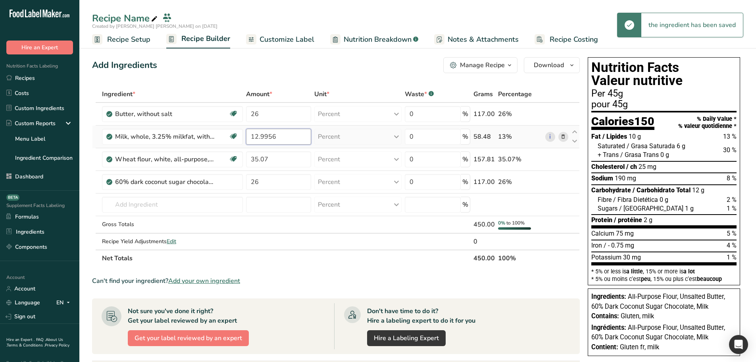
drag, startPoint x: 261, startPoint y: 136, endPoint x: 277, endPoint y: 134, distance: 16.7
click at [277, 134] on input "12.9956" at bounding box center [278, 137] width 65 height 16
click at [282, 135] on input "12.9956" at bounding box center [278, 137] width 65 height 16
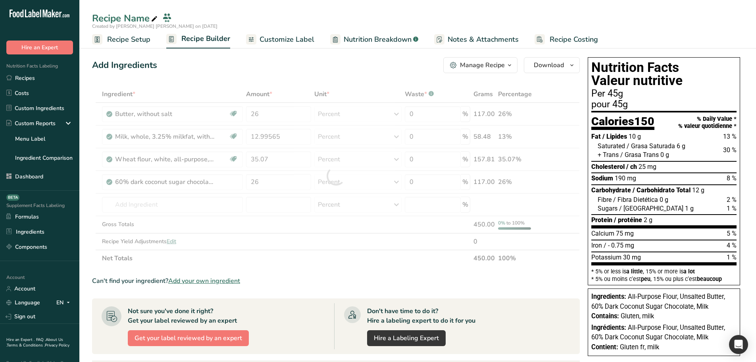
click at [277, 87] on div "Ingredient * Amount * Unit * Waste * .a-a{fill:#347362;}.b-a{fill:#fff;} Grams …" at bounding box center [336, 176] width 488 height 181
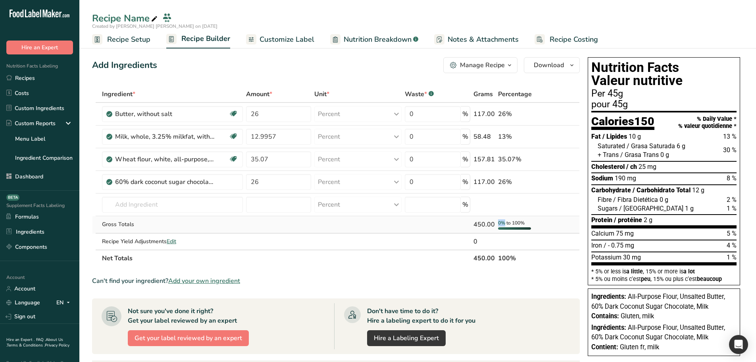
drag, startPoint x: 499, startPoint y: 223, endPoint x: 504, endPoint y: 221, distance: 4.6
click at [504, 221] on span "0%" at bounding box center [501, 223] width 7 height 6
click at [280, 135] on input "12.9957" at bounding box center [278, 137] width 65 height 16
type input "12.99"
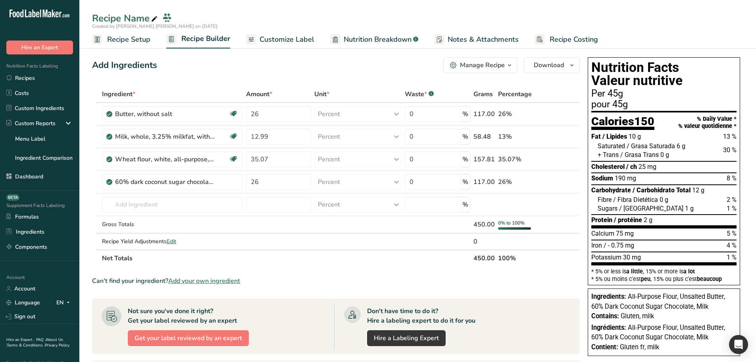
click at [276, 74] on div "Add Ingredients Manage Recipe Delete Recipe Duplicate Recipe Scale Recipe Save …" at bounding box center [338, 300] width 493 height 492
drag, startPoint x: 504, startPoint y: 222, endPoint x: 525, endPoint y: 224, distance: 20.3
click at [525, 224] on div "0% to 100%" at bounding box center [511, 222] width 27 height 7
click at [275, 186] on input "26" at bounding box center [278, 182] width 65 height 16
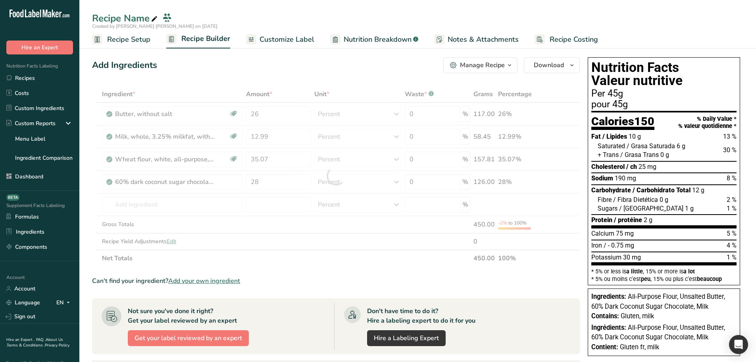
drag, startPoint x: 499, startPoint y: 223, endPoint x: 504, endPoint y: 222, distance: 5.6
click at [504, 222] on div "Ingredient * Amount * Unit * Waste * .a-a{fill:#347362;}.b-a{fill:#fff;} Grams …" at bounding box center [336, 176] width 488 height 181
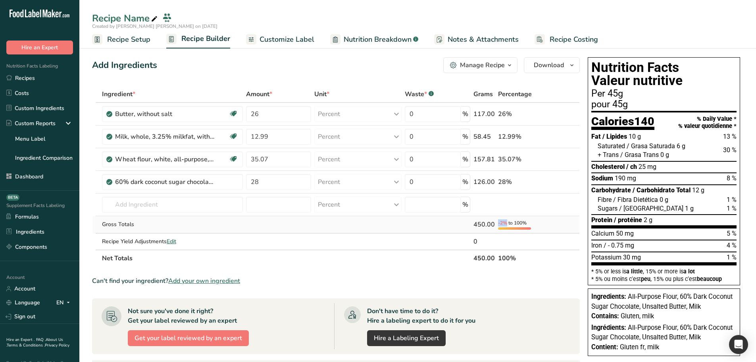
drag, startPoint x: 498, startPoint y: 223, endPoint x: 508, endPoint y: 223, distance: 9.5
click at [508, 223] on div "-2% to 100%" at bounding box center [512, 222] width 29 height 7
click at [521, 223] on span "to 100%" at bounding box center [517, 223] width 18 height 6
click at [269, 182] on input "28" at bounding box center [278, 182] width 65 height 16
type input "2"
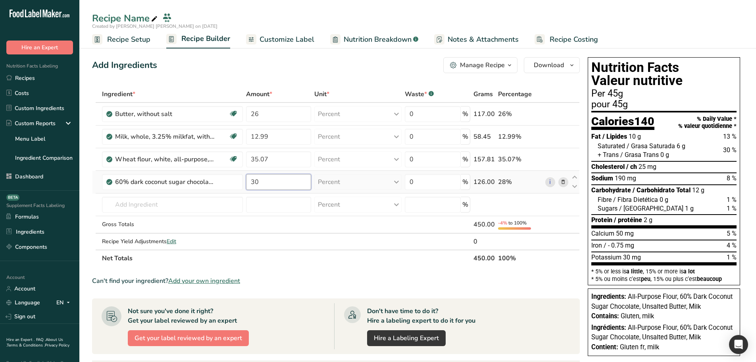
type input "3"
type input "26"
click at [522, 270] on section "Ingredient * Amount * Unit * Waste * .a-a{fill:#347362;}.b-a{fill:#fff;} Grams …" at bounding box center [336, 309] width 488 height 447
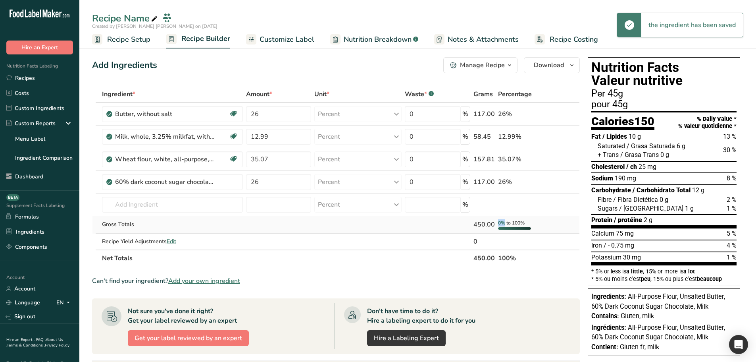
drag, startPoint x: 499, startPoint y: 221, endPoint x: 503, endPoint y: 221, distance: 4.4
click at [503, 221] on span "0%" at bounding box center [501, 223] width 7 height 6
click at [514, 222] on span "to 100%" at bounding box center [515, 223] width 18 height 6
drag, startPoint x: 499, startPoint y: 223, endPoint x: 524, endPoint y: 221, distance: 25.6
click at [524, 221] on div "0% to 100%" at bounding box center [511, 222] width 27 height 7
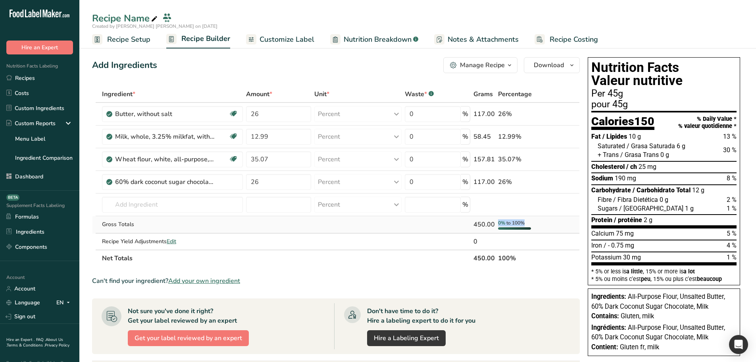
click at [524, 222] on span "to 100%" at bounding box center [515, 223] width 18 height 6
click at [517, 221] on span "to 100%" at bounding box center [515, 223] width 18 height 6
click at [518, 221] on span "to 100%" at bounding box center [515, 223] width 18 height 6
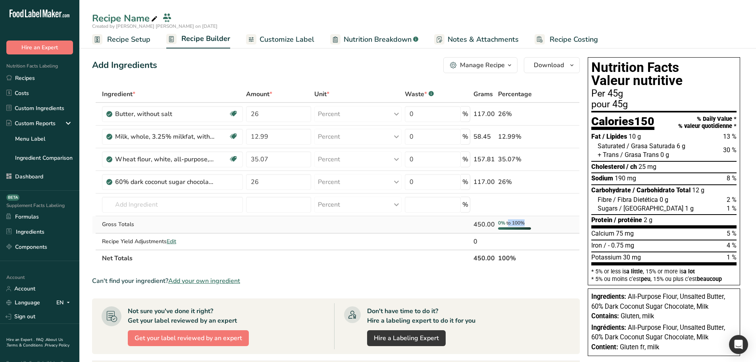
drag, startPoint x: 508, startPoint y: 222, endPoint x: 526, endPoint y: 220, distance: 18.4
click at [526, 220] on div "0% to 100%" at bounding box center [520, 224] width 44 height 10
click at [522, 222] on span "to 100%" at bounding box center [515, 223] width 18 height 6
drag, startPoint x: 506, startPoint y: 224, endPoint x: 528, endPoint y: 220, distance: 22.3
click at [528, 220] on div "0% to 100%" at bounding box center [520, 224] width 44 height 10
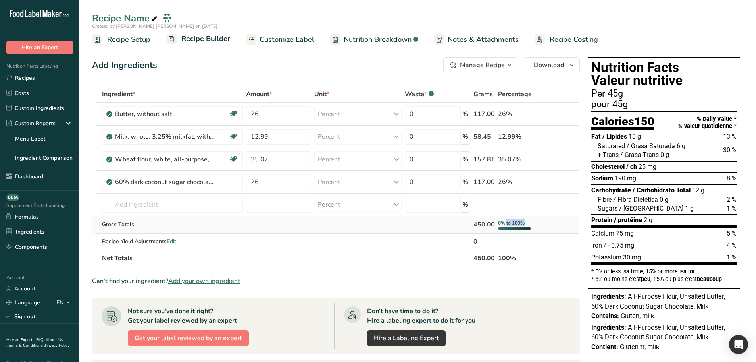
click at [523, 222] on span "to 100%" at bounding box center [515, 223] width 18 height 6
drag, startPoint x: 499, startPoint y: 222, endPoint x: 529, endPoint y: 219, distance: 30.8
click at [529, 219] on td "0% to 100%" at bounding box center [520, 224] width 47 height 17
click at [529, 221] on div "0% to 100%" at bounding box center [520, 224] width 44 height 10
click at [513, 257] on th "100%" at bounding box center [520, 257] width 47 height 17
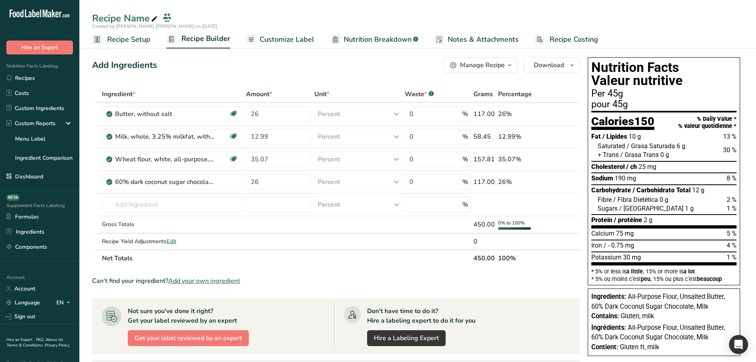
click at [513, 257] on th "100%" at bounding box center [520, 257] width 47 height 17
click at [512, 257] on th "100%" at bounding box center [520, 257] width 47 height 17
click at [507, 261] on th "100%" at bounding box center [520, 257] width 47 height 17
click at [506, 258] on th "100%" at bounding box center [520, 257] width 47 height 17
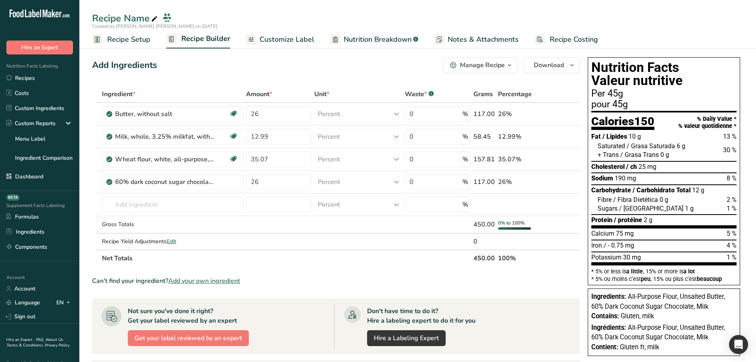
click at [506, 258] on th "100%" at bounding box center [520, 257] width 47 height 17
click at [170, 241] on span "Edit" at bounding box center [172, 241] width 10 height 8
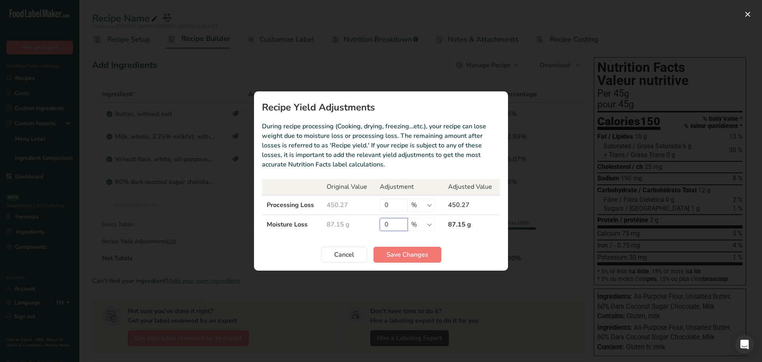
drag, startPoint x: 395, startPoint y: 224, endPoint x: 360, endPoint y: 228, distance: 34.7
click at [360, 228] on tr "Moisture Loss 87.15 g 0 % g ppm ug kg mg mcg lb oz 87.15 g" at bounding box center [381, 224] width 238 height 19
type input "50"
click at [409, 248] on button "Save Changes" at bounding box center [408, 254] width 68 height 16
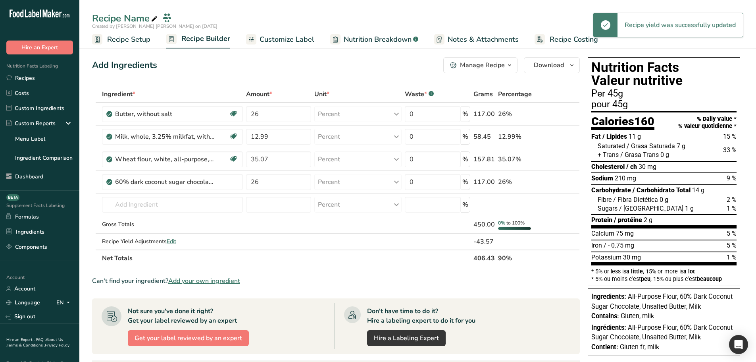
click at [502, 259] on th "90%" at bounding box center [520, 257] width 47 height 17
click at [503, 259] on th "90%" at bounding box center [520, 257] width 47 height 17
click at [514, 265] on th "90%" at bounding box center [520, 257] width 47 height 17
click at [505, 256] on th "90%" at bounding box center [520, 257] width 47 height 17
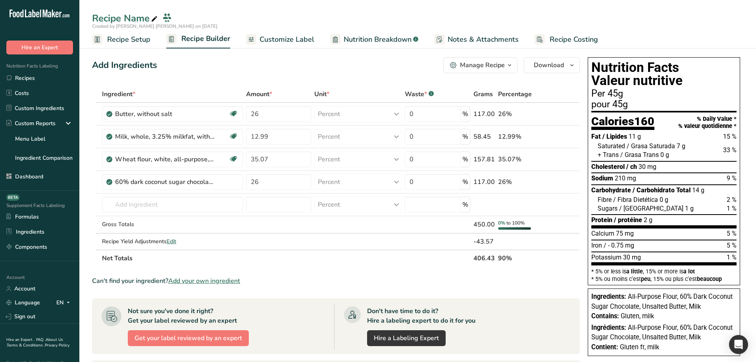
click at [502, 255] on th "90%" at bounding box center [520, 257] width 47 height 17
click at [503, 255] on th "90%" at bounding box center [520, 257] width 47 height 17
click at [509, 258] on th "90%" at bounding box center [520, 257] width 47 height 17
click at [483, 225] on div "450.00" at bounding box center [484, 225] width 21 height 10
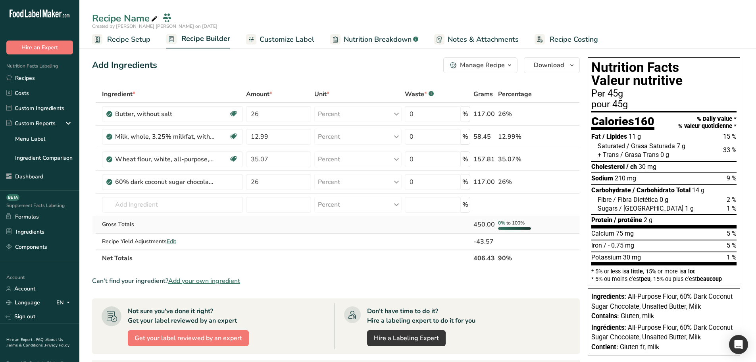
click at [483, 225] on div "450.00" at bounding box center [484, 225] width 21 height 10
click at [504, 255] on th "90%" at bounding box center [520, 257] width 47 height 17
click at [501, 259] on th "90%" at bounding box center [520, 257] width 47 height 17
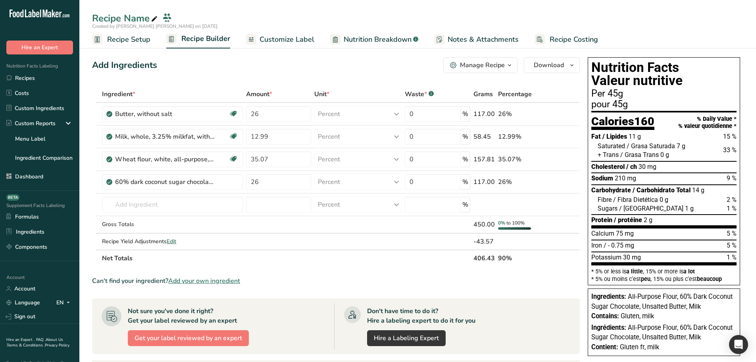
click at [501, 259] on th "90%" at bounding box center [520, 257] width 47 height 17
click at [502, 261] on th "90%" at bounding box center [520, 257] width 47 height 17
click at [523, 270] on section "Ingredient * Amount * Unit * Waste * .a-a{fill:#347362;}.b-a{fill:#fff;} Grams …" at bounding box center [336, 309] width 488 height 447
drag, startPoint x: 514, startPoint y: 222, endPoint x: 502, endPoint y: 229, distance: 14.0
click at [502, 229] on div "0% to 100%" at bounding box center [520, 224] width 44 height 10
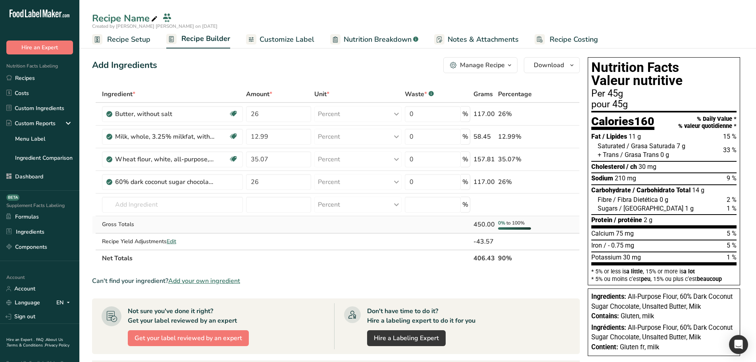
click at [503, 224] on span "0%" at bounding box center [501, 223] width 7 height 6
click at [516, 277] on div "Can't find your ingredient? Add your own ingredient" at bounding box center [336, 281] width 488 height 10
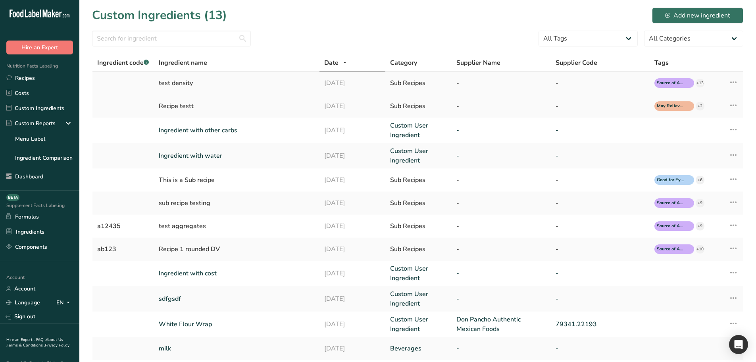
click at [733, 82] on icon at bounding box center [734, 82] width 10 height 14
drag, startPoint x: 695, startPoint y: 177, endPoint x: 615, endPoint y: 164, distance: 80.5
click at [695, 177] on span "Compare Ingredients" at bounding box center [703, 179] width 53 height 8
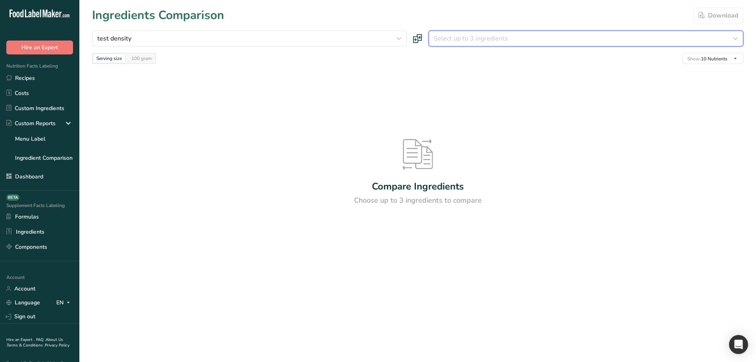
click at [466, 42] on span "Select up to 3 ingredients" at bounding box center [471, 39] width 74 height 10
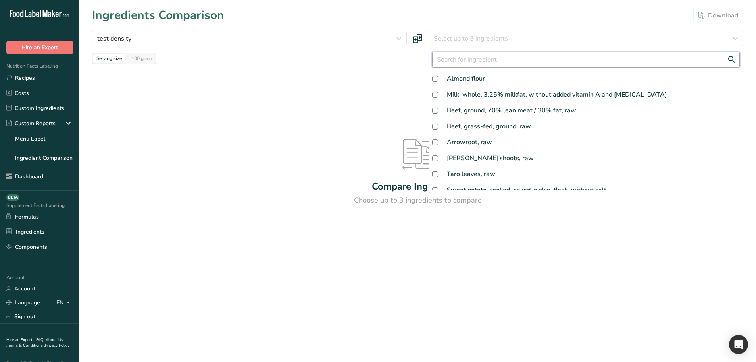
click at [467, 62] on input "text" at bounding box center [586, 60] width 308 height 16
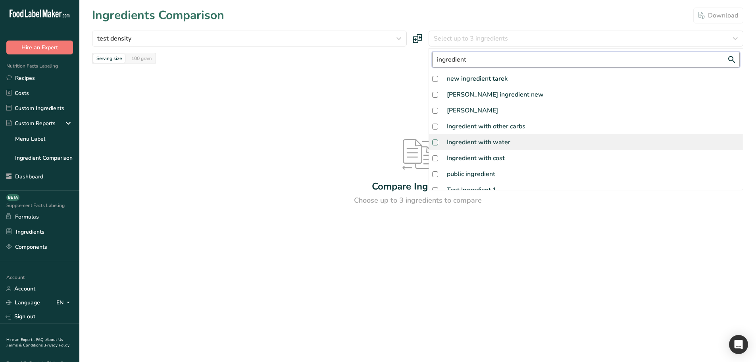
type input "ingredient"
click at [434, 145] on span at bounding box center [435, 142] width 6 height 6
click at [434, 145] on input "checkbox" at bounding box center [434, 142] width 5 height 5
checkbox input "true"
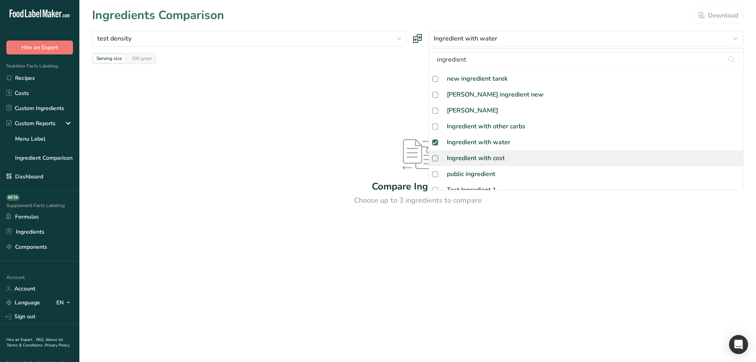
click at [437, 158] on span at bounding box center [435, 158] width 6 height 6
click at [437, 158] on input "checkbox" at bounding box center [434, 158] width 5 height 5
checkbox input "true"
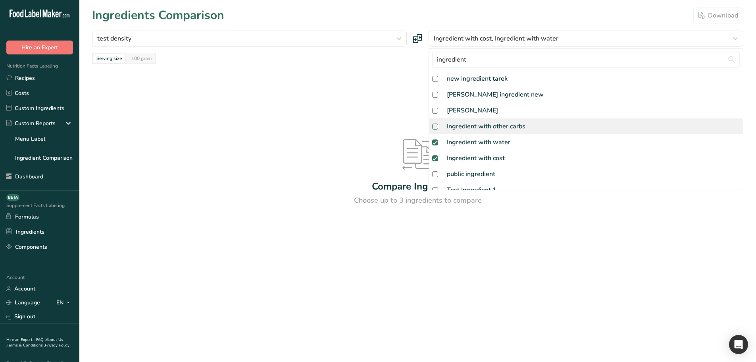
click at [436, 129] on span at bounding box center [435, 126] width 6 height 6
click at [436, 129] on input "checkbox" at bounding box center [434, 126] width 5 height 5
checkbox input "true"
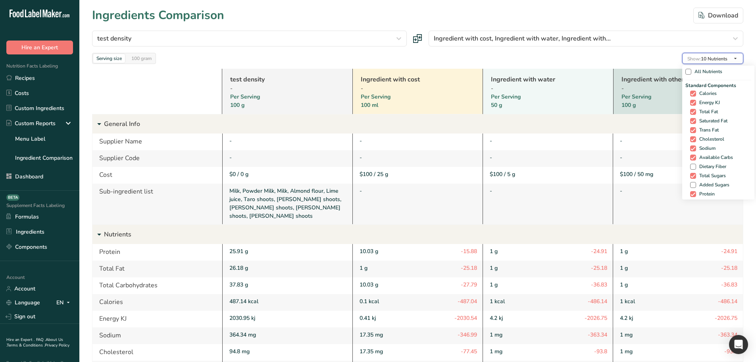
click at [737, 58] on icon "button" at bounding box center [735, 59] width 6 height 10
click at [692, 169] on span at bounding box center [693, 167] width 6 height 6
click at [692, 169] on input "Dietary Fiber" at bounding box center [692, 166] width 5 height 5
checkbox input "true"
click at [692, 189] on div "Standard Components Calories Energy KJ Total Fat Saturated Fat Trans Fat Choles…" at bounding box center [718, 140] width 66 height 117
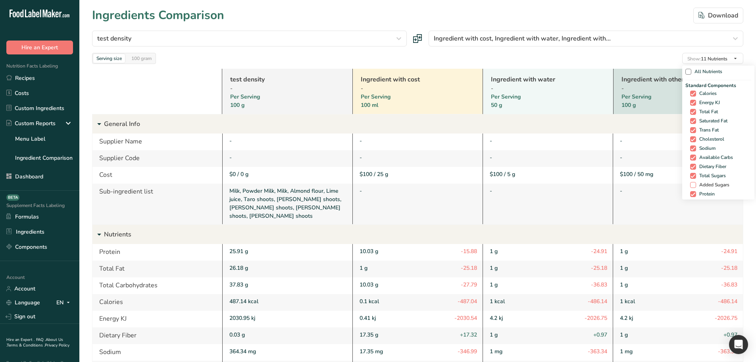
click at [691, 187] on span at bounding box center [693, 185] width 6 height 6
click at [691, 187] on input "Added Sugars" at bounding box center [692, 184] width 5 height 5
checkbox input "true"
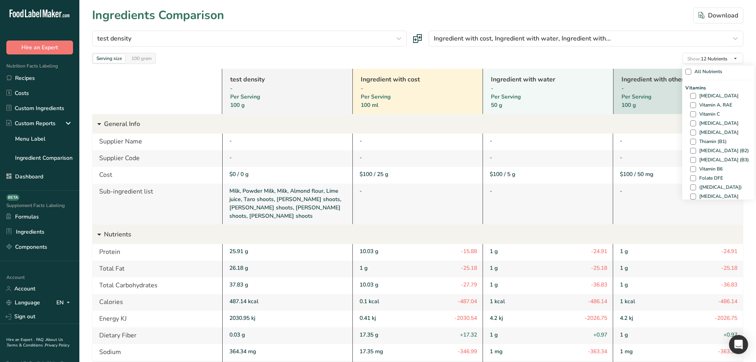
click at [692, 163] on div "Vitamins Vitamin D Vitamin A, RAE Vitamin C Vitamin E Vitamin K Thiamin (B1) Ri…" at bounding box center [718, 160] width 66 height 153
click at [691, 175] on span at bounding box center [693, 178] width 6 height 6
click at [691, 175] on input "Folate DFE" at bounding box center [692, 177] width 5 height 5
checkbox input "true"
click at [691, 164] on div "Vitamins Vitamin D Vitamin A, RAE Vitamin C Vitamin E Vitamin K Thiamin (B1) Ri…" at bounding box center [718, 160] width 66 height 153
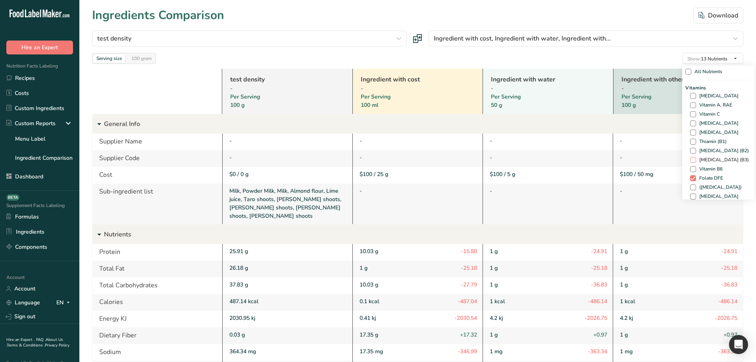
click at [690, 161] on span at bounding box center [693, 160] width 6 height 6
click at [690, 161] on input "Niacin (B3)" at bounding box center [692, 159] width 5 height 5
checkbox input "true"
click at [692, 170] on span at bounding box center [693, 169] width 6 height 6
click at [692, 170] on input "Vitamin B6" at bounding box center [692, 168] width 5 height 5
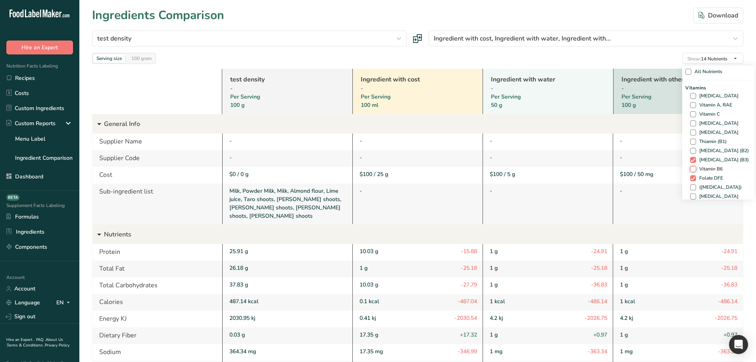
checkbox input "true"
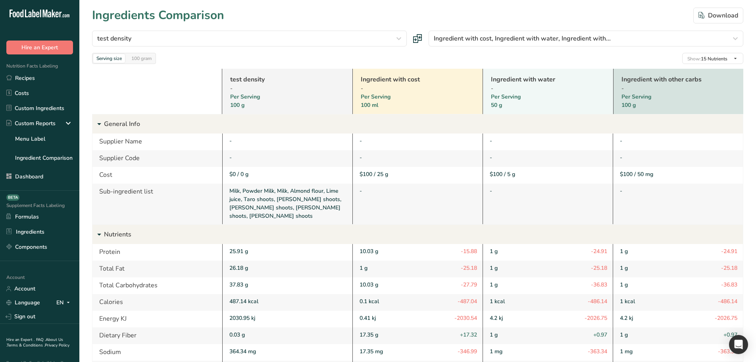
click at [623, 144] on div "-" at bounding box center [678, 141] width 117 height 8
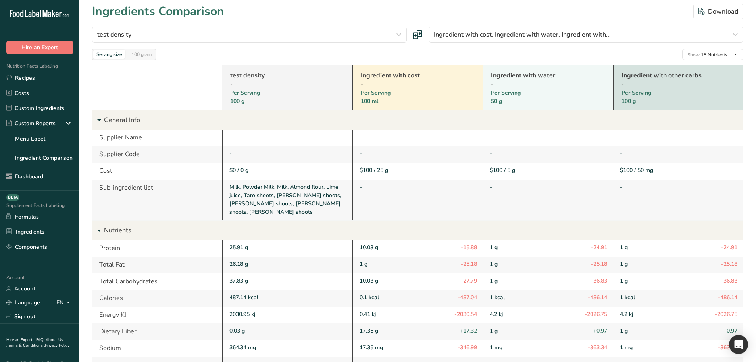
scroll to position [0, 0]
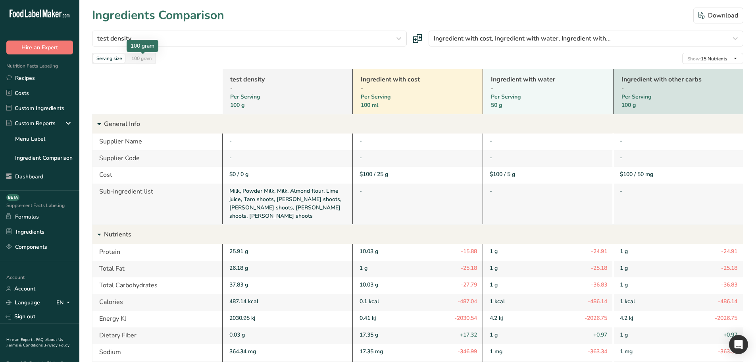
click at [141, 62] on div "100 gram" at bounding box center [141, 58] width 27 height 9
click at [108, 59] on div "Serving size" at bounding box center [109, 58] width 32 height 9
drag, startPoint x: 231, startPoint y: 103, endPoint x: 251, endPoint y: 103, distance: 20.2
click at [251, 103] on div "100 g" at bounding box center [276, 105] width 93 height 8
click at [256, 106] on div "100 g" at bounding box center [276, 105] width 93 height 8
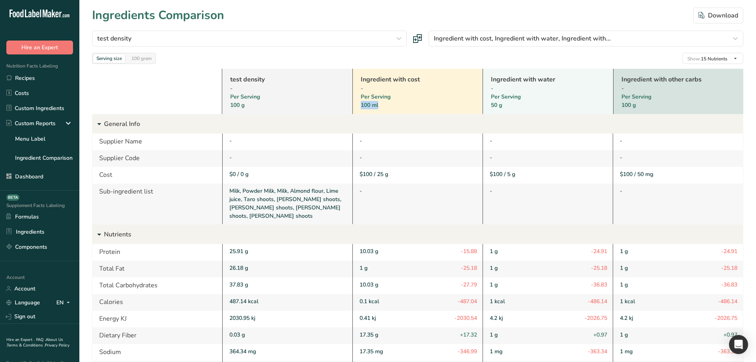
drag, startPoint x: 361, startPoint y: 106, endPoint x: 387, endPoint y: 105, distance: 26.2
click at [387, 105] on div "100 ml" at bounding box center [407, 105] width 93 height 8
click at [389, 105] on div "100 ml" at bounding box center [407, 105] width 93 height 8
drag, startPoint x: 491, startPoint y: 101, endPoint x: 513, endPoint y: 104, distance: 22.8
click at [513, 104] on div "Ingredient with water - Per Serving 50 g" at bounding box center [548, 91] width 130 height 45
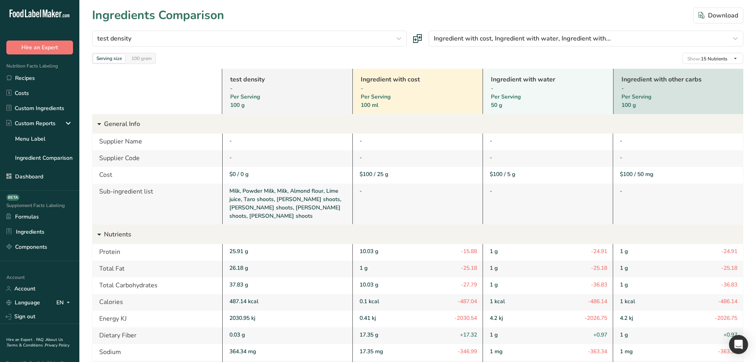
click at [412, 104] on div "100 ml" at bounding box center [407, 105] width 93 height 8
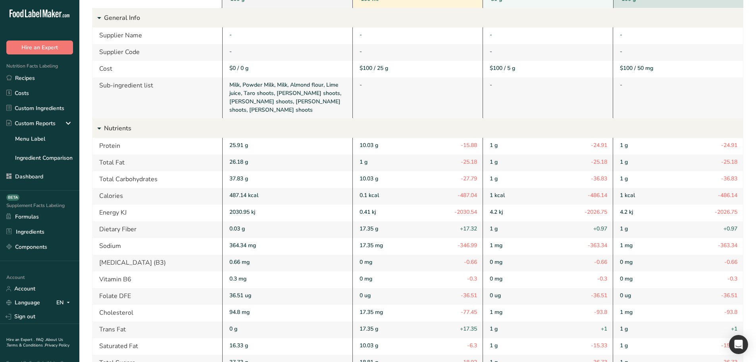
scroll to position [79, 0]
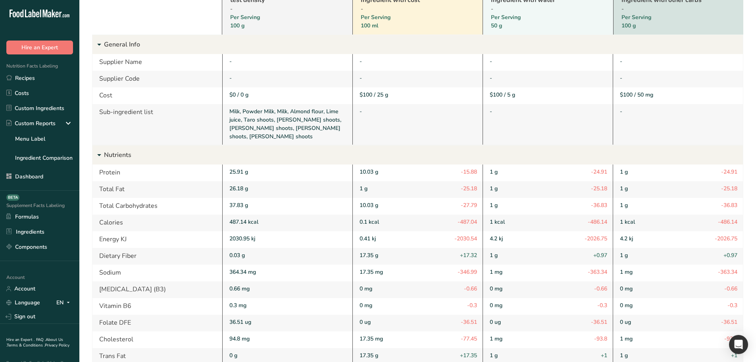
drag, startPoint x: 100, startPoint y: 60, endPoint x: 123, endPoint y: 69, distance: 23.9
click at [127, 61] on div "Supplier Name" at bounding box center [157, 62] width 130 height 17
click at [121, 76] on div "Supplier Code" at bounding box center [157, 79] width 130 height 17
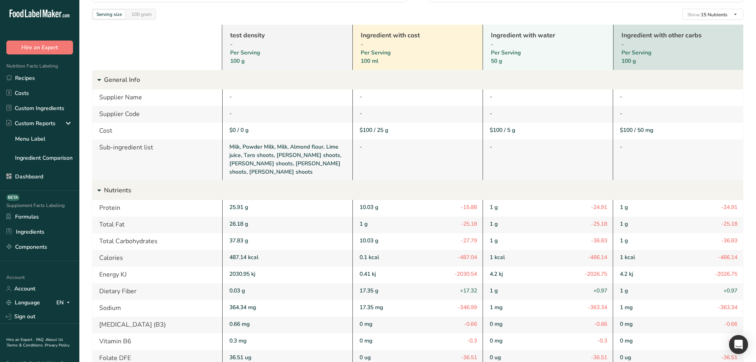
scroll to position [40, 0]
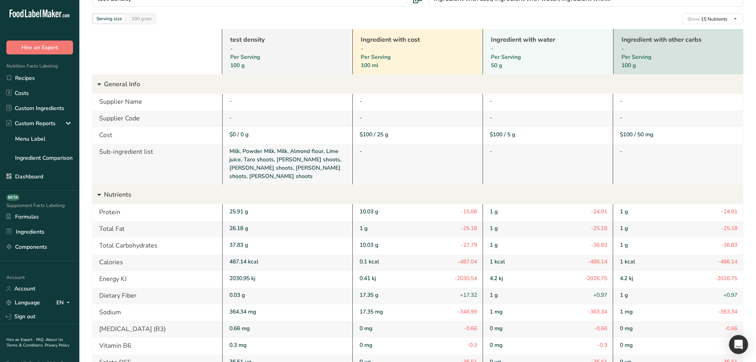
click at [362, 49] on div "-" at bounding box center [407, 48] width 93 height 8
drag, startPoint x: 628, startPoint y: 51, endPoint x: 620, endPoint y: 47, distance: 8.9
click at [620, 47] on div "Ingredient with other carbs - Per Serving 100 g" at bounding box center [678, 51] width 130 height 45
drag, startPoint x: 231, startPoint y: 49, endPoint x: 236, endPoint y: 50, distance: 5.2
click at [236, 50] on div "-" at bounding box center [276, 48] width 93 height 8
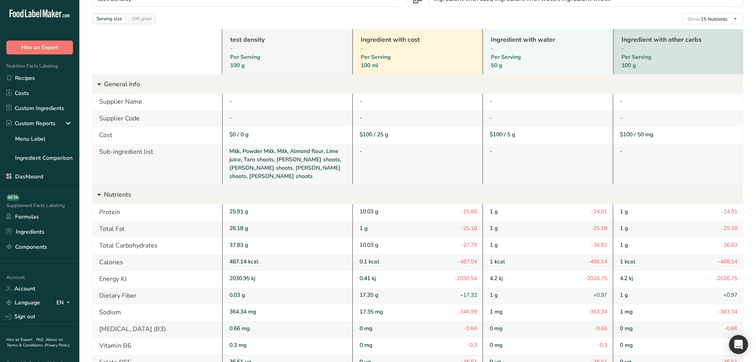
click at [239, 48] on div "-" at bounding box center [276, 48] width 93 height 8
drag, startPoint x: 98, startPoint y: 152, endPoint x: 297, endPoint y: 168, distance: 200.3
click at [297, 168] on div "Sub-ingredient list Milk, Powder Milk, Milk, Almond flour, Lime juice, Taro sho…" at bounding box center [417, 164] width 651 height 40
click at [300, 167] on div "Milk, Powder Milk, Milk, Almond flour, Lime juice, Taro shoots, Taro shoots, Ta…" at bounding box center [287, 163] width 117 height 33
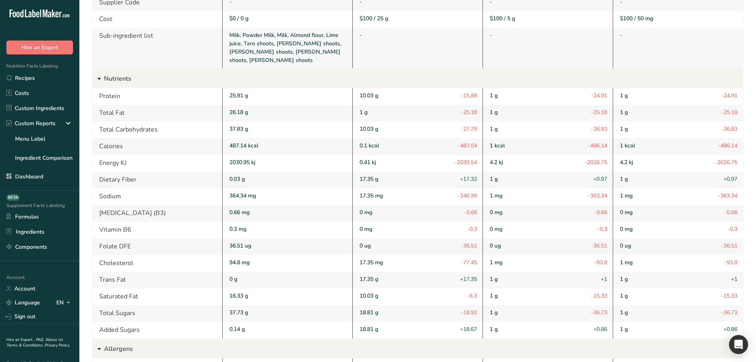
scroll to position [159, 0]
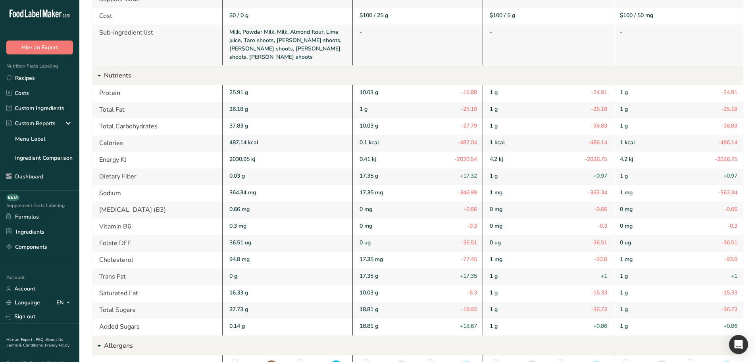
drag, startPoint x: 460, startPoint y: 83, endPoint x: 476, endPoint y: 84, distance: 15.1
click at [478, 85] on div "10.03 g -15.88" at bounding box center [417, 93] width 130 height 17
click at [408, 90] on div "10.03 g -15.88" at bounding box center [417, 93] width 130 height 17
drag, startPoint x: 227, startPoint y: 83, endPoint x: 252, endPoint y: 82, distance: 24.6
click at [252, 85] on div "25.91 g" at bounding box center [287, 93] width 130 height 17
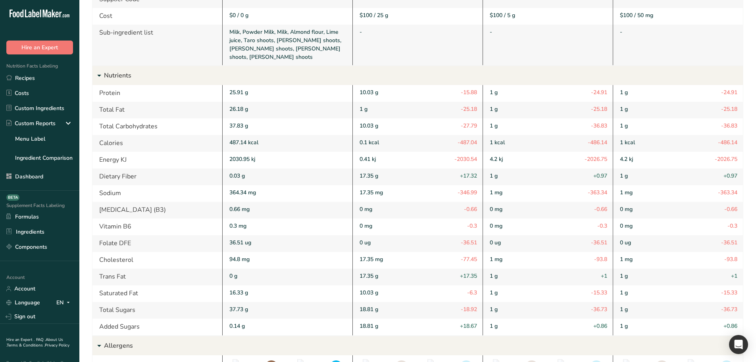
drag, startPoint x: 360, startPoint y: 82, endPoint x: 379, endPoint y: 83, distance: 19.9
click at [379, 85] on div "10.03 g -15.88" at bounding box center [417, 93] width 130 height 17
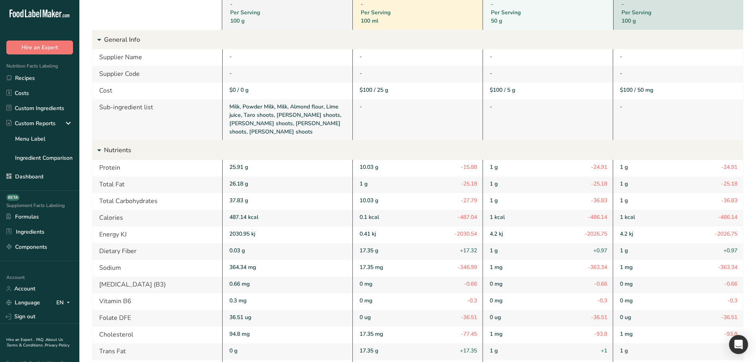
scroll to position [79, 0]
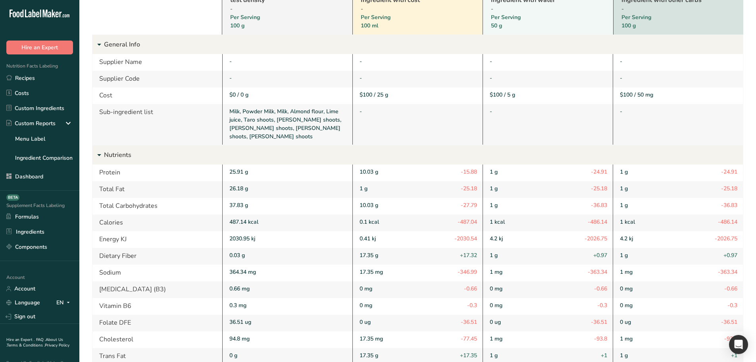
click at [241, 166] on div "25.91 g" at bounding box center [287, 172] width 130 height 17
click at [370, 166] on div "10.03 g -15.88" at bounding box center [417, 172] width 130 height 17
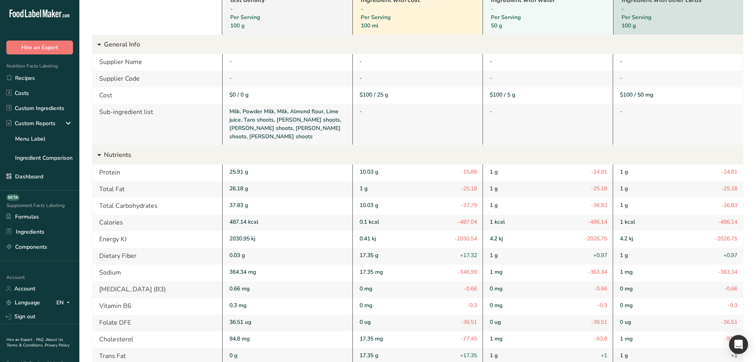
click at [624, 166] on div "1 g -24.91" at bounding box center [678, 172] width 130 height 17
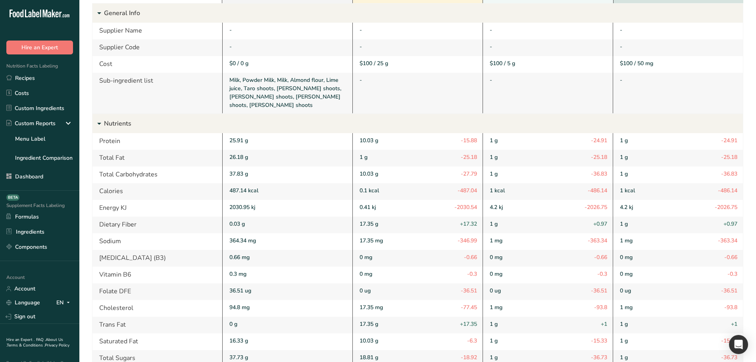
scroll to position [119, 0]
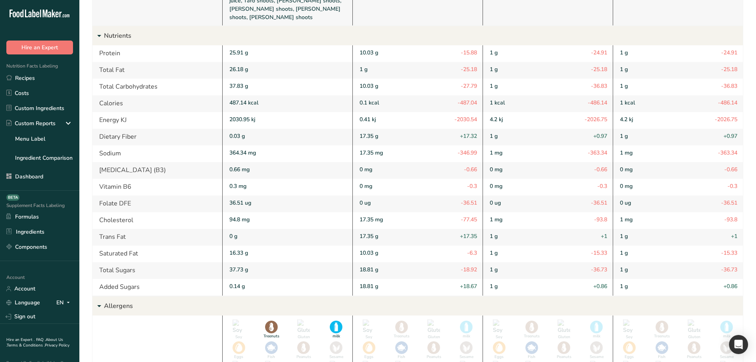
drag, startPoint x: 459, startPoint y: 114, endPoint x: 482, endPoint y: 114, distance: 23.0
click at [482, 114] on div "0.41 kj -2030.54" at bounding box center [417, 120] width 130 height 17
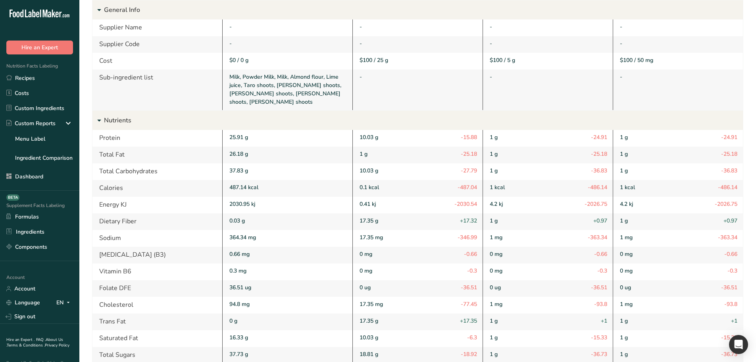
click at [291, 163] on div "37.83 g" at bounding box center [287, 171] width 130 height 17
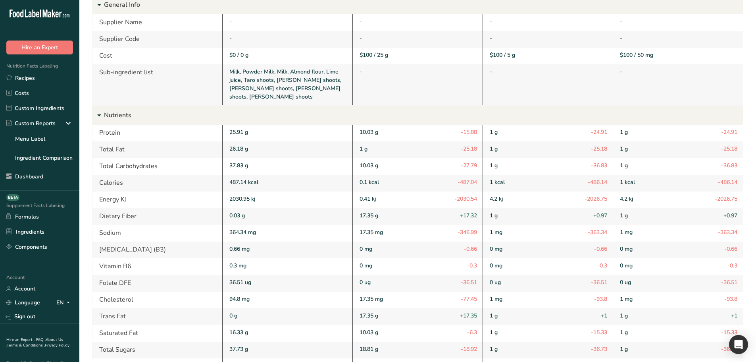
drag, startPoint x: 461, startPoint y: 140, endPoint x: 481, endPoint y: 137, distance: 20.0
click at [481, 141] on div "1 g -25.18" at bounding box center [417, 149] width 130 height 17
click at [473, 144] on span "-25.18" at bounding box center [469, 149] width 16 height 10
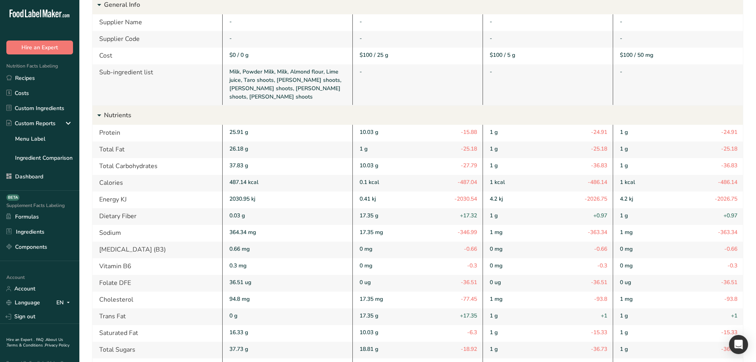
click at [473, 144] on span "-25.18" at bounding box center [469, 149] width 16 height 10
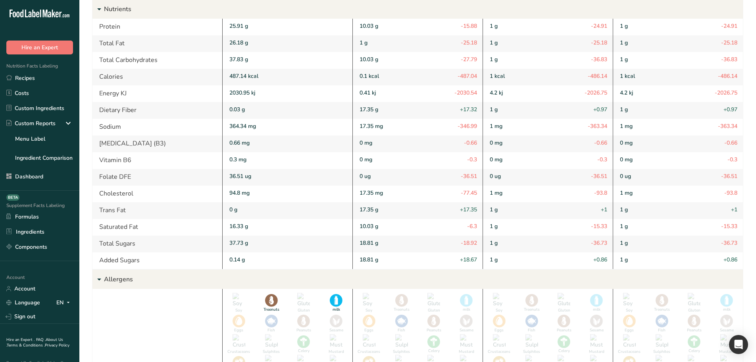
scroll to position [0, 0]
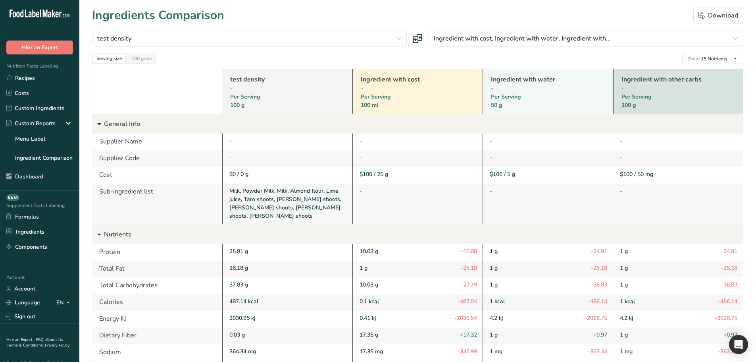
click at [100, 227] on icon at bounding box center [99, 234] width 10 height 14
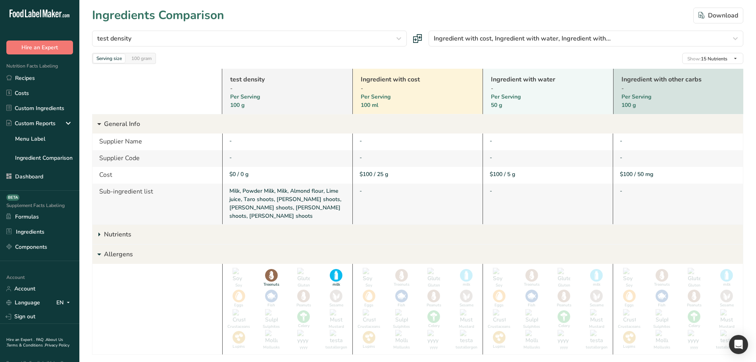
click at [102, 127] on icon at bounding box center [99, 124] width 10 height 14
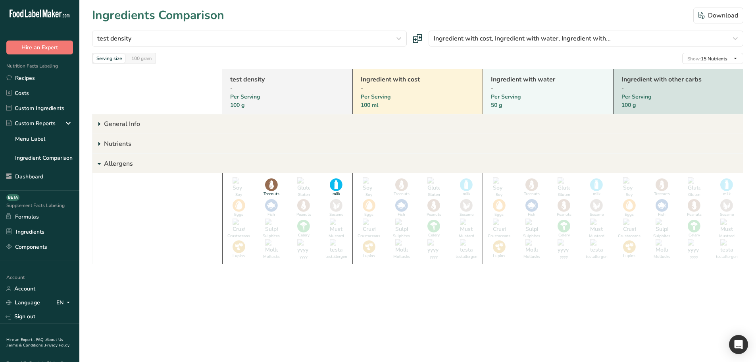
click at [104, 163] on p "Allergens" at bounding box center [423, 163] width 639 height 19
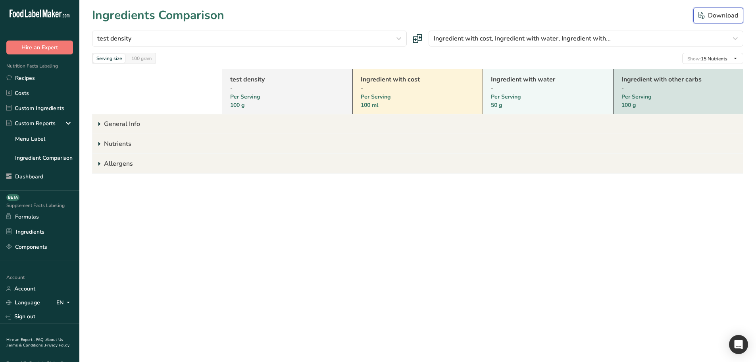
click at [712, 15] on div "Download" at bounding box center [719, 16] width 40 height 10
click at [138, 59] on div "100 gram" at bounding box center [141, 58] width 27 height 9
click at [704, 14] on icon "button" at bounding box center [702, 15] width 6 height 7
drag, startPoint x: 120, startPoint y: 122, endPoint x: 122, endPoint y: 130, distance: 7.9
click at [120, 122] on p "General Info" at bounding box center [423, 123] width 639 height 19
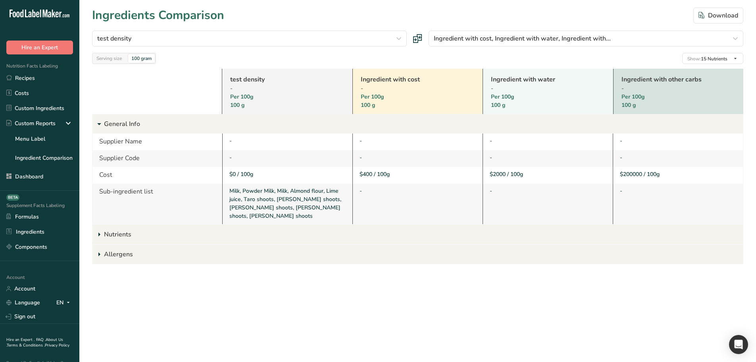
click at [121, 230] on p "Nutrients" at bounding box center [423, 234] width 639 height 19
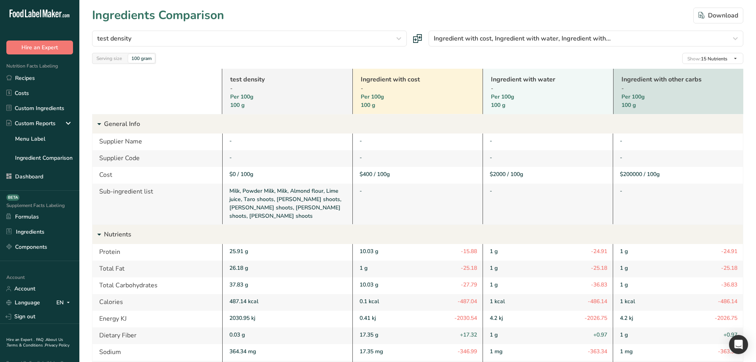
click at [112, 63] on div "Serving size 100 gram" at bounding box center [124, 58] width 64 height 11
click at [111, 58] on div "Serving size" at bounding box center [109, 58] width 32 height 9
drag, startPoint x: 242, startPoint y: 78, endPoint x: 266, endPoint y: 78, distance: 24.2
click at [243, 78] on link "test density" at bounding box center [276, 80] width 93 height 10
click at [408, 75] on link "Ingredient with cost" at bounding box center [407, 80] width 93 height 10
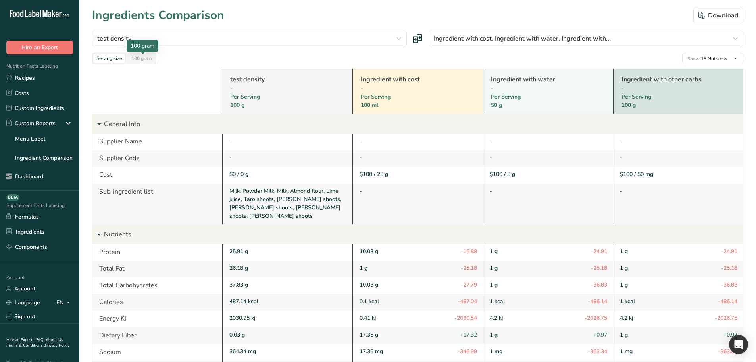
click at [139, 56] on div "100 gram" at bounding box center [141, 58] width 27 height 9
click at [712, 59] on span "Show: 15 Nutrients" at bounding box center [707, 59] width 40 height 6
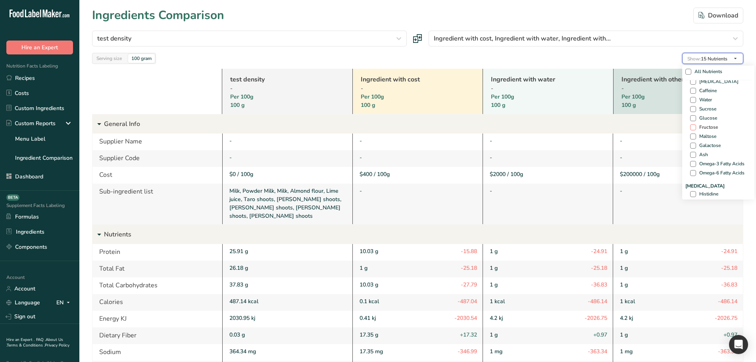
scroll to position [556, 0]
click at [710, 139] on span "Omega-3 Fatty Acids" at bounding box center [720, 140] width 48 height 6
click at [695, 139] on input "Omega-3 Fatty Acids" at bounding box center [692, 139] width 5 height 5
checkbox input "true"
click at [710, 149] on span "Omega-6 Fatty Acids" at bounding box center [720, 149] width 48 height 6
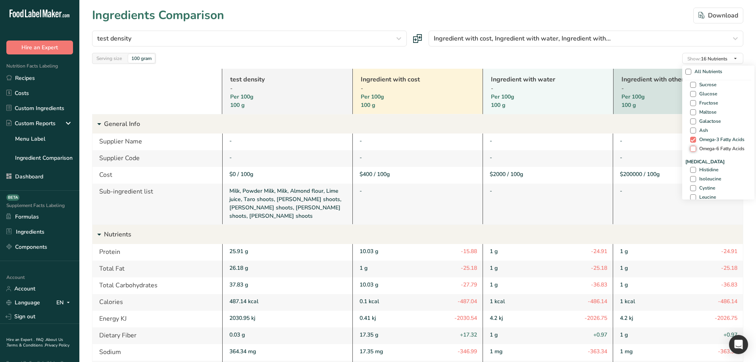
click at [695, 149] on input "Omega-6 Fatty Acids" at bounding box center [692, 148] width 5 height 5
checkbox input "true"
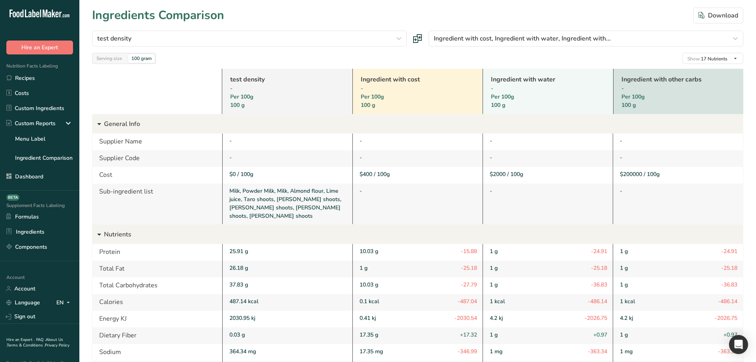
click at [622, 61] on div "Serving size 100 gram Show: 17 Nutrients All Nutrients Standard Components Calo…" at bounding box center [417, 58] width 651 height 11
click at [247, 79] on link "test density" at bounding box center [276, 80] width 93 height 10
click at [99, 125] on icon at bounding box center [99, 124] width 10 height 14
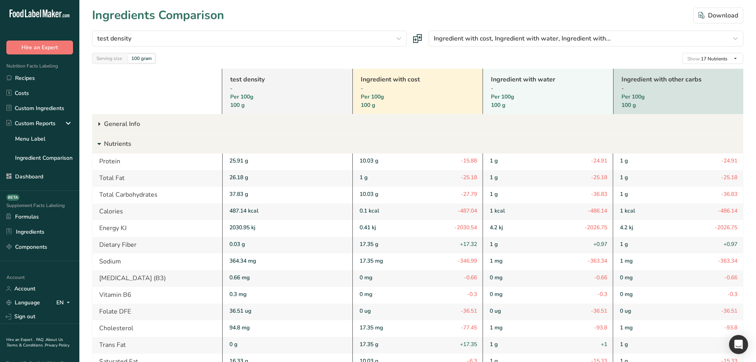
click at [99, 125] on icon at bounding box center [99, 124] width 10 height 14
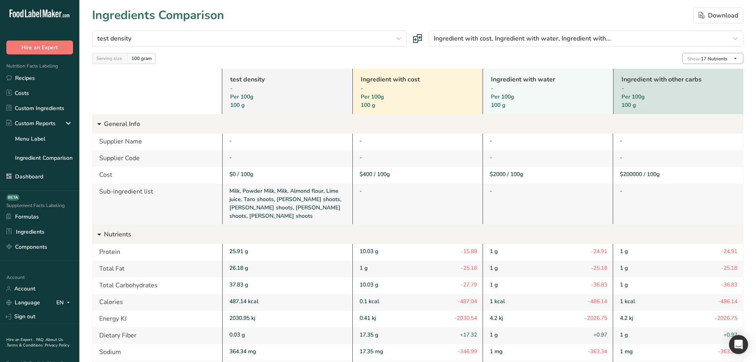
scroll to position [630, 0]
click at [737, 39] on icon "button" at bounding box center [736, 38] width 10 height 14
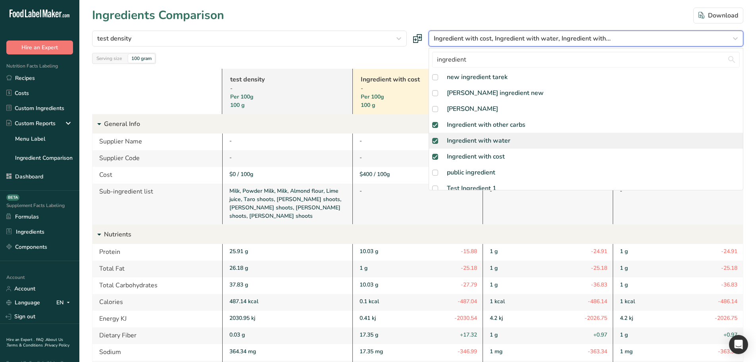
scroll to position [0, 0]
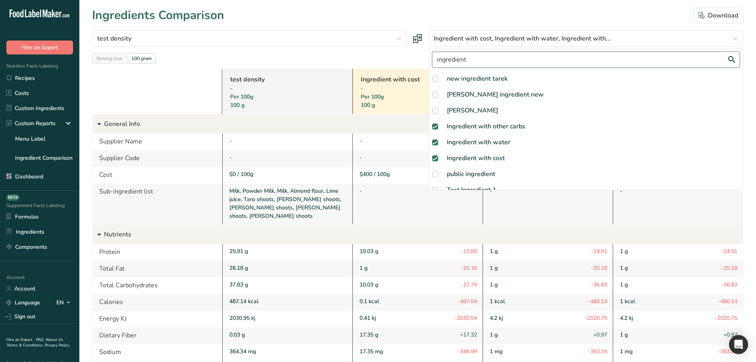
click at [470, 60] on input "ingredient" at bounding box center [586, 60] width 308 height 16
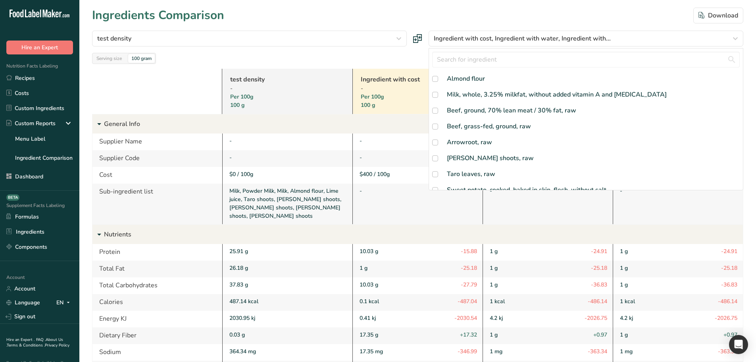
click at [261, 93] on div "Per 100g 100 g" at bounding box center [276, 100] width 93 height 17
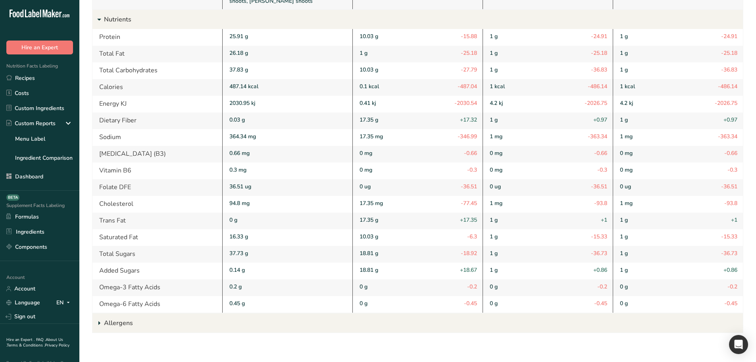
scroll to position [216, 0]
click at [113, 319] on p "Allergens" at bounding box center [423, 321] width 639 height 19
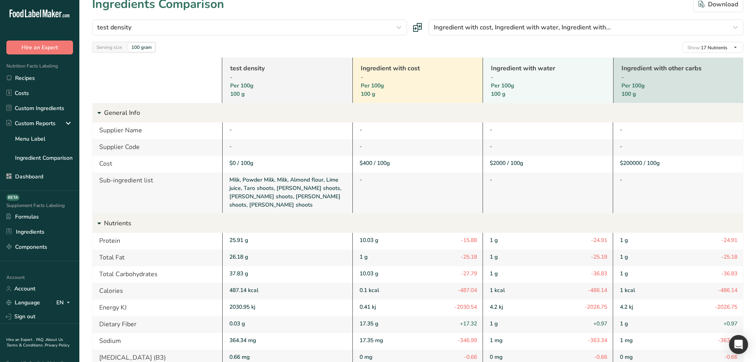
scroll to position [0, 0]
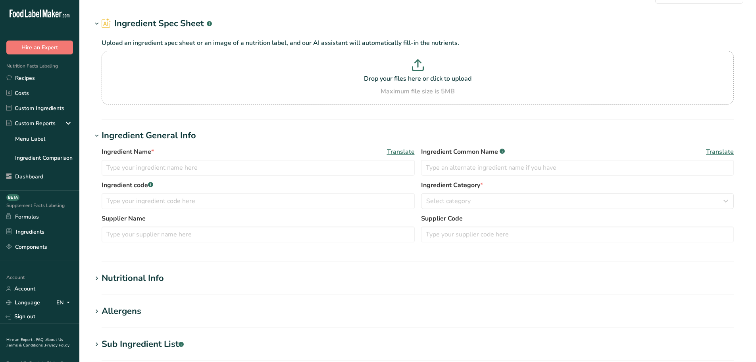
scroll to position [79, 0]
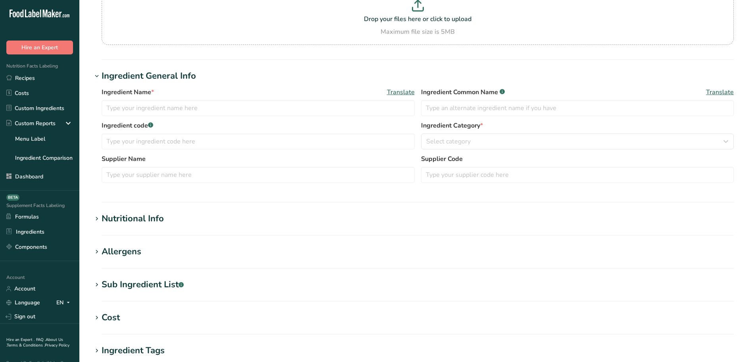
type input "test density"
type textarea "Milk, Powder Milk, Milk, Almond flour, Lime juice, Taro shoots, [PERSON_NAME] s…"
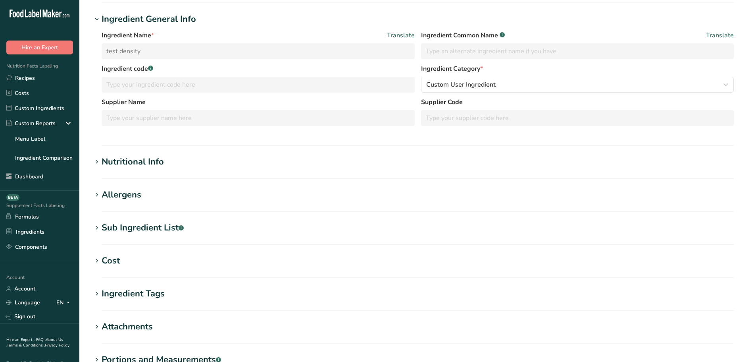
click at [133, 222] on div "Sub Ingredient List .a-a{fill:#347362;}.b-a{fill:#fff;}" at bounding box center [143, 227] width 82 height 13
type input "487.137"
type KJ "2030.953"
type Fat "26.181"
type Fat "16.328"
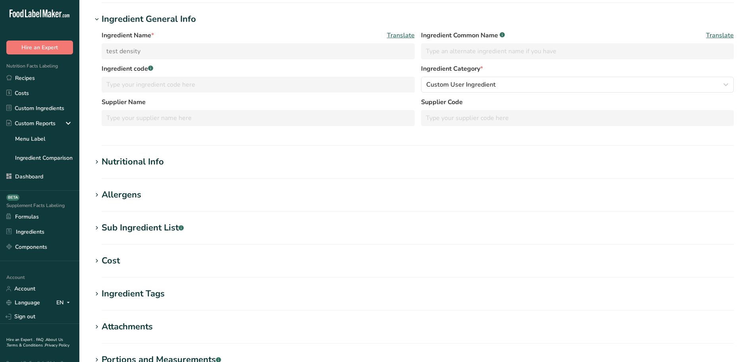
type Fat "0"
type input "94.803"
type input "364.342"
type Carbohydrates "37.825"
type Fiber "0.034"
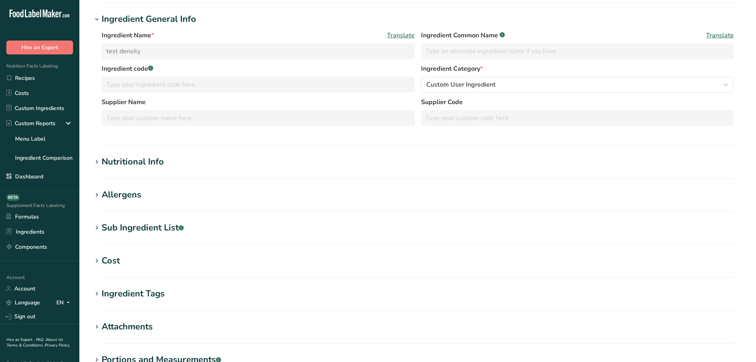
type Sugars "37.729"
type Sugars "0.142"
type input "25.911"
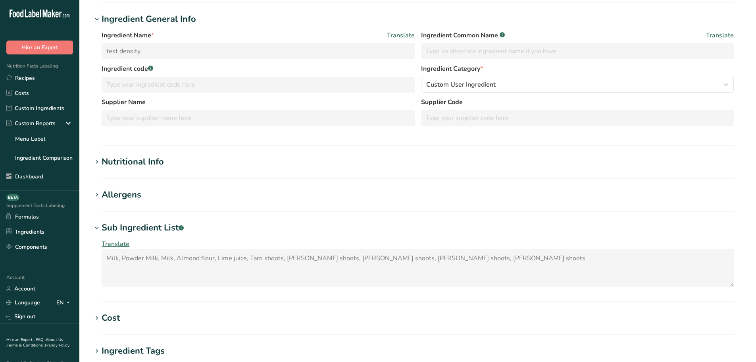
click at [133, 165] on div "Nutritional Info" at bounding box center [133, 161] width 62 height 13
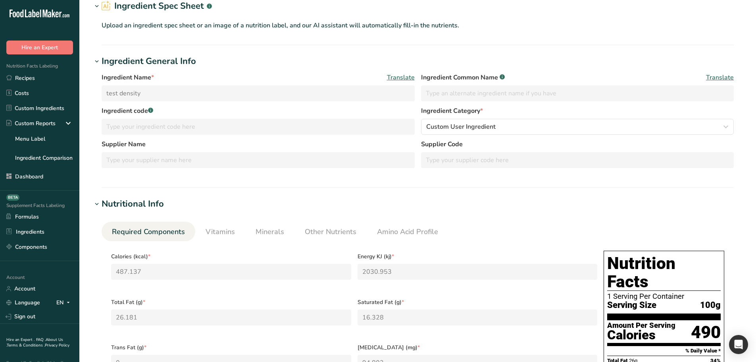
scroll to position [0, 0]
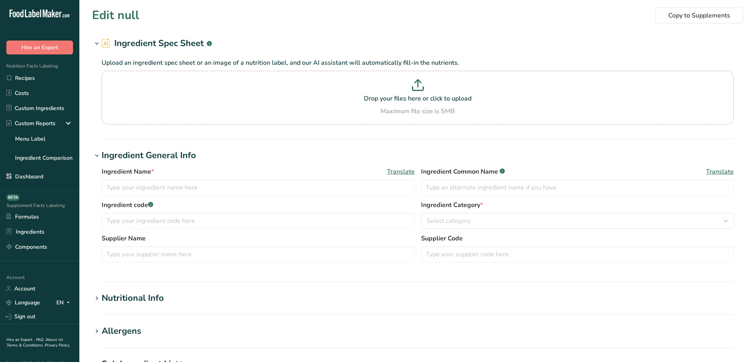
type input "test density"
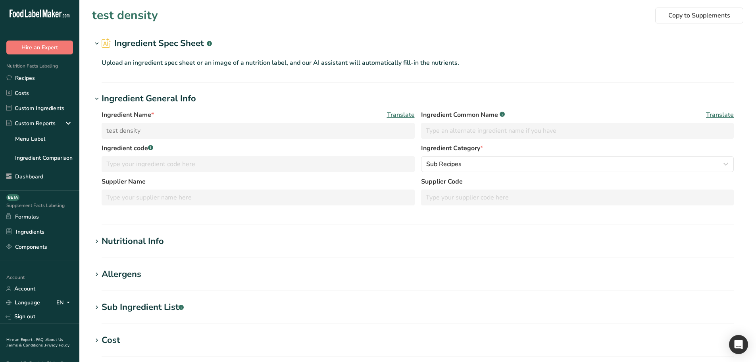
click at [137, 243] on div "Nutritional Info" at bounding box center [133, 241] width 62 height 13
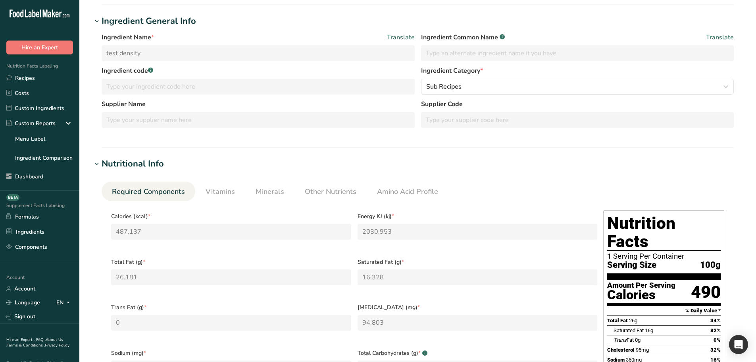
scroll to position [79, 0]
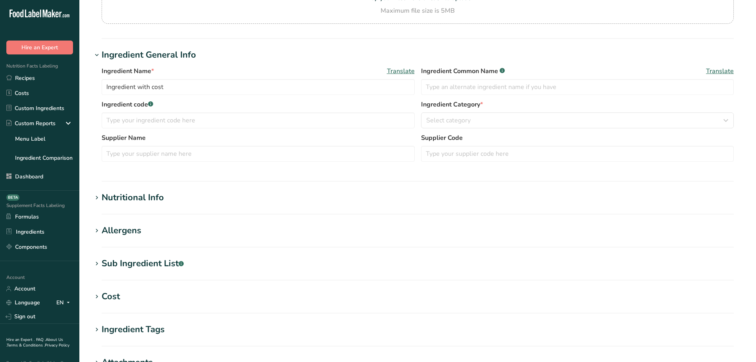
scroll to position [119, 0]
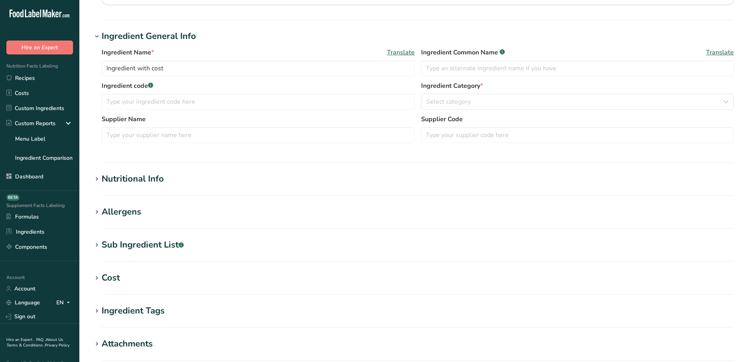
select select "27"
select select "29"
type input "12.005"
type KJ "50.196"
type Fat "123"
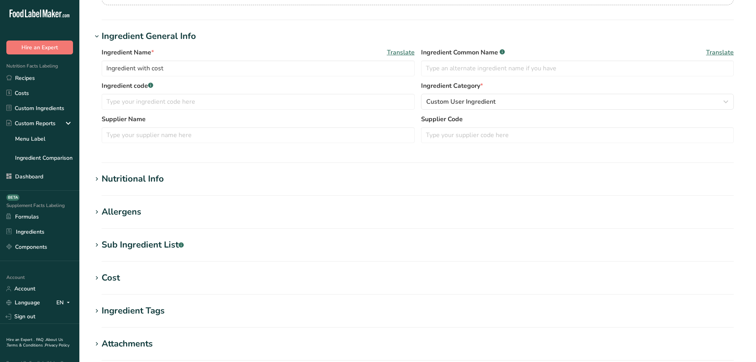
type Fat "1233.998"
type Fat "2134.001"
type input "2134.001"
type Carbohydrates "1233.998"
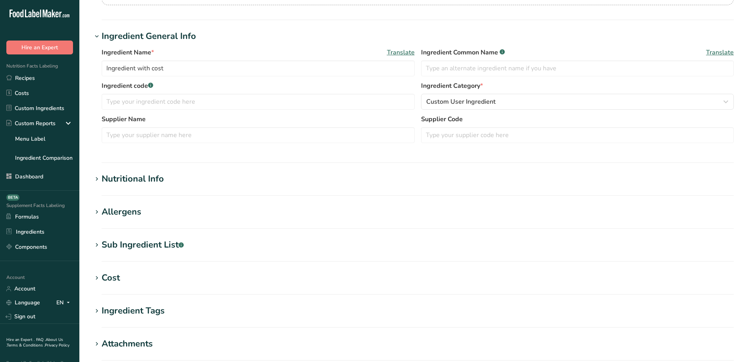
type Fiber "2134.001"
type Sugars "2313.999"
type input "1233.998"
click at [129, 179] on div "Nutritional Info" at bounding box center [133, 178] width 62 height 13
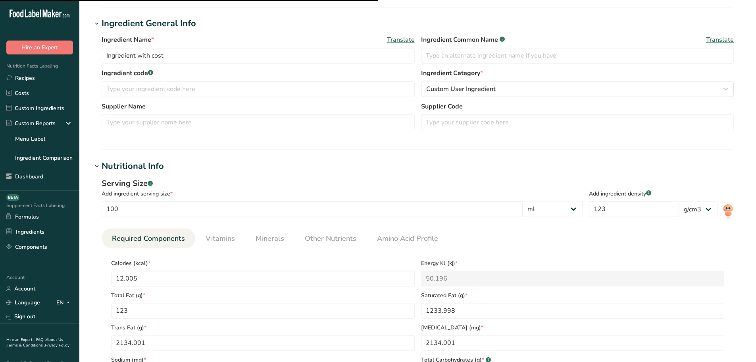
scroll to position [159, 0]
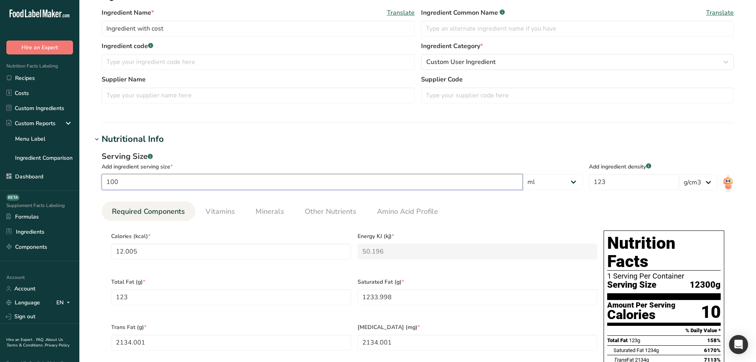
click at [135, 183] on input "100" at bounding box center [312, 182] width 421 height 16
click at [154, 199] on div "Serving Size .a-a{fill:#347362;}.b-a{fill:#fff;} Add ingredient serving size * …" at bounding box center [417, 329] width 651 height 366
click at [160, 255] on input "12.005" at bounding box center [231, 251] width 240 height 16
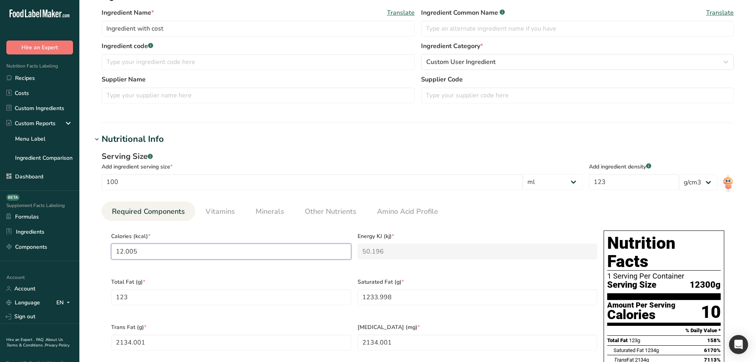
click at [160, 255] on input "12.005" at bounding box center [231, 251] width 240 height 16
click at [142, 295] on Fat "123" at bounding box center [231, 297] width 240 height 16
click at [142, 254] on input "12.005" at bounding box center [231, 251] width 240 height 16
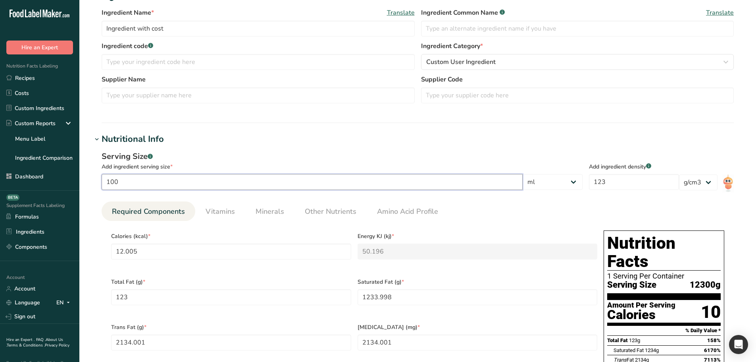
click at [114, 179] on input "100" at bounding box center [312, 182] width 421 height 16
click at [97, 226] on div "Serving Size .a-a{fill:#347362;}.b-a{fill:#fff;} Add ingredient serving size * …" at bounding box center [417, 329] width 651 height 366
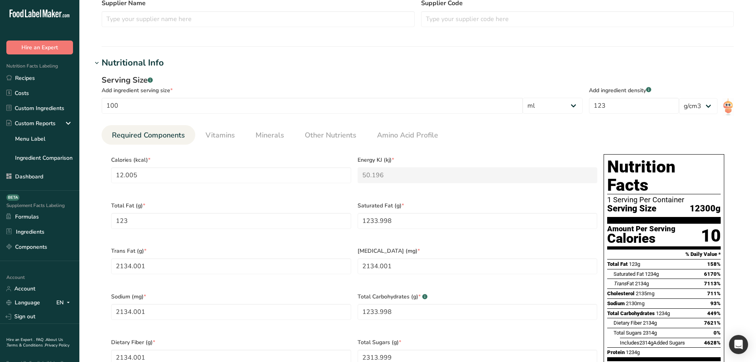
scroll to position [238, 0]
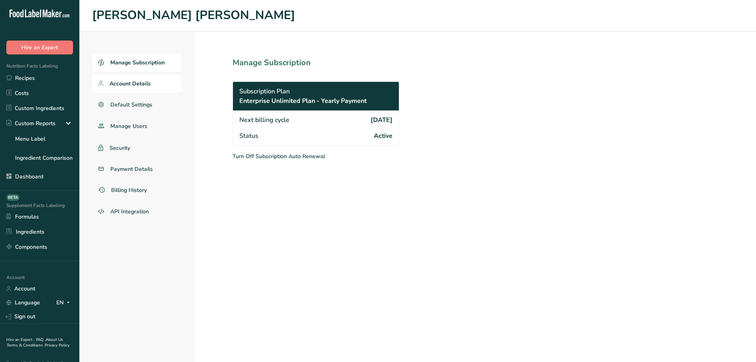
click at [135, 82] on span "Account Details" at bounding box center [130, 83] width 41 height 8
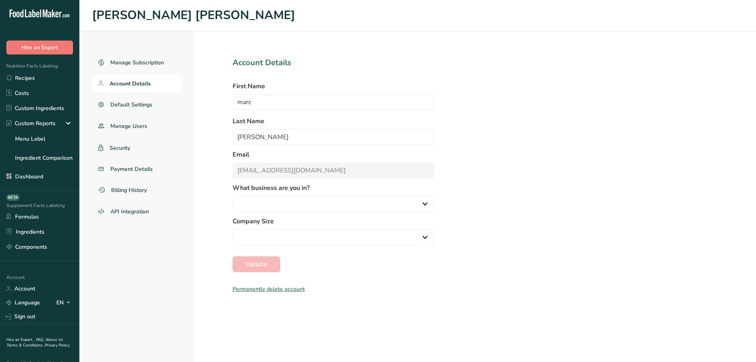
select select
select select "3"
select select "10"
click at [129, 108] on span "Default Settings" at bounding box center [131, 104] width 42 height 8
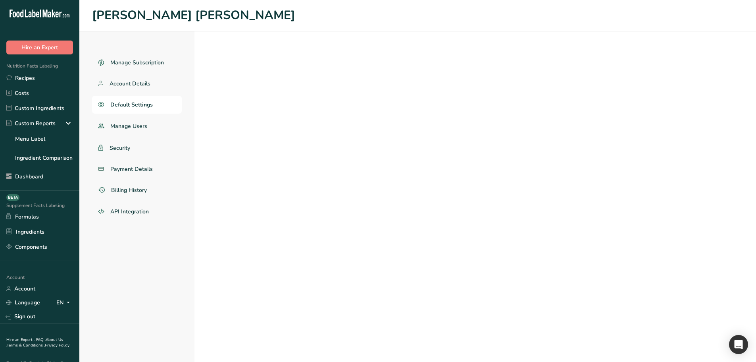
select select "CA"
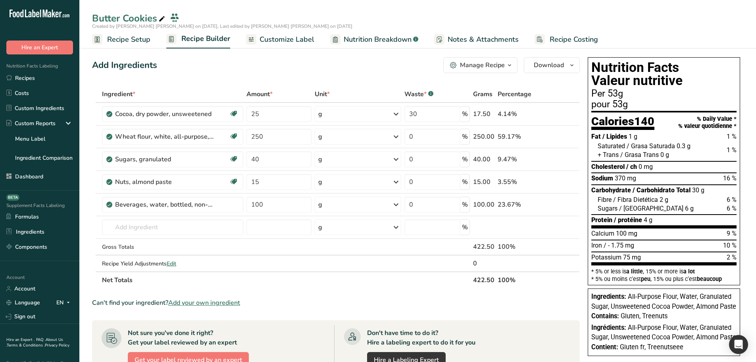
click at [685, 296] on span "All-Purpose Flour, Water, Granulated Sugar, Unsweetened Cocoa Powder, Almond Pa…" at bounding box center [663, 301] width 145 height 17
click at [710, 297] on span "All-Purpose Flour, Water, Granulated Sugar, Unsweetened Cocoa Powder, Almond Pa…" at bounding box center [663, 301] width 145 height 17
drag, startPoint x: 614, startPoint y: 314, endPoint x: 592, endPoint y: 298, distance: 27.0
click at [593, 298] on div "Ingredients: All-Purpose Flour, Water, Granulated Sugar, Unsweetened Cocoa Powd…" at bounding box center [663, 301] width 145 height 19
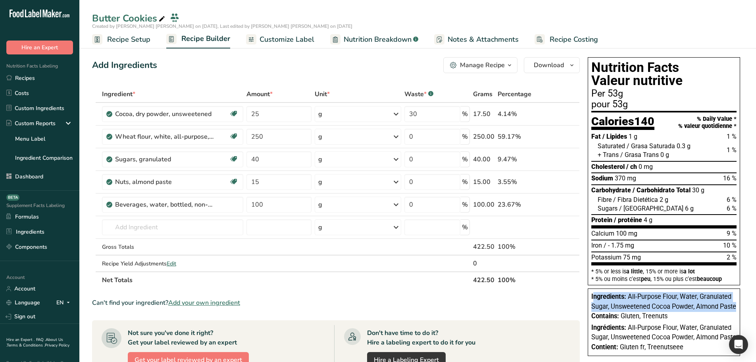
click at [592, 298] on span "Ingredients:" at bounding box center [608, 297] width 35 height 8
click at [605, 306] on span "All-Purpose Flour, Water, Granulated Sugar, Unsweetened Cocoa Powder, Almond Pa…" at bounding box center [663, 301] width 145 height 17
drag, startPoint x: 613, startPoint y: 311, endPoint x: 595, endPoint y: 299, distance: 21.7
click at [595, 299] on div "Ingredients: All-Purpose Flour, Water, Granulated Sugar, Unsweetened Cocoa Powd…" at bounding box center [663, 301] width 145 height 19
click at [612, 311] on div "Ingredients: All-Purpose Flour, Water, Granulated Sugar, Unsweetened Cocoa Powd…" at bounding box center [663, 301] width 145 height 19
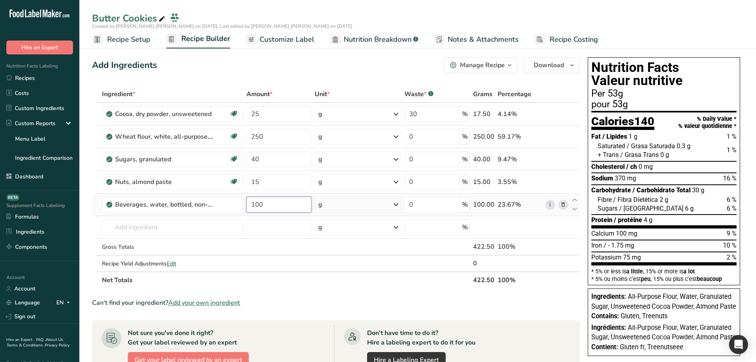
click at [258, 204] on input "100" at bounding box center [278, 204] width 65 height 16
click at [264, 203] on input "100" at bounding box center [278, 204] width 65 height 16
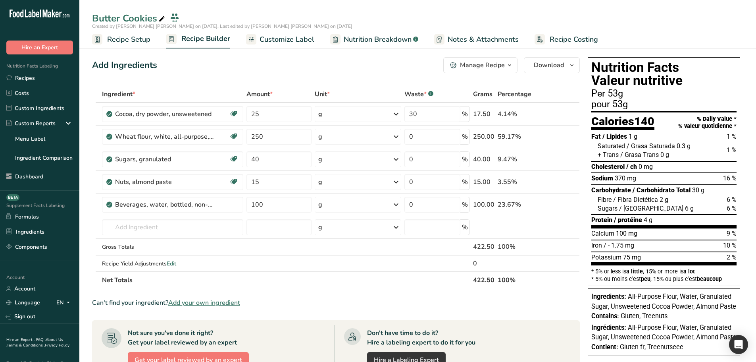
click at [686, 296] on span "All-Purpose Flour, Water, Granulated Sugar, Unsweetened Cocoa Powder, Almond Pa…" at bounding box center [663, 301] width 145 height 17
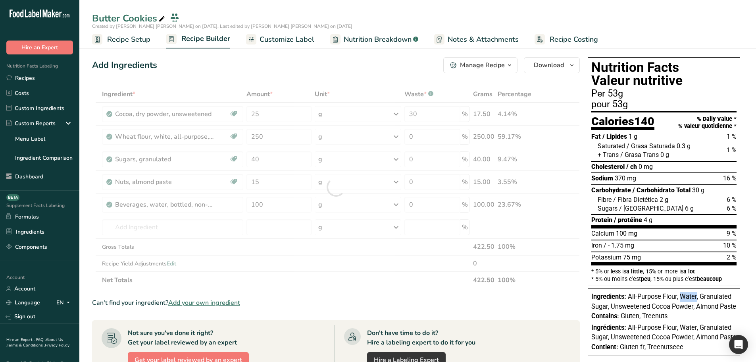
click at [686, 296] on span "All-Purpose Flour, Water, Granulated Sugar, Unsweetened Cocoa Powder, Almond Pa…" at bounding box center [663, 301] width 145 height 17
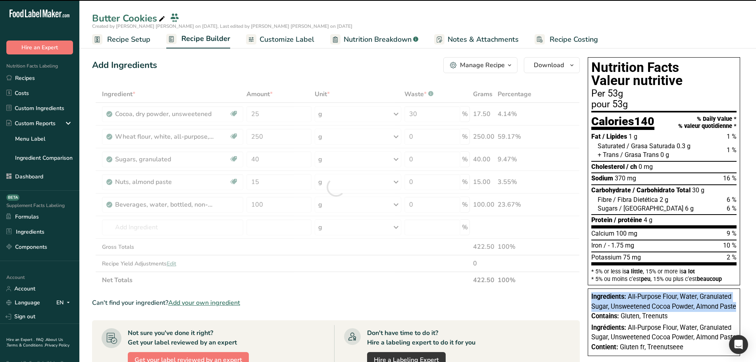
click at [649, 308] on span "All-Purpose Flour, Water, Granulated Sugar, Unsweetened Cocoa Powder, Almond Pa…" at bounding box center [663, 301] width 145 height 17
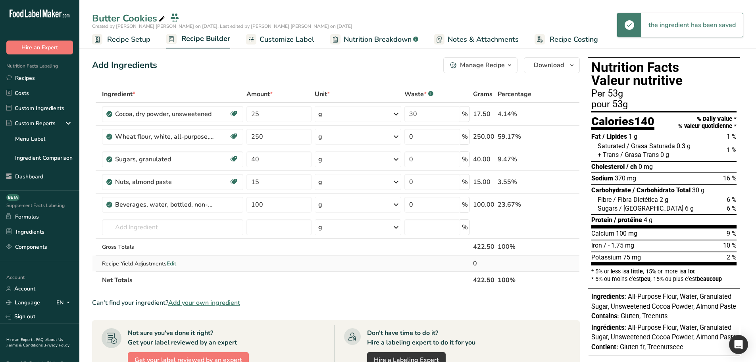
click at [176, 264] on span "Edit" at bounding box center [172, 264] width 10 height 8
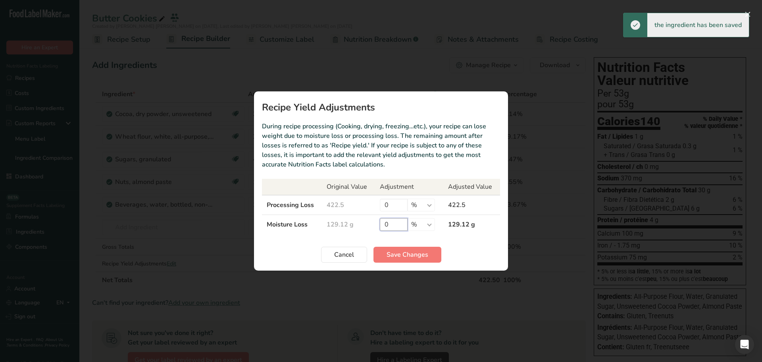
click at [391, 226] on input "0" at bounding box center [394, 224] width 28 height 13
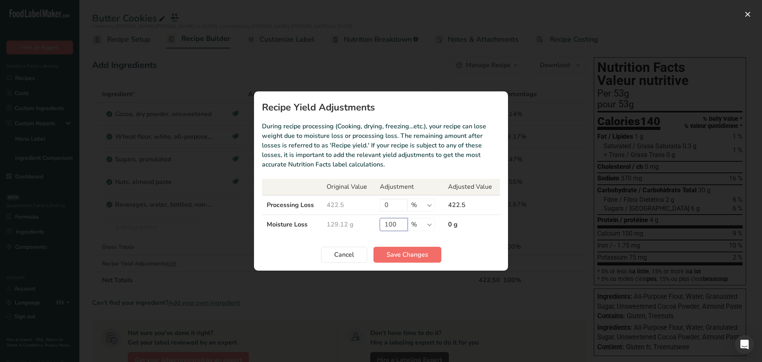
type input "100"
click at [410, 257] on span "Save Changes" at bounding box center [408, 255] width 42 height 10
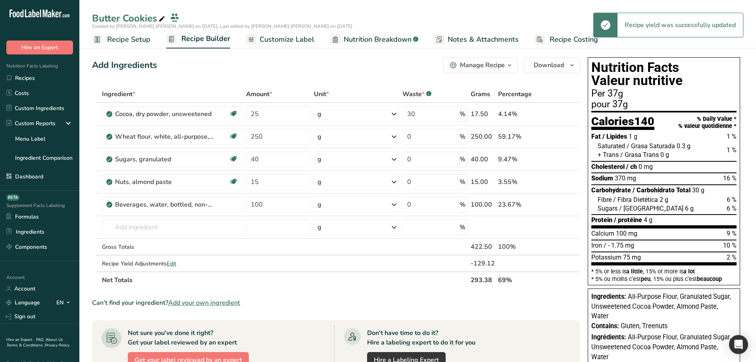
click at [595, 319] on span "All-Purpose Flour, Granulated Sugar, Unsweetened Cocoa Powder, Almond Paste, Wa…" at bounding box center [661, 306] width 140 height 27
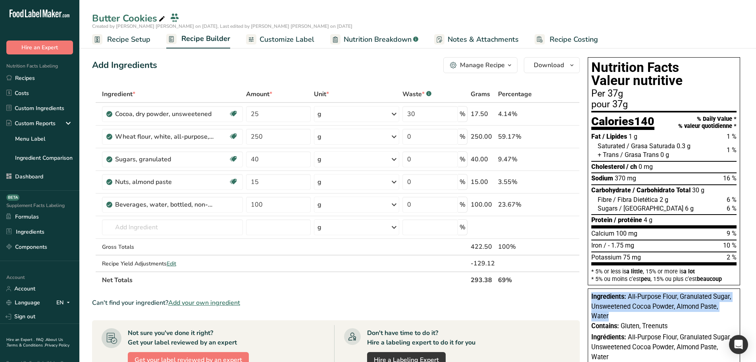
click at [595, 319] on span "All-Purpose Flour, Granulated Sugar, Unsweetened Cocoa Powder, Almond Paste, Wa…" at bounding box center [661, 306] width 140 height 27
click at [618, 317] on div "Ingredients: All-Purpose Flour, Granulated Sugar, Unsweetened Cocoa Powder, Alm…" at bounding box center [663, 306] width 145 height 29
click at [598, 318] on span "All-Purpose Flour, Granulated Sugar, Unsweetened Cocoa Powder, Almond Paste, Wa…" at bounding box center [661, 306] width 140 height 27
click at [282, 290] on section "Ingredient * Amount * Unit * Waste * .a-a{fill:#347362;}.b-a{fill:#fff;} Grams …" at bounding box center [336, 329] width 488 height 486
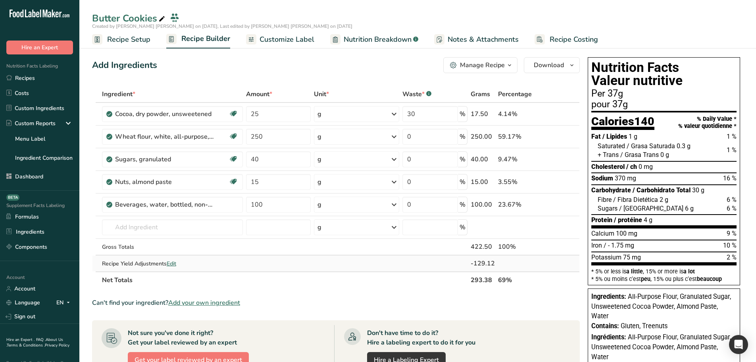
click at [172, 262] on span "Edit" at bounding box center [172, 264] width 10 height 8
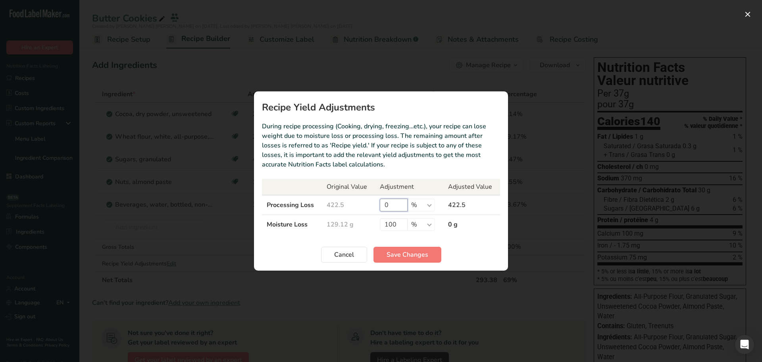
drag, startPoint x: 395, startPoint y: 202, endPoint x: 340, endPoint y: 202, distance: 55.2
click at [340, 202] on tr "Processing Loss 422.5 0 % g ppm ug kg mg mcg lb oz 422.5" at bounding box center [381, 205] width 238 height 20
click at [340, 257] on span "Cancel" at bounding box center [344, 255] width 20 height 10
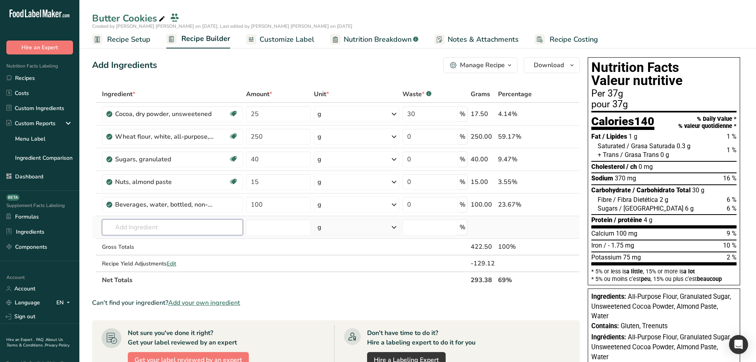
click at [171, 225] on input "text" at bounding box center [172, 227] width 141 height 16
click at [231, 277] on th "Net Totals" at bounding box center [284, 279] width 369 height 17
click at [174, 262] on span "Edit" at bounding box center [172, 264] width 10 height 8
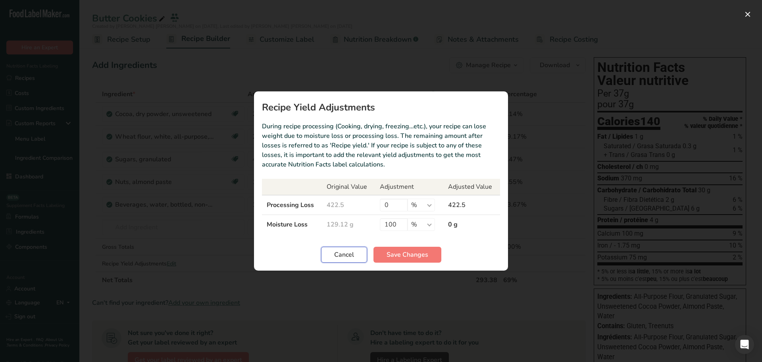
click at [350, 250] on span "Cancel" at bounding box center [344, 255] width 20 height 10
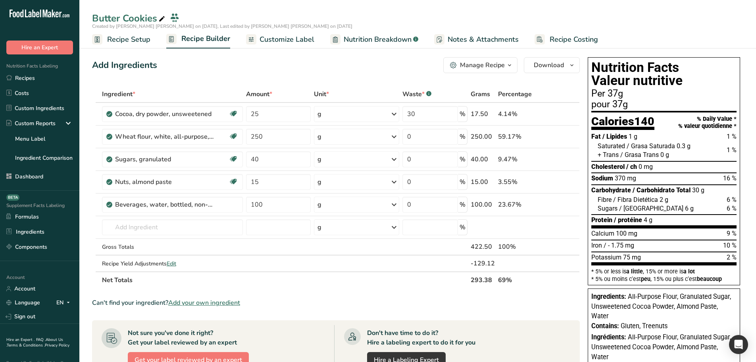
click at [381, 40] on span "Nutrition Breakdown" at bounding box center [378, 39] width 68 height 11
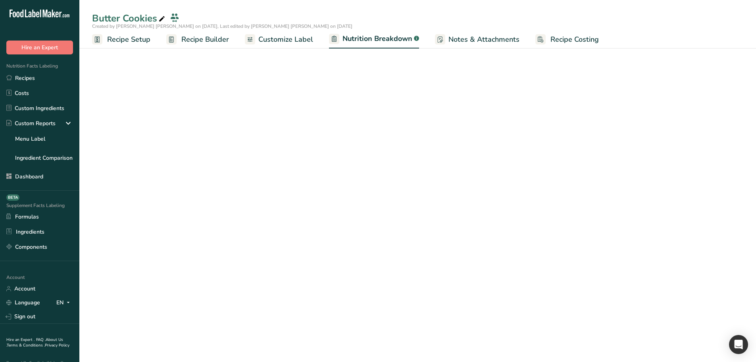
select select "Calories"
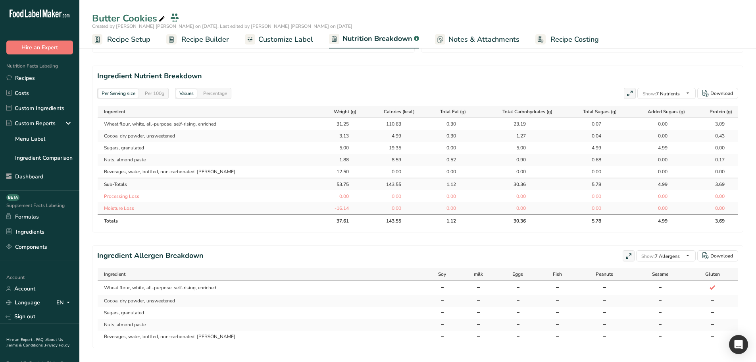
scroll to position [318, 0]
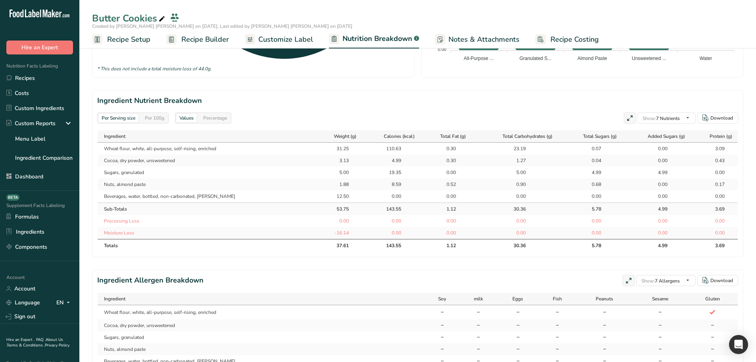
click at [162, 119] on div "Per 100g" at bounding box center [155, 118] width 26 height 9
click at [119, 116] on div "Per Serving size" at bounding box center [118, 118] width 40 height 9
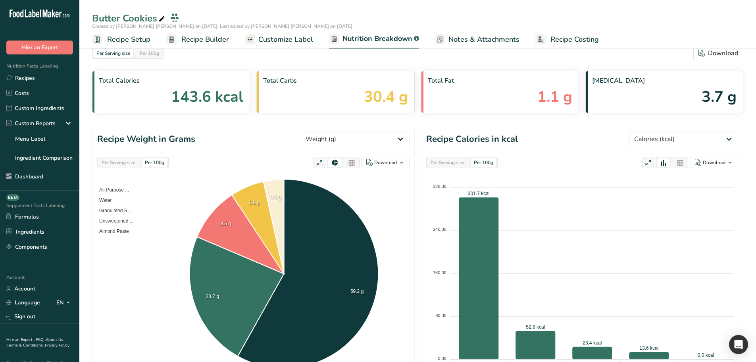
scroll to position [0, 0]
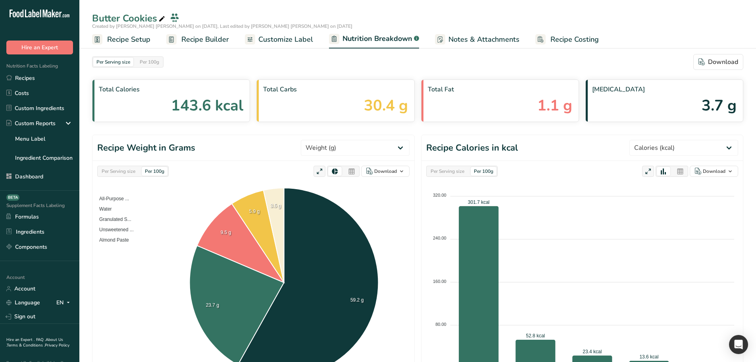
click at [206, 41] on span "Recipe Builder" at bounding box center [205, 39] width 48 height 11
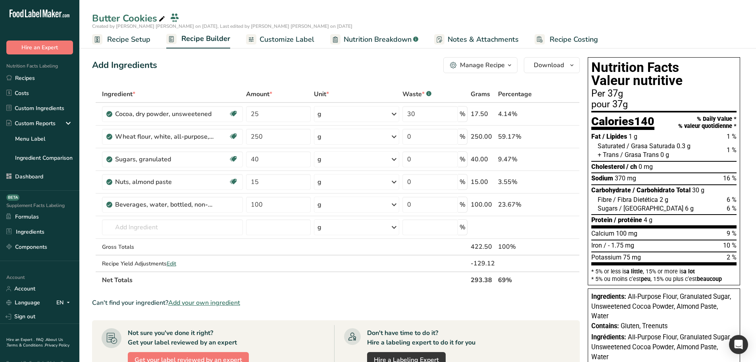
click at [510, 63] on icon "button" at bounding box center [509, 65] width 6 height 10
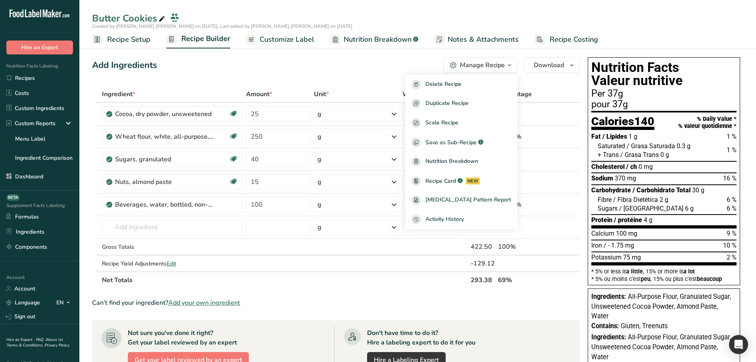
click at [382, 73] on div "Add Ingredients Manage Recipe Delete Recipe Duplicate Recipe Scale Recipe Save …" at bounding box center [338, 319] width 493 height 531
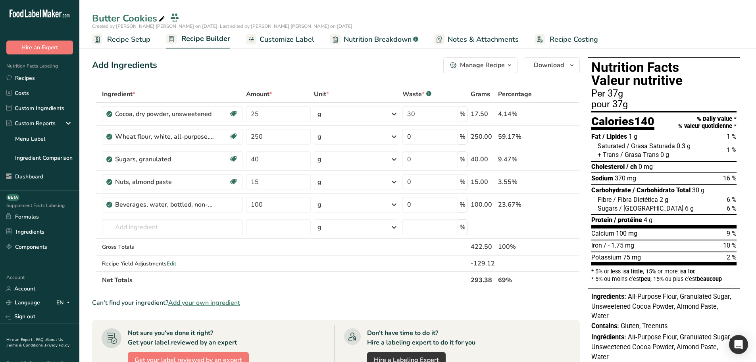
click at [504, 60] on div "Manage Recipe" at bounding box center [482, 65] width 45 height 10
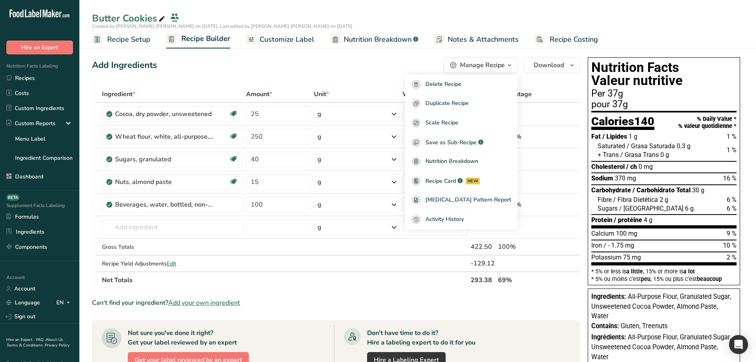
click at [381, 69] on div "Add Ingredients Manage Recipe Delete Recipe Duplicate Recipe Scale Recipe Save …" at bounding box center [336, 65] width 488 height 16
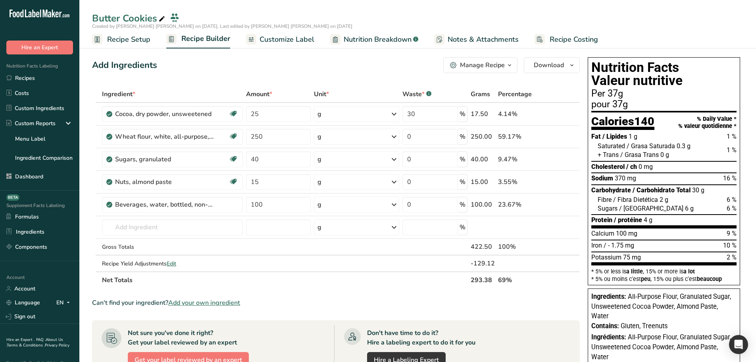
click at [131, 37] on span "Recipe Setup" at bounding box center [128, 39] width 43 height 11
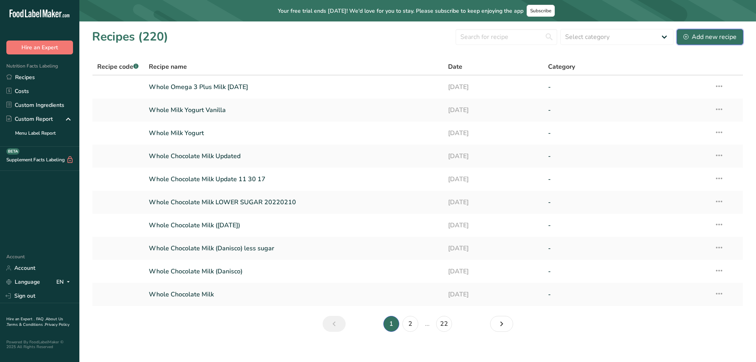
click at [730, 33] on div "Add new recipe" at bounding box center [710, 37] width 53 height 10
click at [198, 85] on link "Whole Omega 3 Plus Milk [DATE]" at bounding box center [294, 87] width 290 height 17
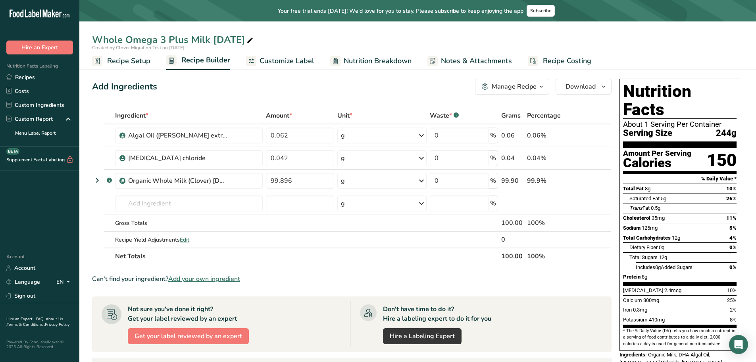
click at [547, 86] on button "Manage Recipe" at bounding box center [512, 87] width 74 height 16
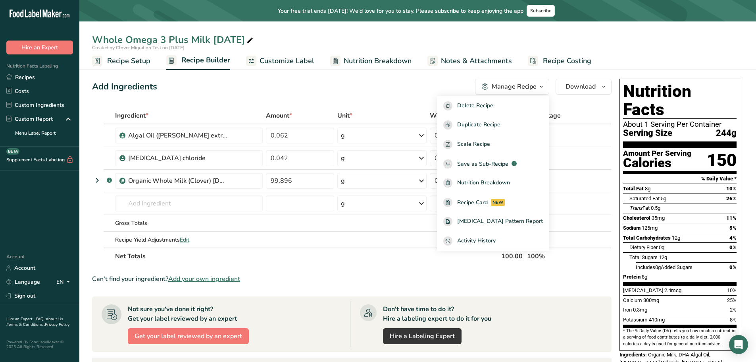
click at [381, 81] on div "Add Ingredients Manage Recipe Delete Recipe Duplicate Recipe Scale Recipe Save …" at bounding box center [352, 87] width 520 height 16
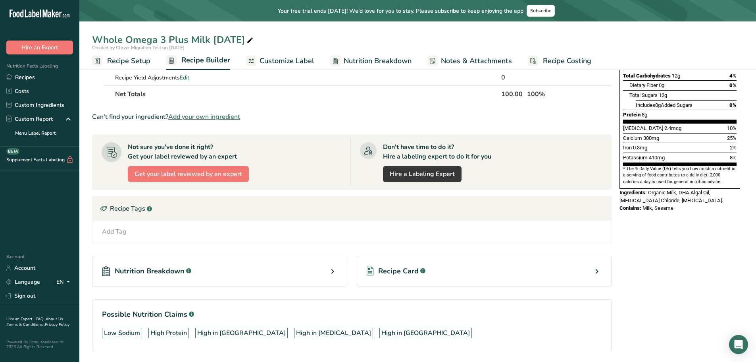
scroll to position [189, 0]
